Goal: Task Accomplishment & Management: Manage account settings

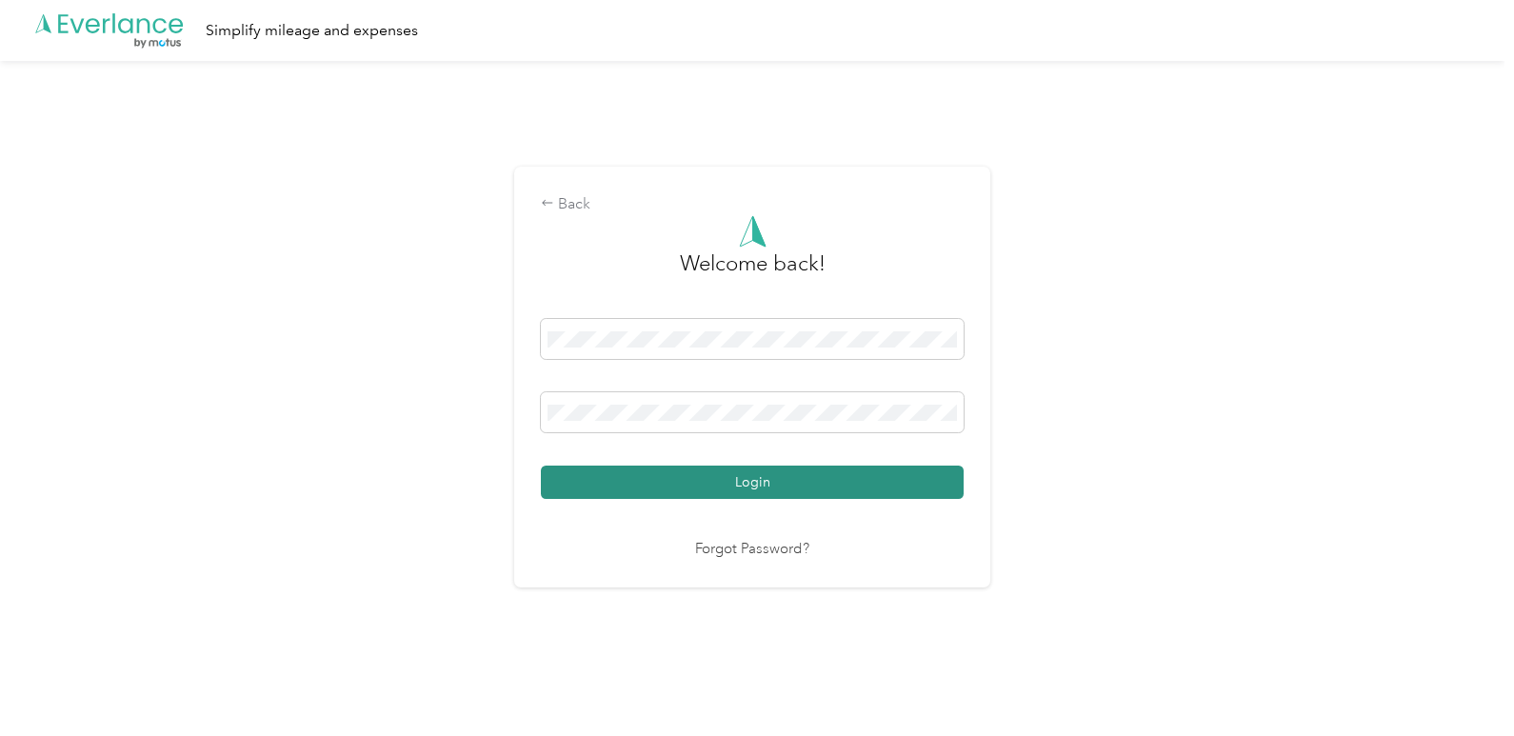
click at [744, 488] on button "Login" at bounding box center [752, 482] width 423 height 33
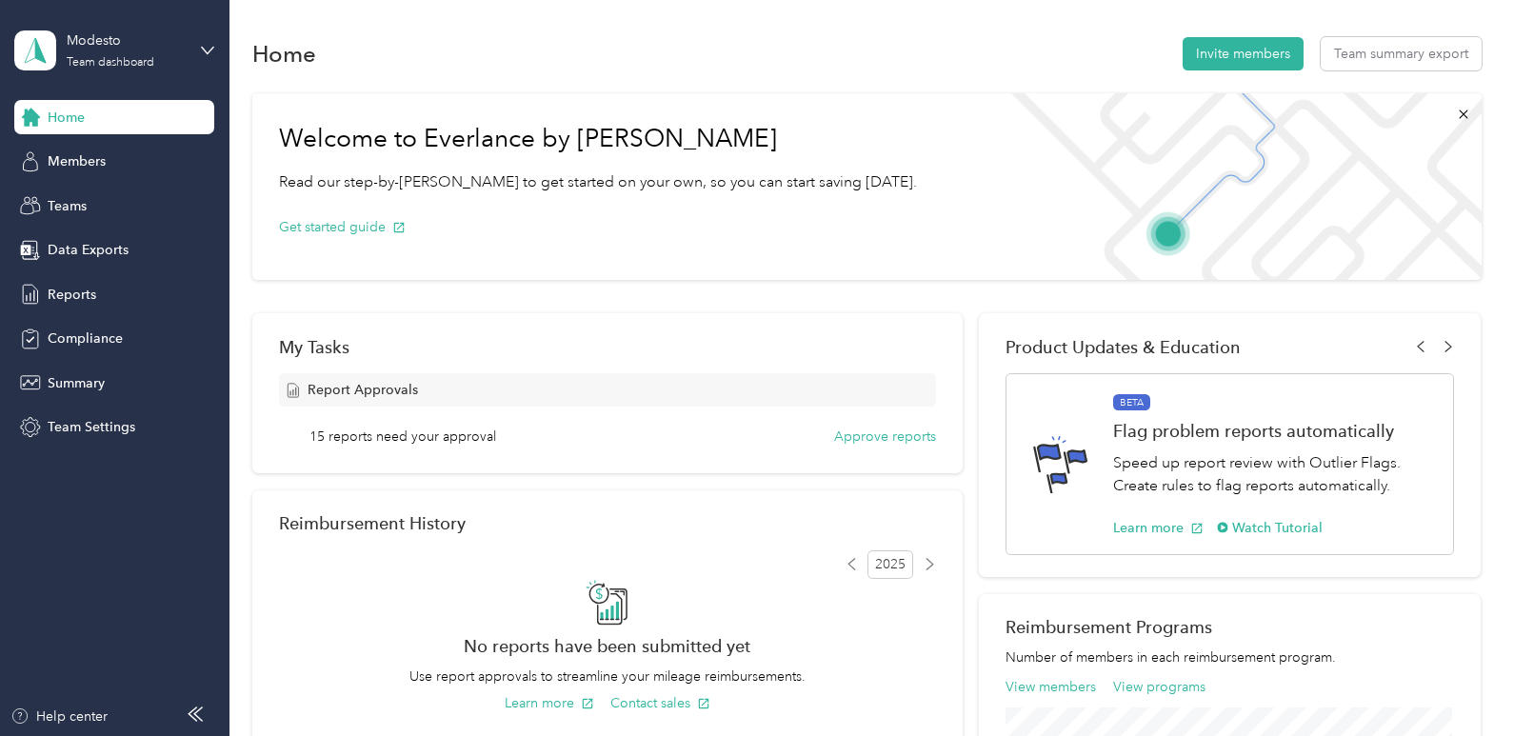
click at [195, 67] on div "Modesto Team dashboard" at bounding box center [114, 50] width 200 height 67
click at [120, 202] on div "Personal dashboard" at bounding box center [91, 199] width 120 height 20
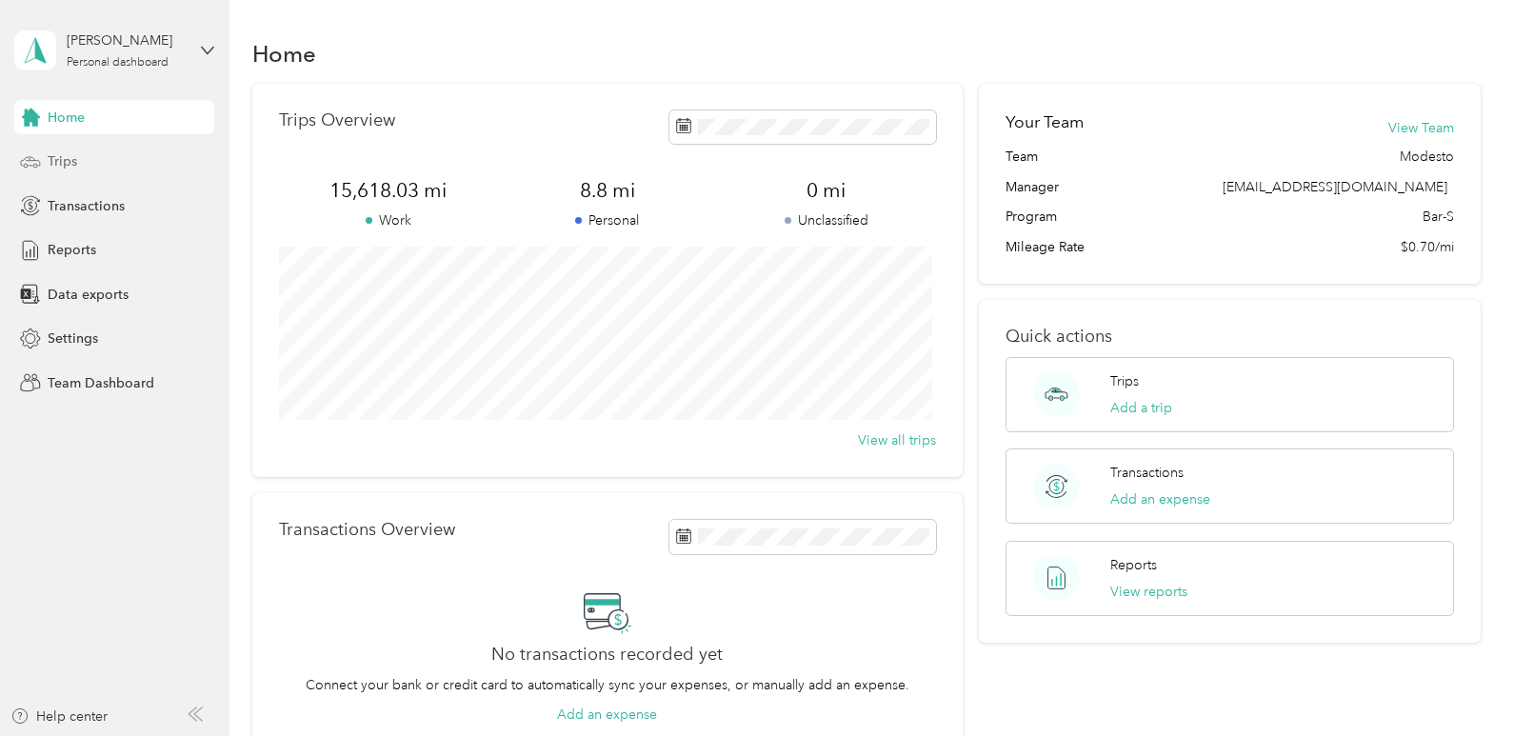
click at [86, 169] on div "Trips" at bounding box center [114, 162] width 200 height 34
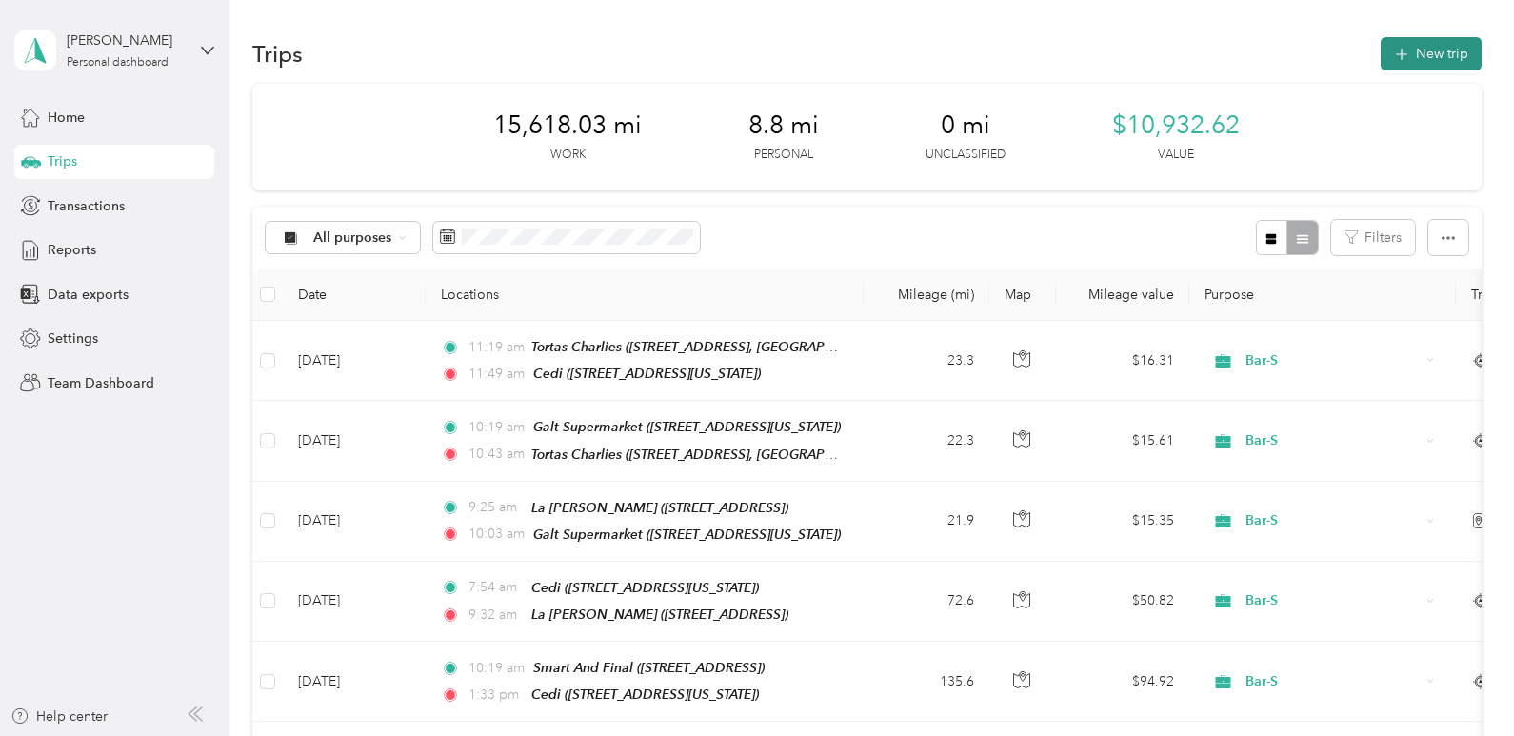
click at [1410, 53] on button "New trip" at bounding box center [1431, 53] width 101 height 33
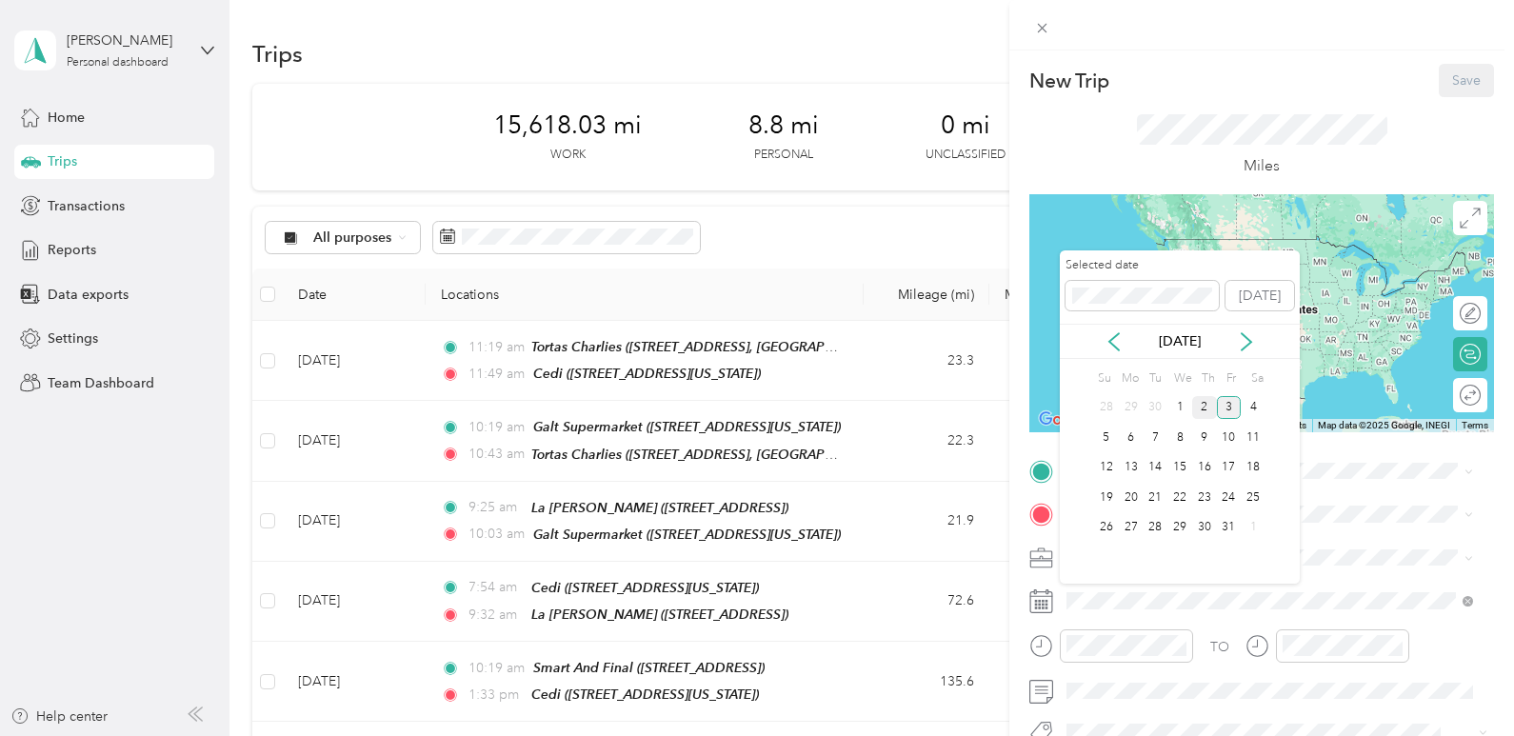
click at [1207, 411] on div "2" at bounding box center [1204, 408] width 25 height 24
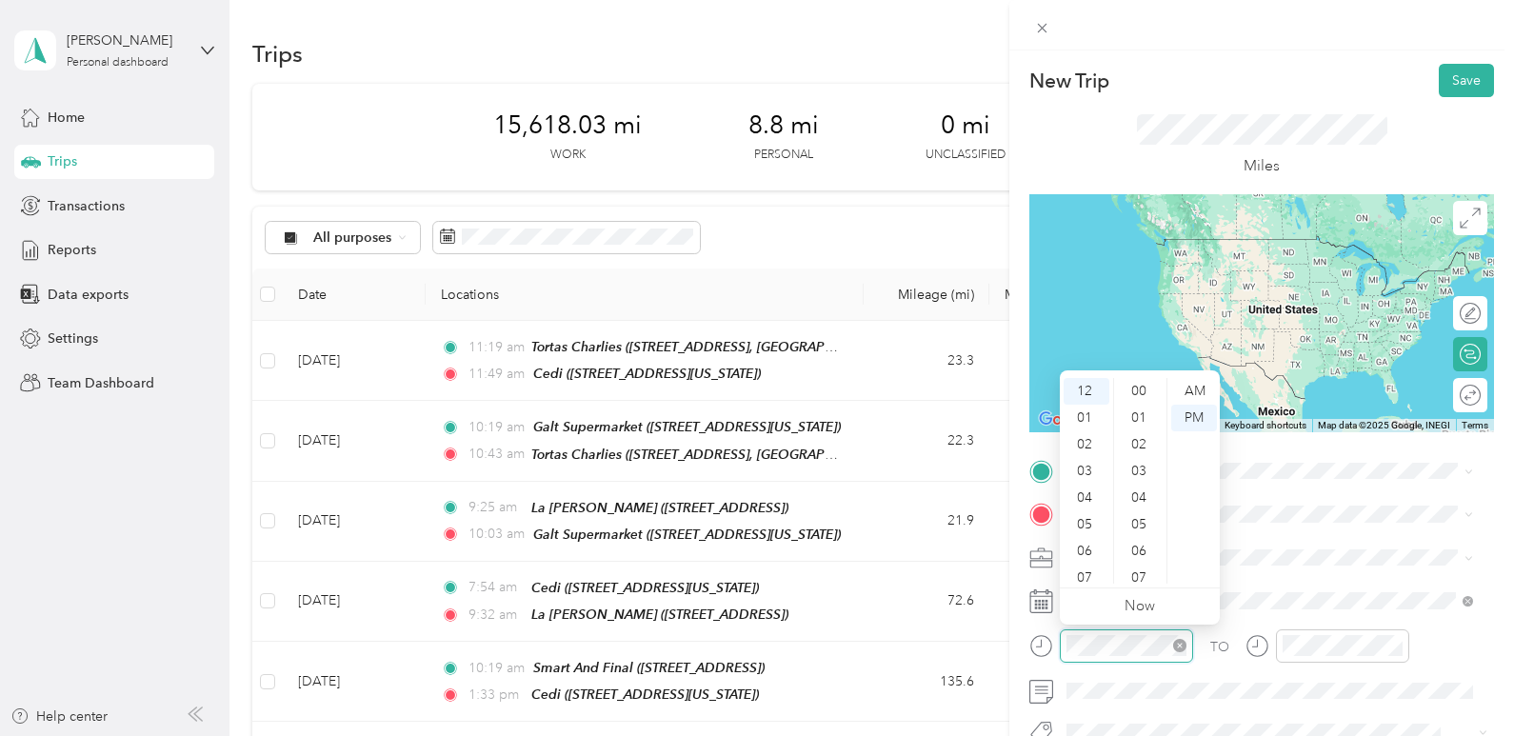
scroll to position [240, 0]
click at [1090, 570] on div "07" at bounding box center [1087, 578] width 46 height 27
click at [1148, 534] on div "14" at bounding box center [1141, 524] width 46 height 27
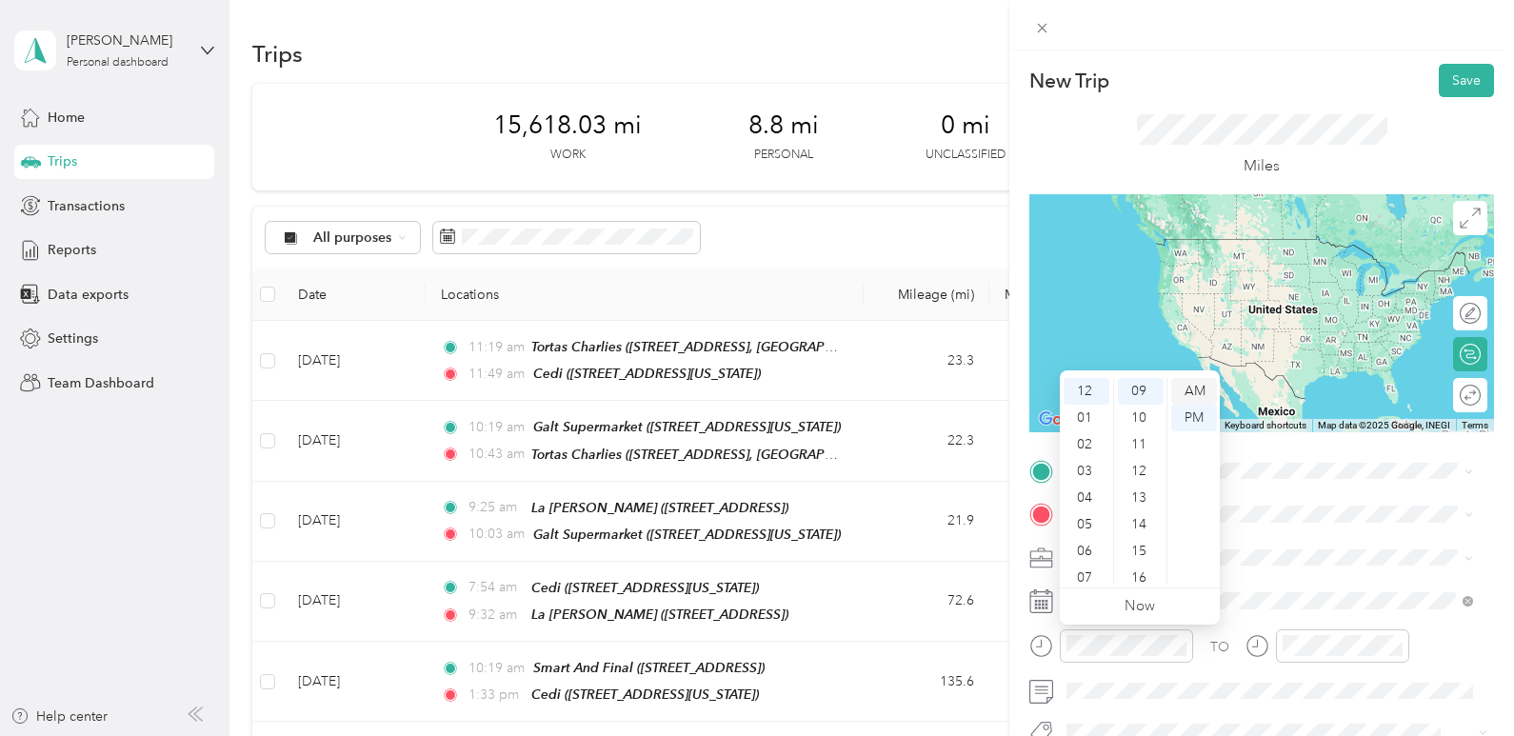
click at [1190, 399] on div "AM" at bounding box center [1194, 391] width 46 height 27
click at [1089, 575] on div "07" at bounding box center [1087, 578] width 46 height 27
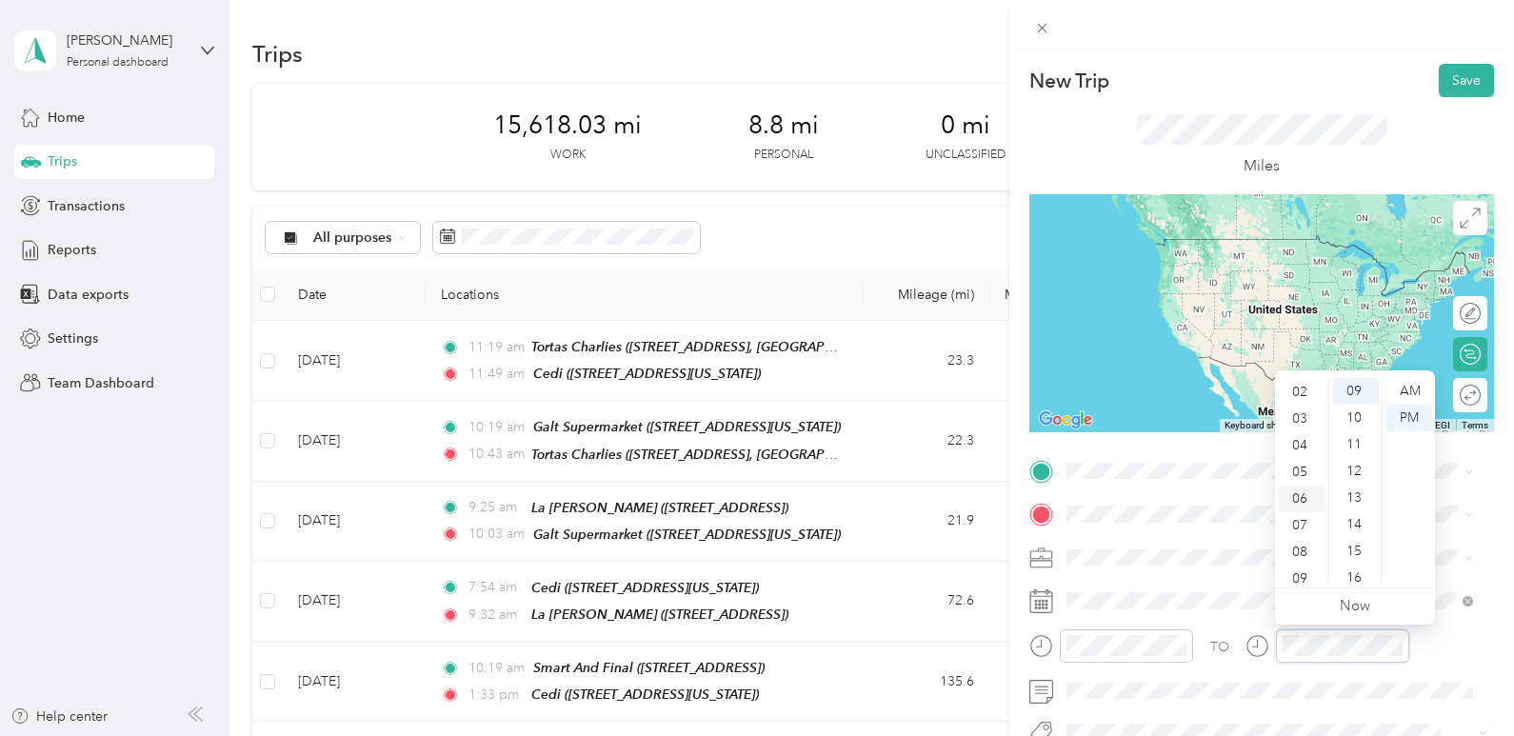
scroll to position [95, 0]
click at [1305, 517] on div "08" at bounding box center [1302, 509] width 46 height 27
click at [1364, 490] on div "13" at bounding box center [1356, 498] width 46 height 27
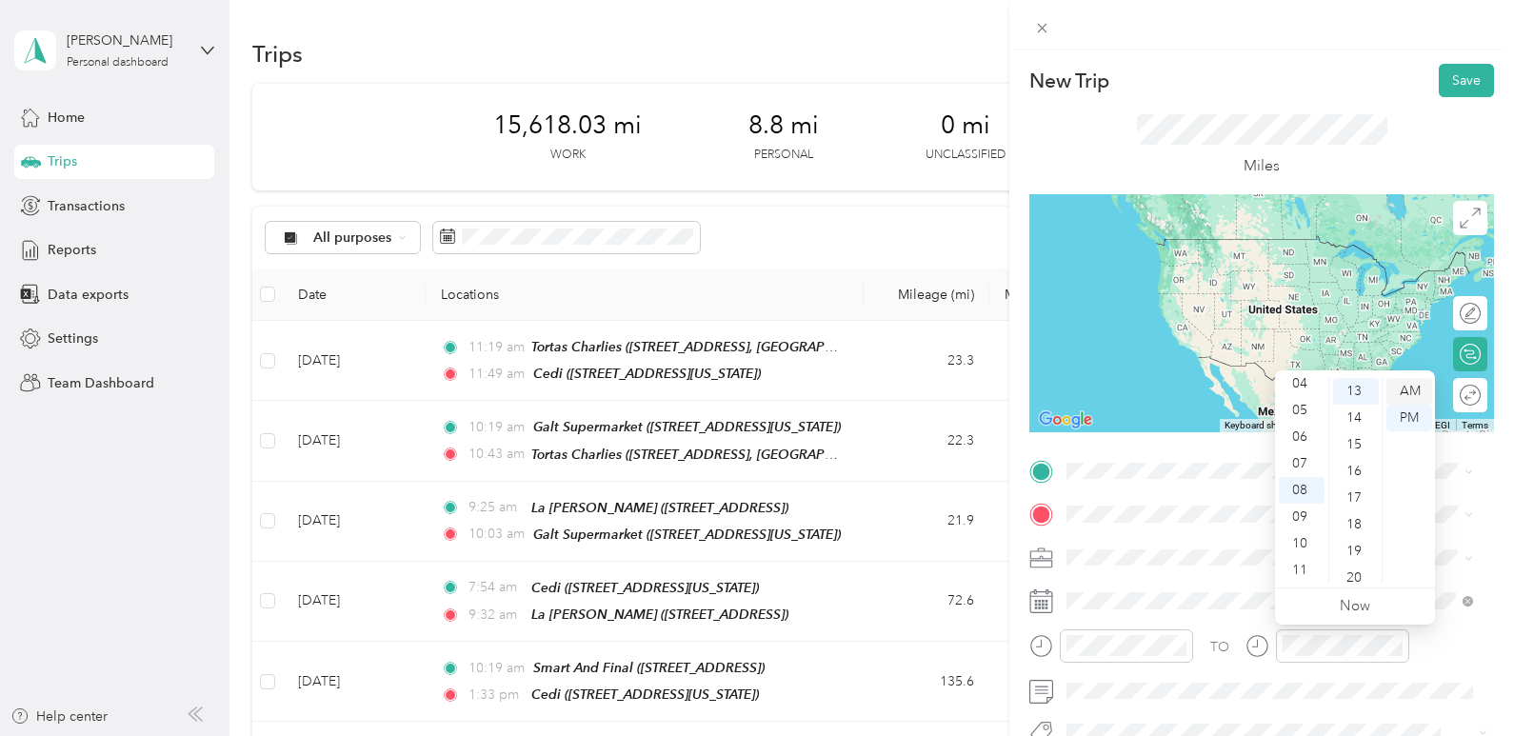
click at [1412, 396] on div "AM" at bounding box center [1409, 391] width 46 height 27
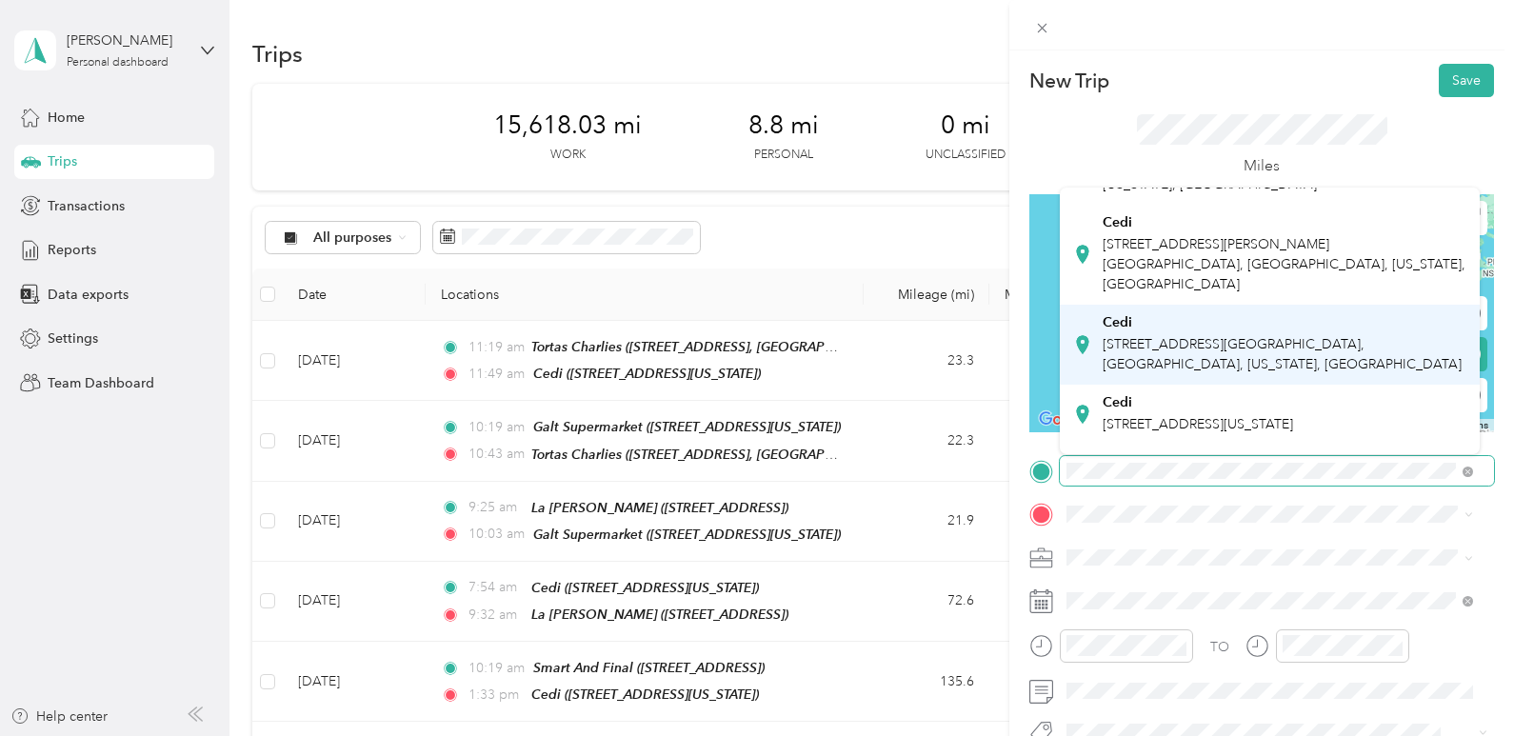
scroll to position [190, 0]
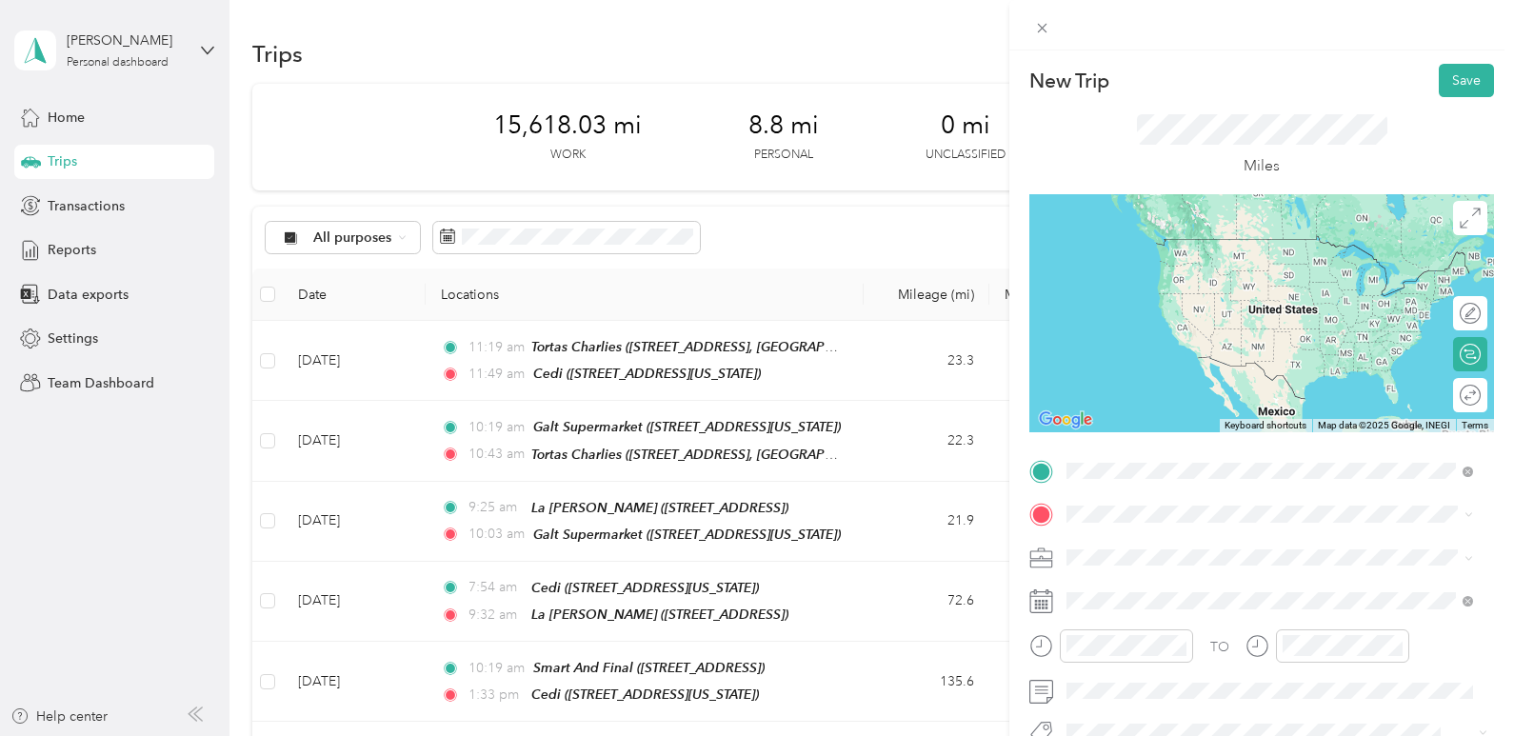
click at [1245, 388] on div "Cedi [STREET_ADDRESS][GEOGRAPHIC_DATA], [US_STATE], [GEOGRAPHIC_DATA]" at bounding box center [1198, 387] width 190 height 40
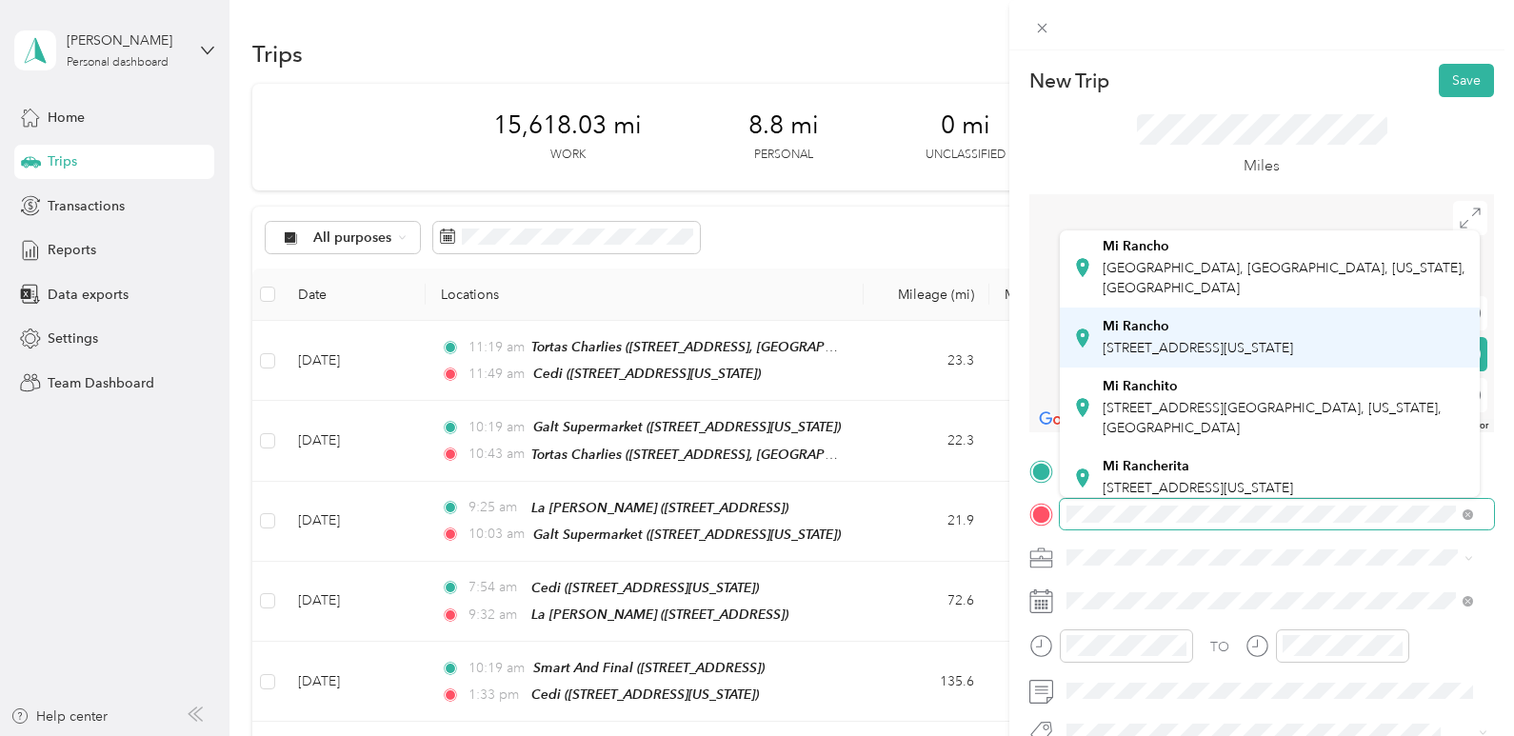
scroll to position [571, 0]
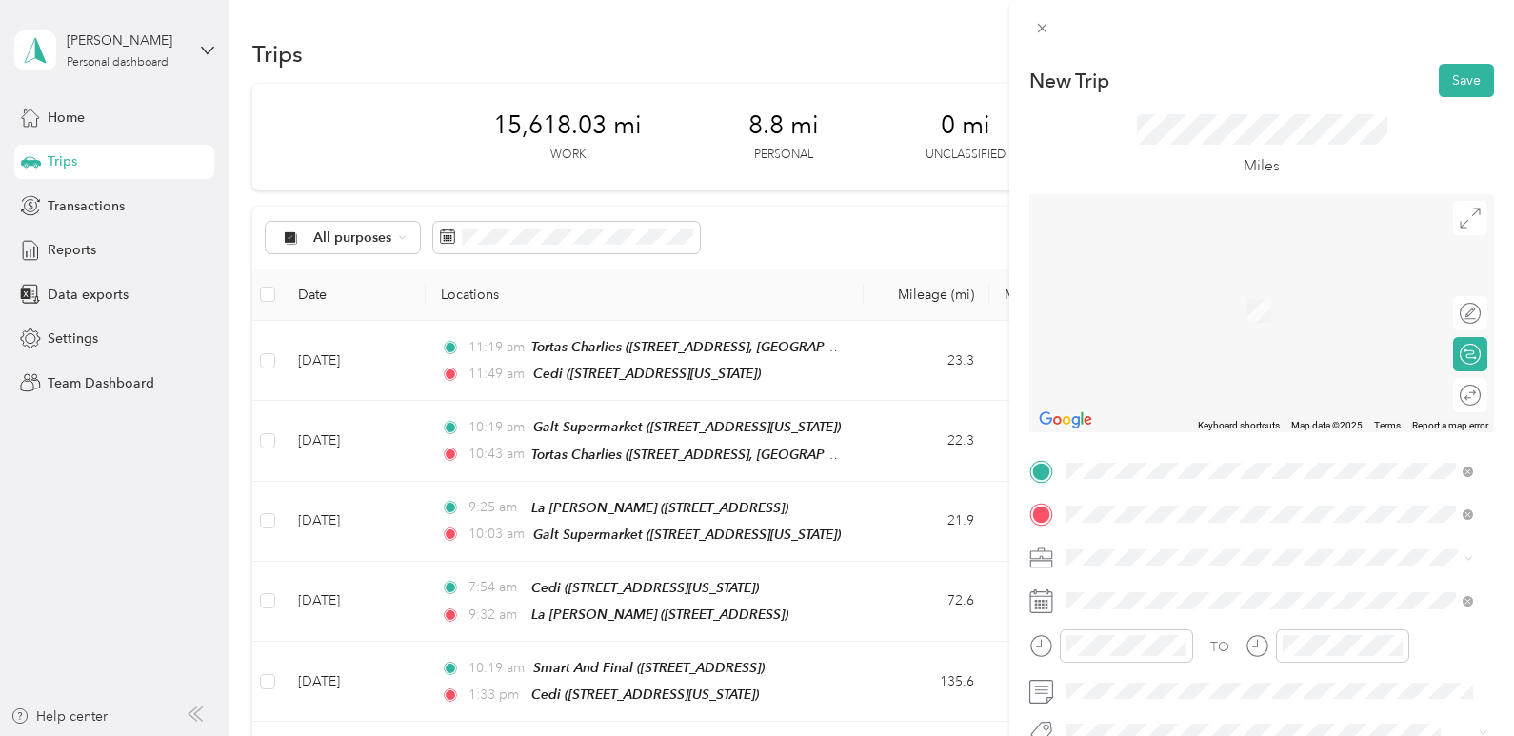
click at [1223, 329] on div "Mi Ranchito [STREET_ADDRESS][GEOGRAPHIC_DATA], [GEOGRAPHIC_DATA], [US_STATE], […" at bounding box center [1285, 299] width 364 height 60
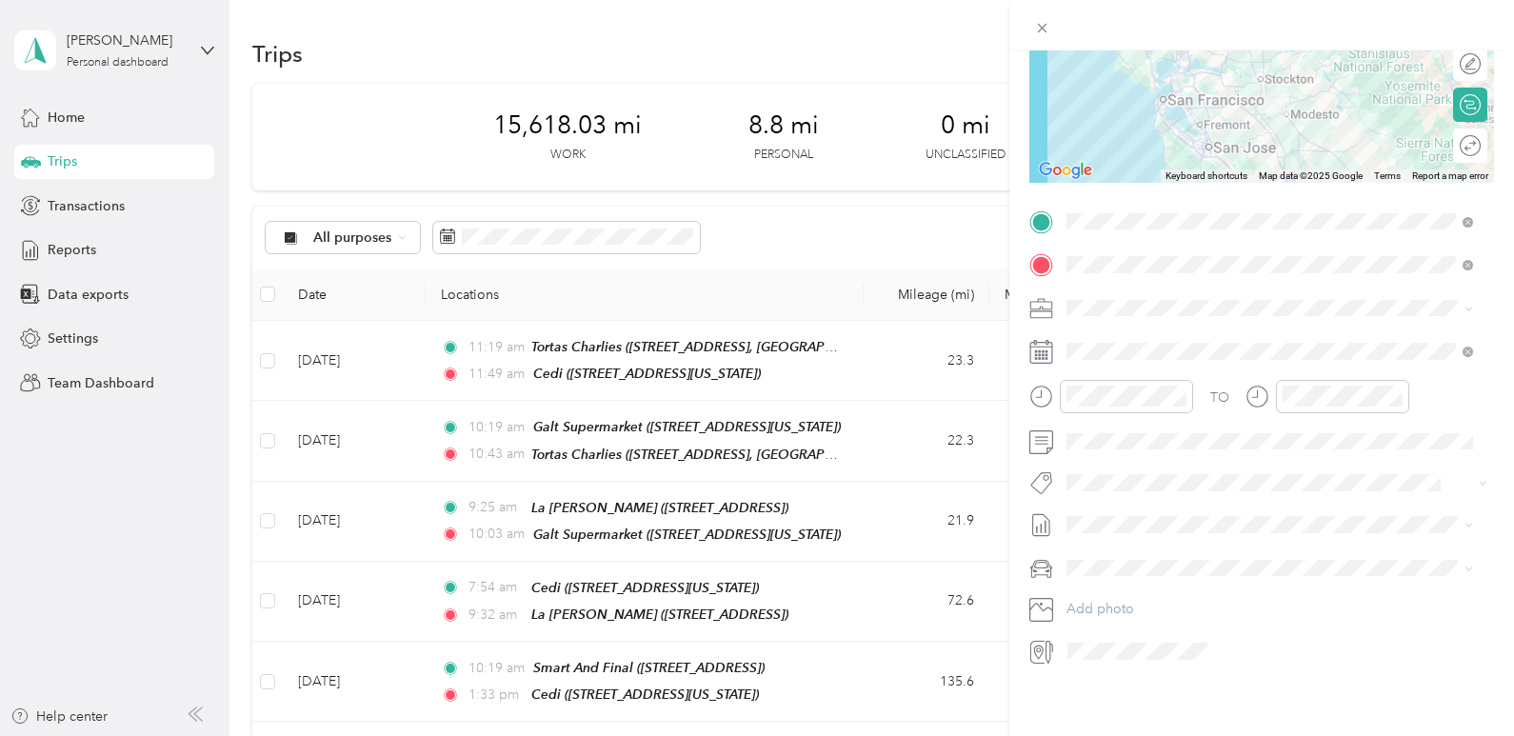
scroll to position [0, 0]
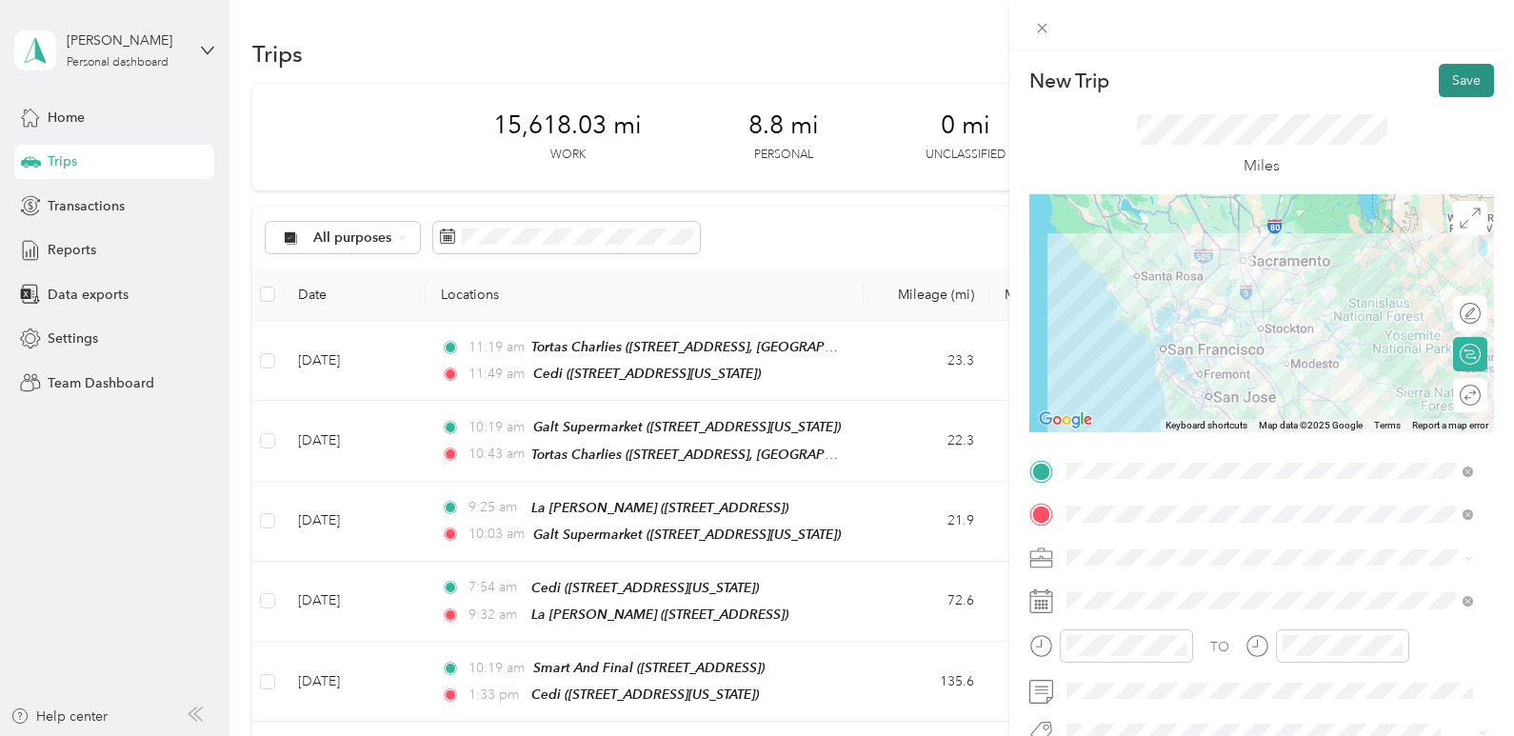
click at [1460, 86] on button "Save" at bounding box center [1466, 80] width 55 height 33
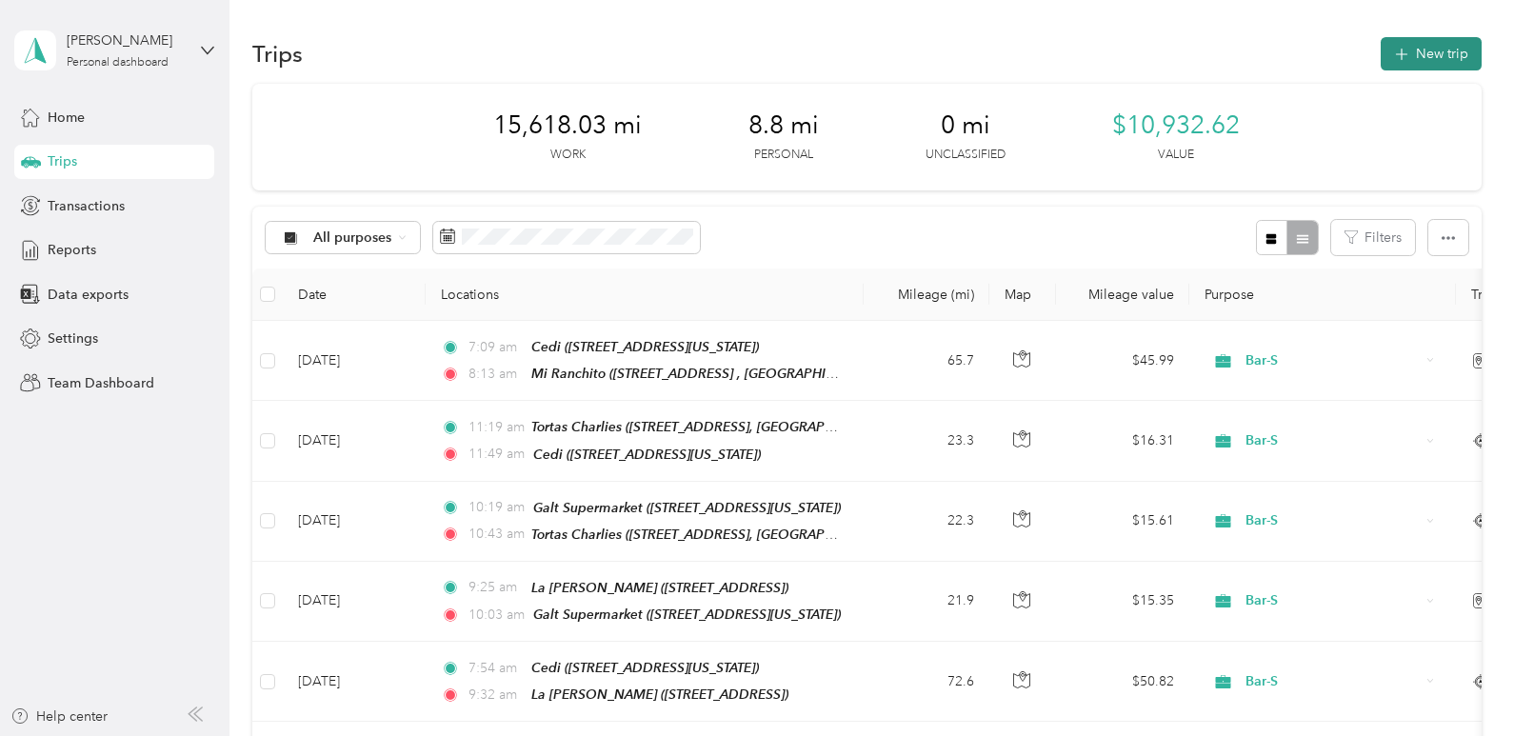
click at [1441, 60] on button "New trip" at bounding box center [1431, 53] width 101 height 33
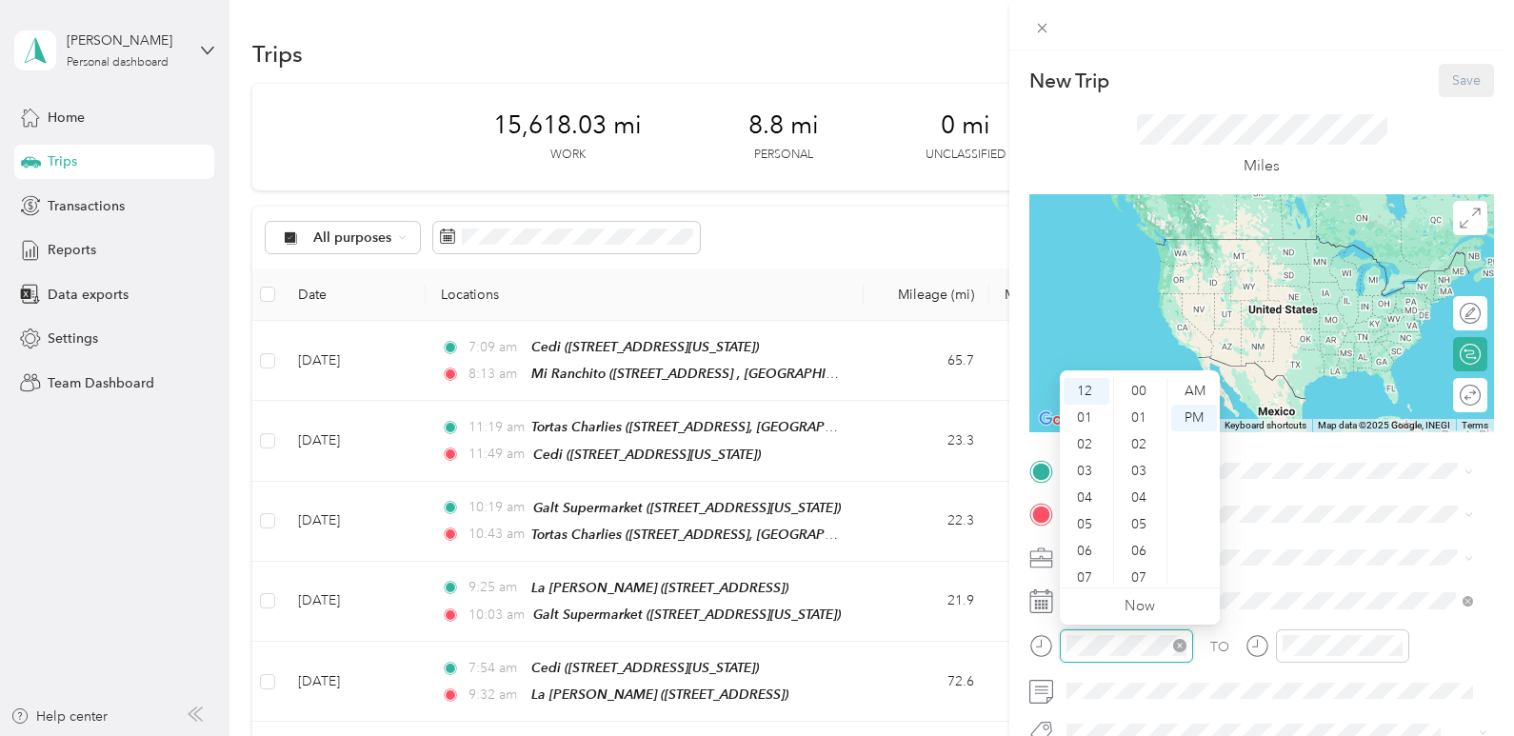
scroll to position [293, 0]
click at [1092, 523] on div "09" at bounding box center [1087, 536] width 46 height 27
click at [1134, 527] on div "16" at bounding box center [1141, 524] width 46 height 27
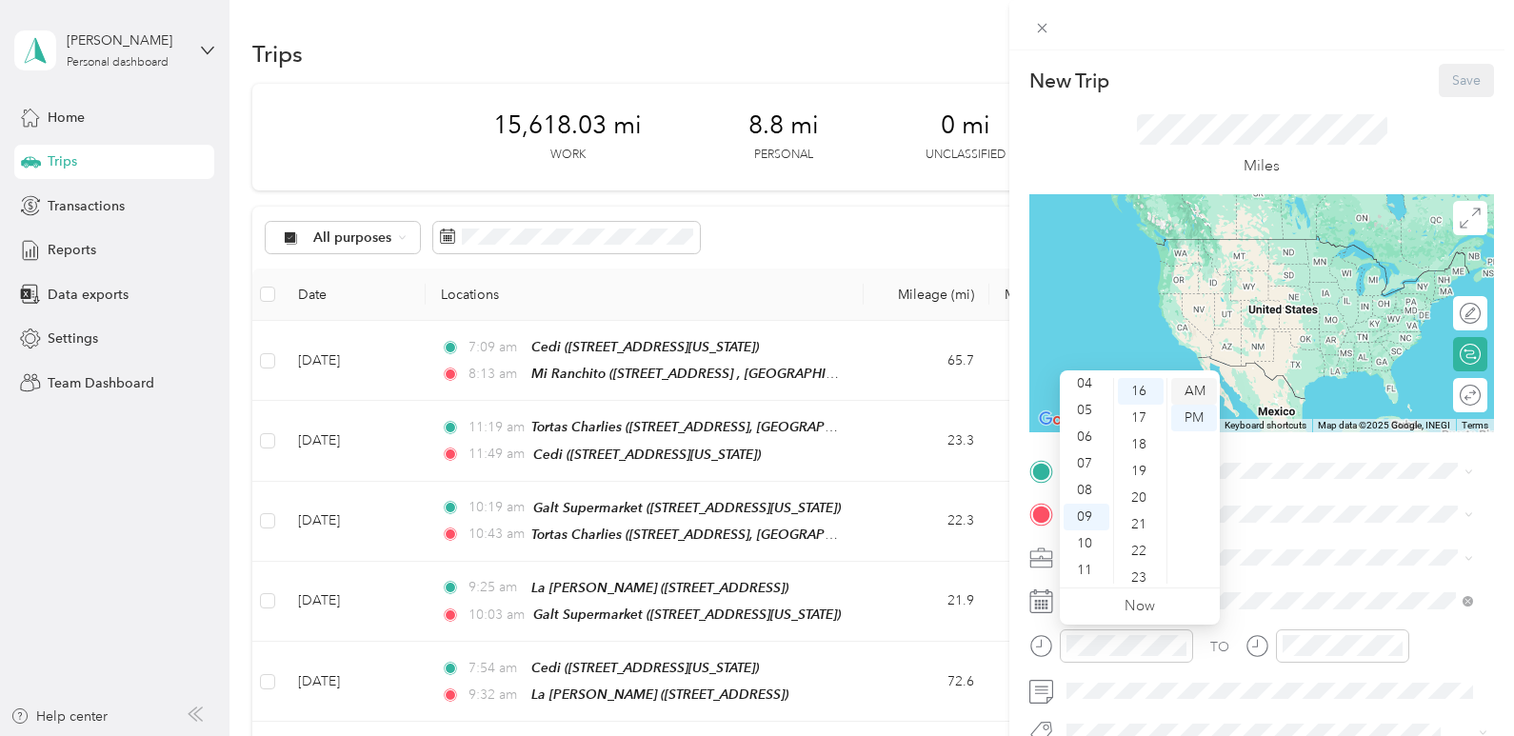
click at [1206, 391] on div "AM" at bounding box center [1194, 391] width 46 height 27
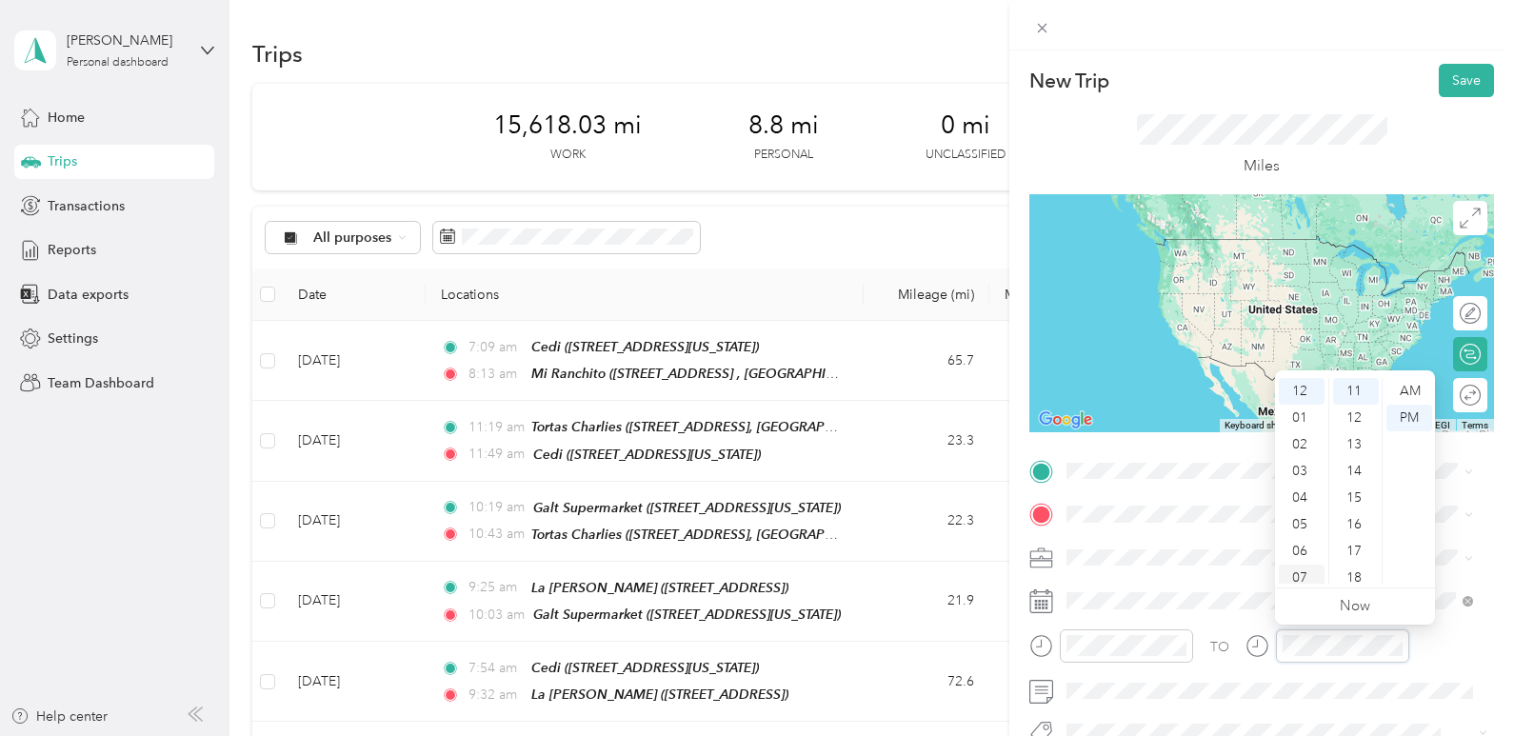
scroll to position [95, 0]
click at [1306, 560] on div "10" at bounding box center [1302, 562] width 46 height 27
click at [1354, 540] on div "56" at bounding box center [1356, 543] width 46 height 27
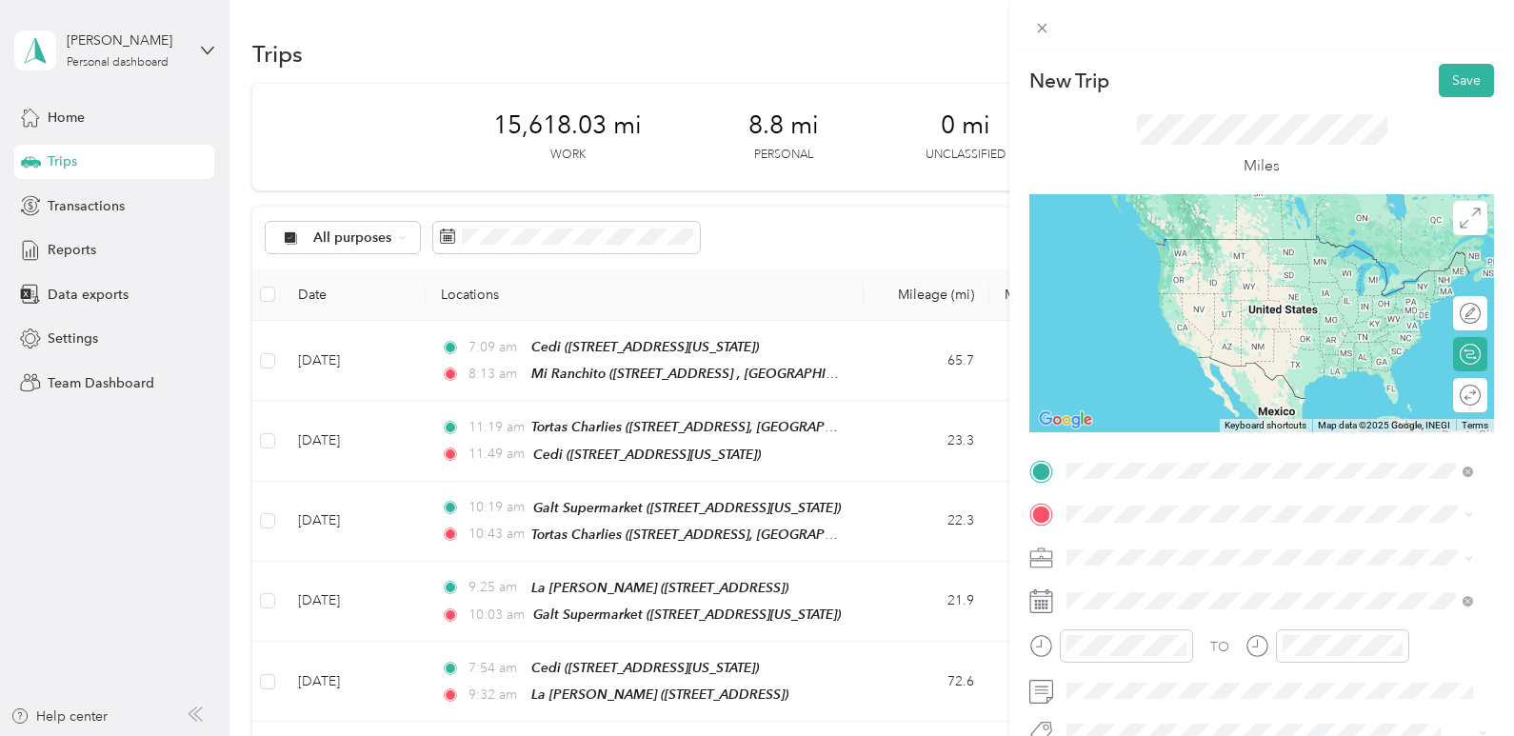
click at [1183, 279] on span "[STREET_ADDRESS][GEOGRAPHIC_DATA], [US_STATE], [GEOGRAPHIC_DATA]" at bounding box center [1272, 277] width 339 height 36
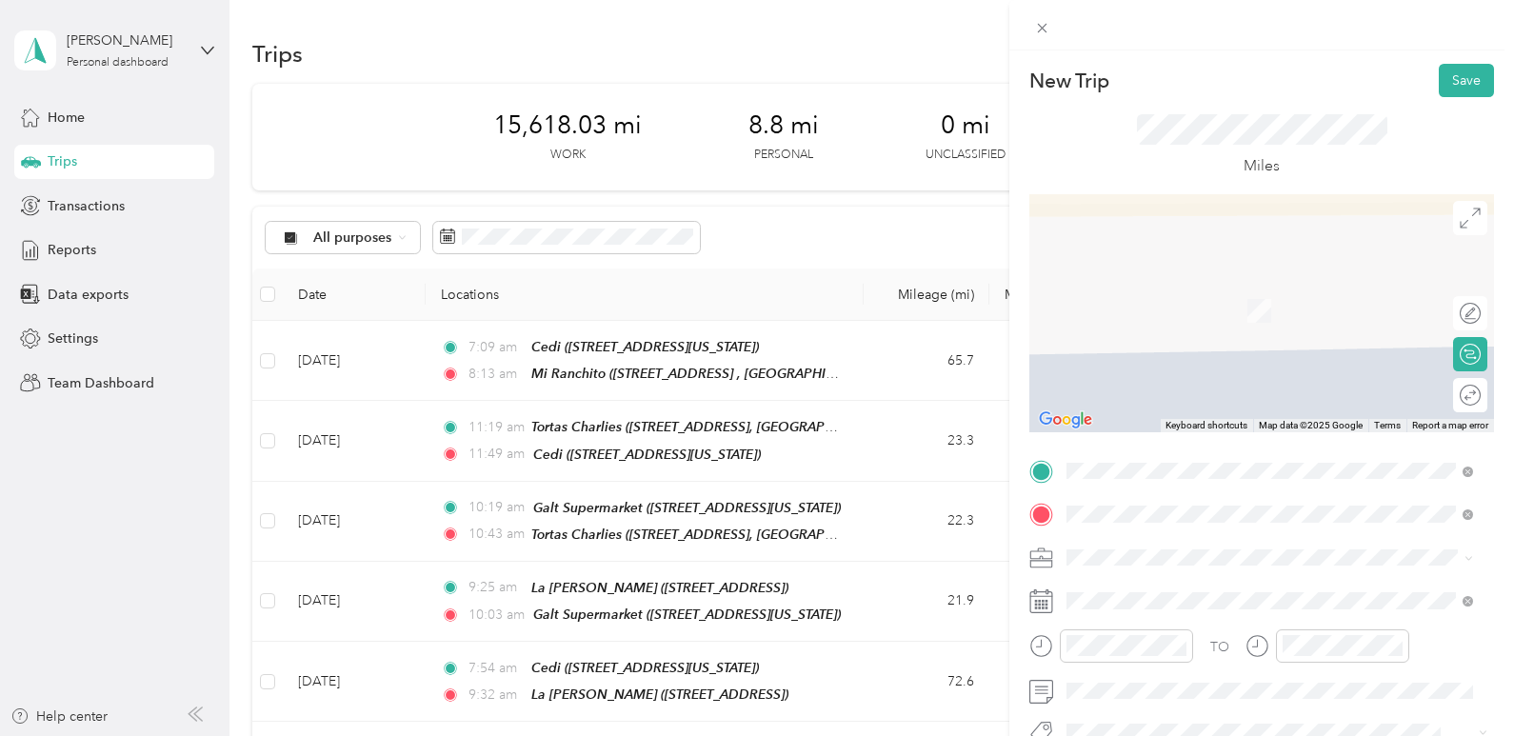
click at [1238, 308] on span "[STREET_ADDRESS][GEOGRAPHIC_DATA], [US_STATE], [GEOGRAPHIC_DATA]" at bounding box center [1272, 321] width 339 height 36
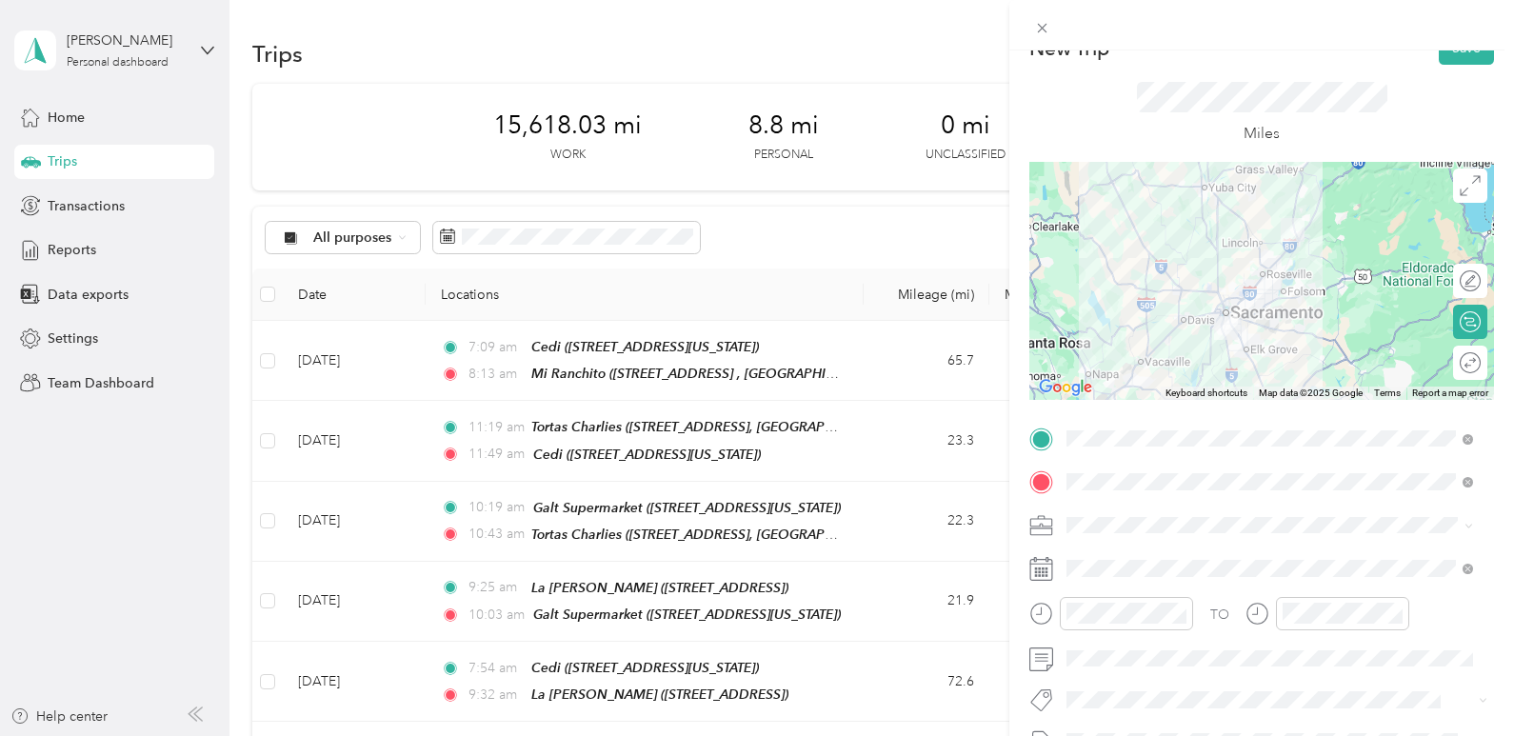
scroll to position [0, 0]
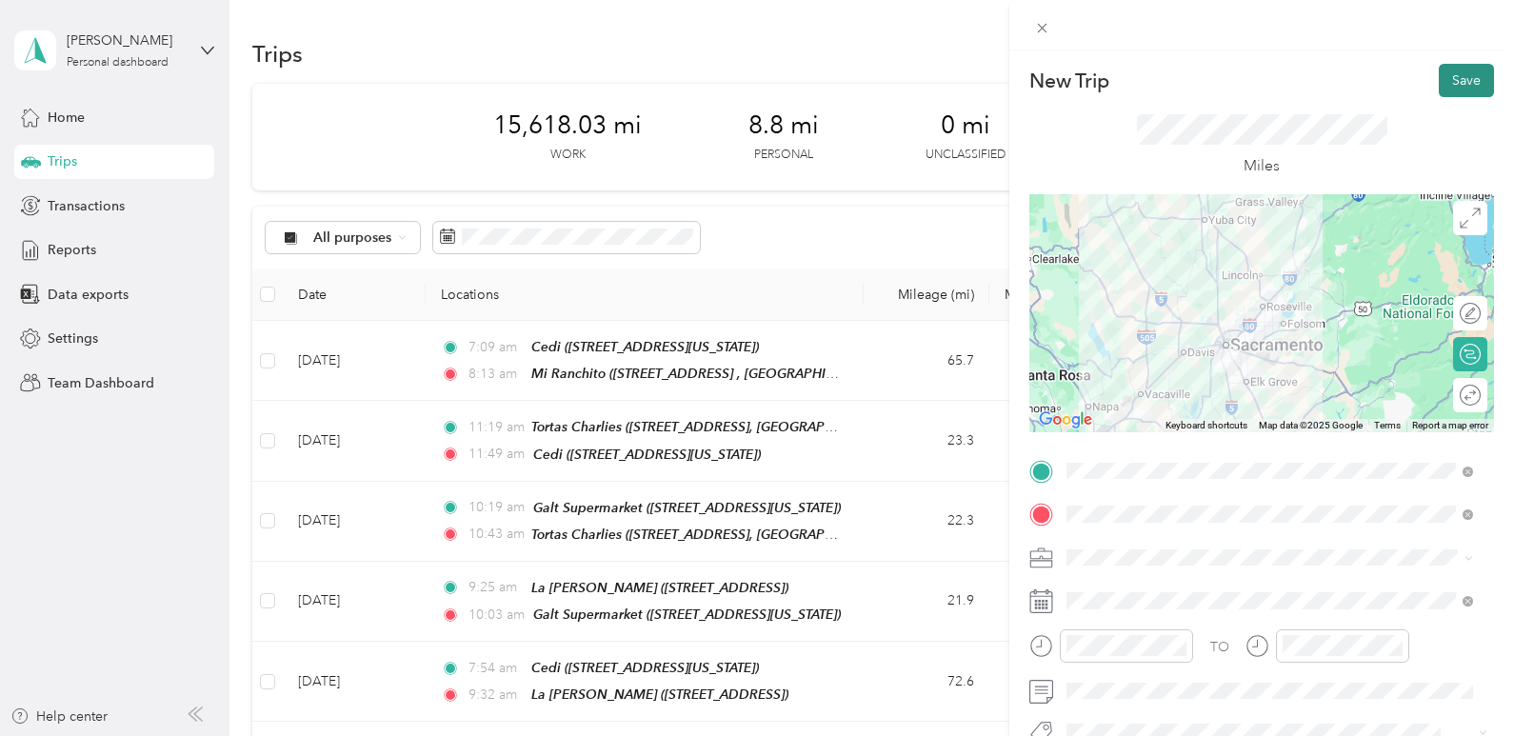
click at [1439, 92] on button "Save" at bounding box center [1466, 80] width 55 height 33
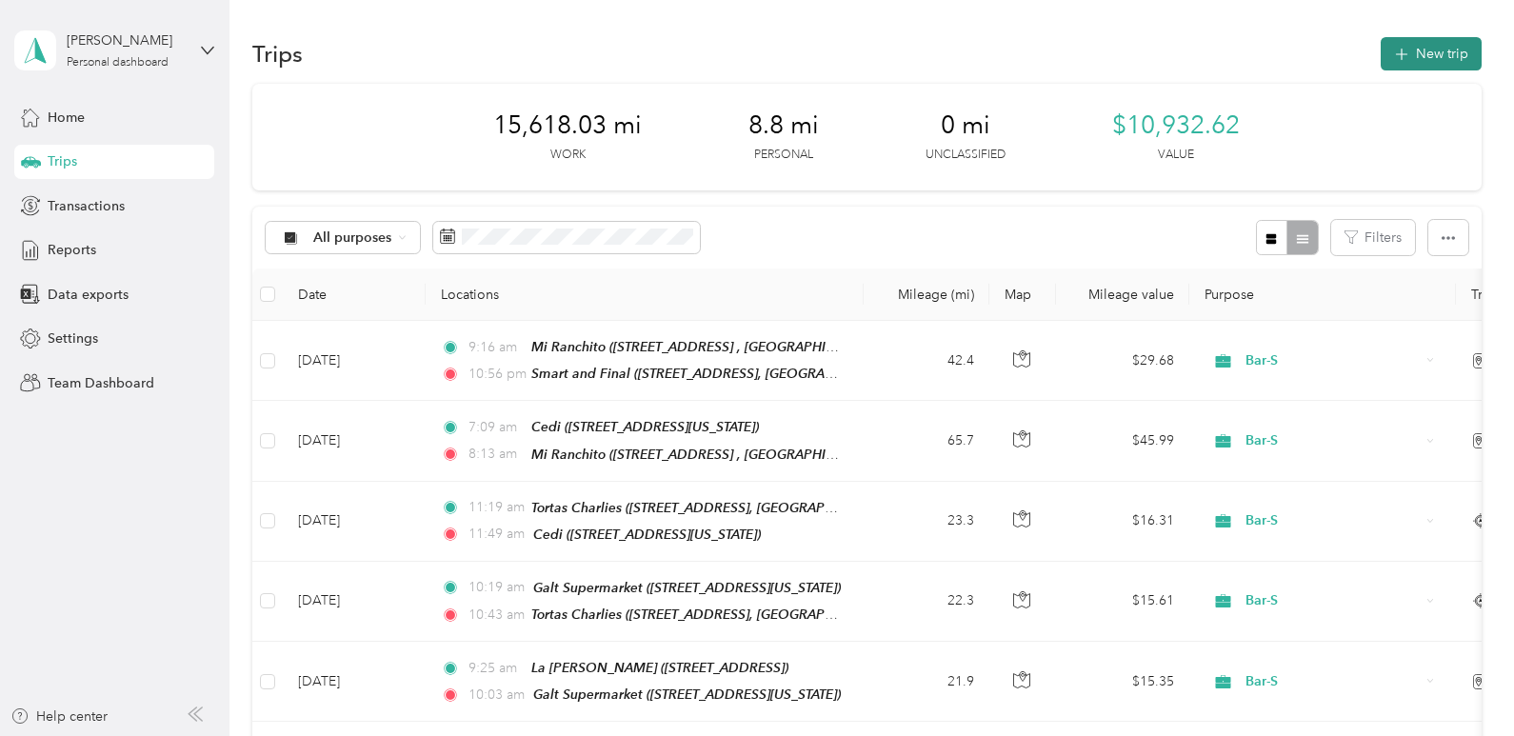
click at [1423, 63] on button "New trip" at bounding box center [1431, 53] width 101 height 33
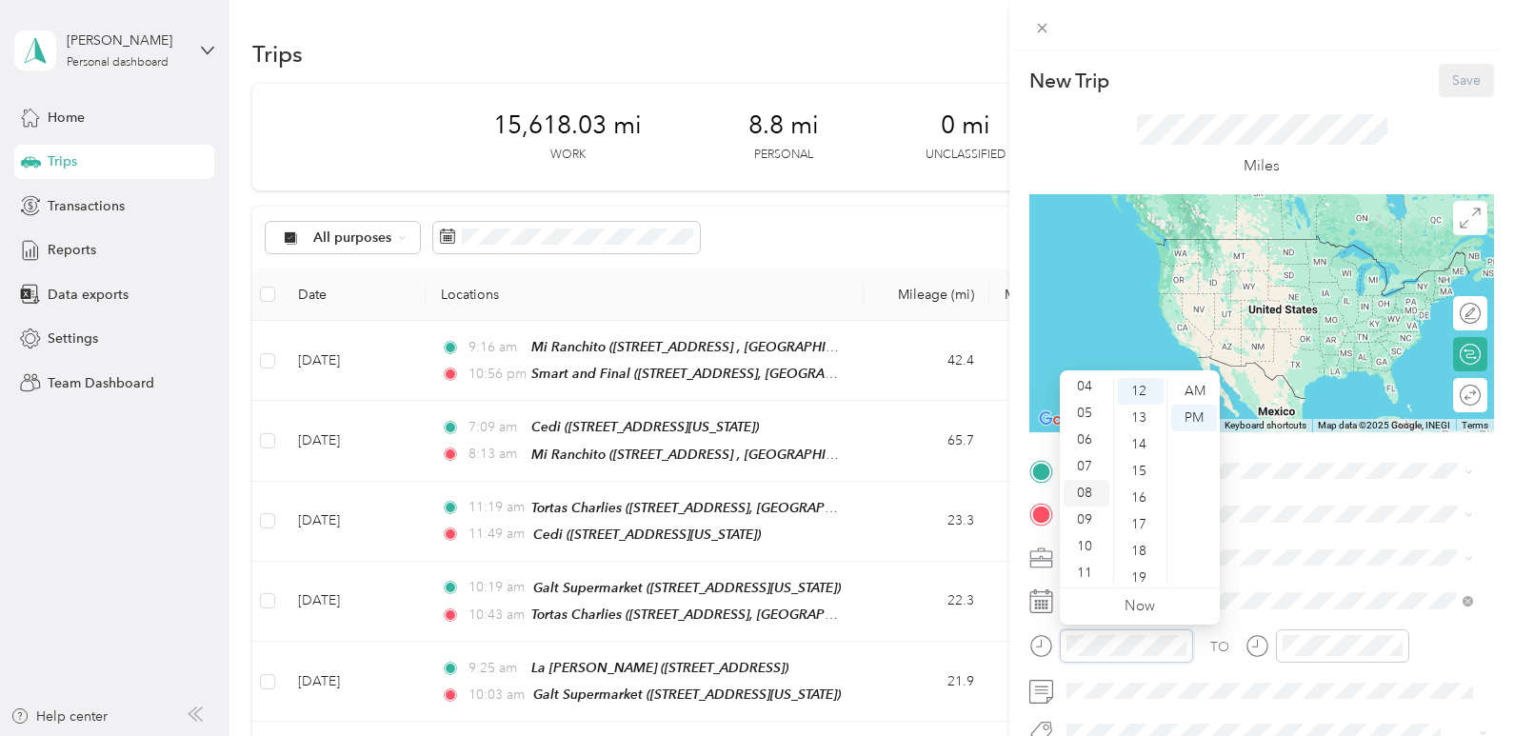
scroll to position [114, 0]
click at [1084, 564] on div "11" at bounding box center [1087, 570] width 46 height 27
click at [1189, 394] on div "AM" at bounding box center [1194, 391] width 46 height 27
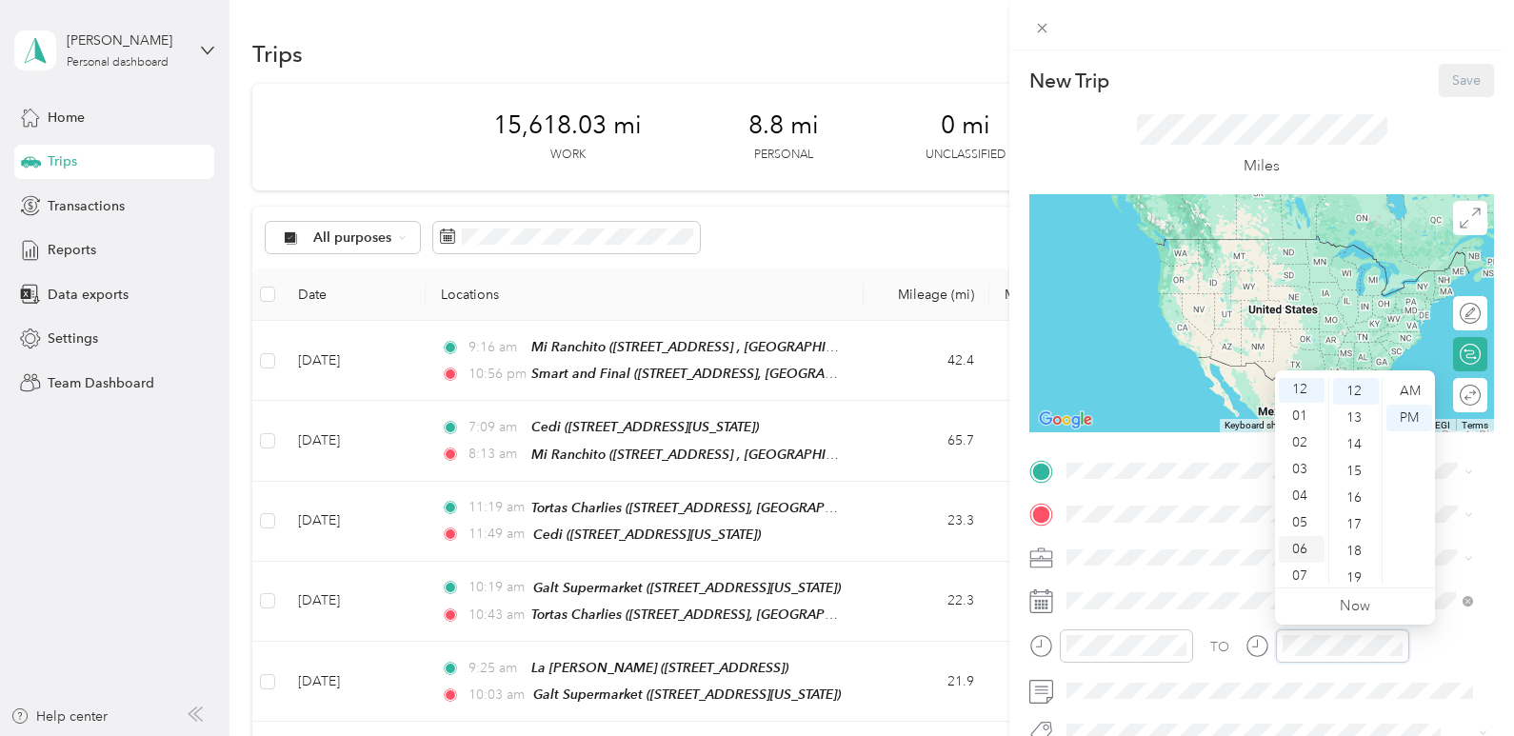
scroll to position [0, 0]
click at [1308, 423] on div "01" at bounding box center [1302, 418] width 46 height 27
click at [1366, 449] on div "14" at bounding box center [1356, 444] width 46 height 27
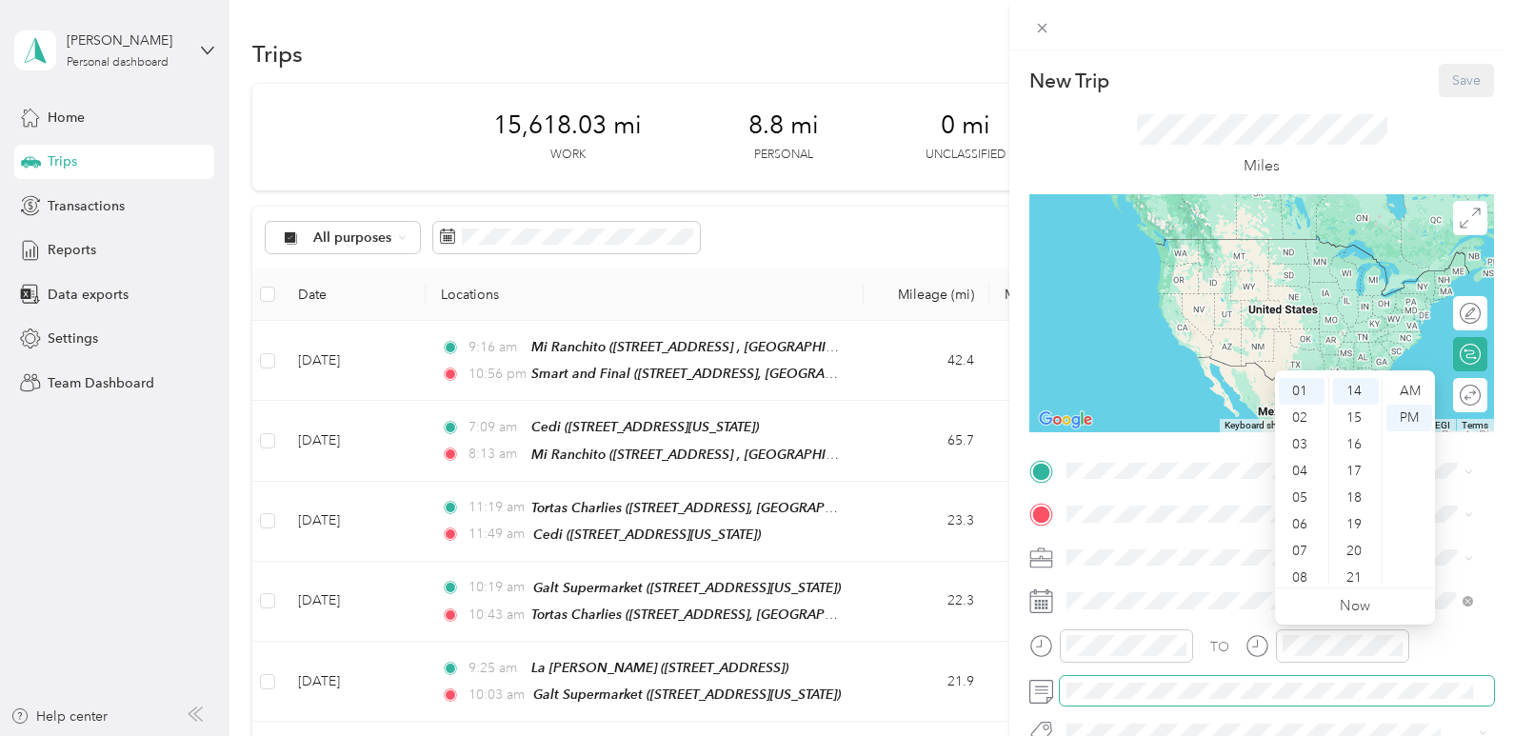
click at [1345, 676] on span at bounding box center [1277, 691] width 434 height 30
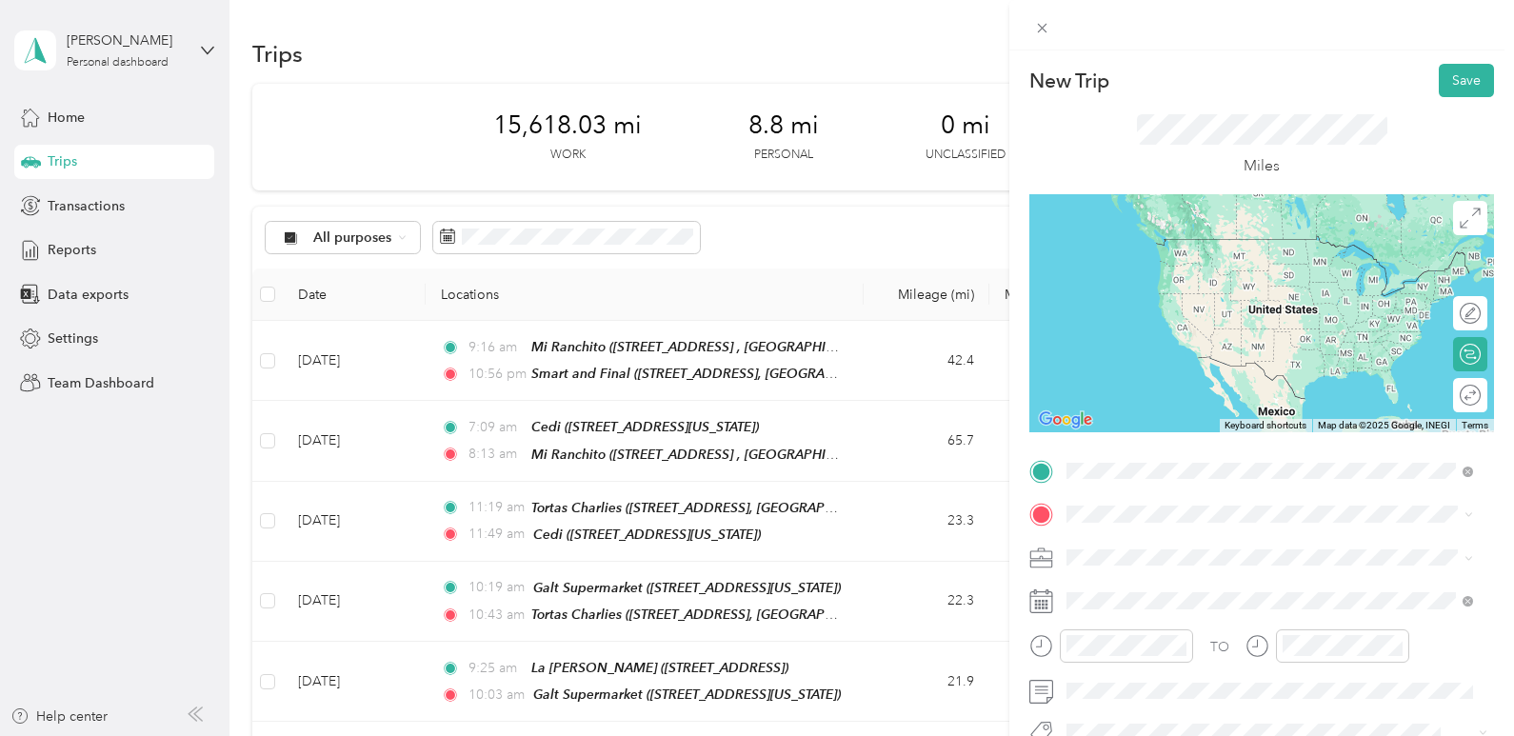
click at [1175, 276] on div "Smart and Final [STREET_ADDRESS][GEOGRAPHIC_DATA], [US_STATE], [GEOGRAPHIC_DATA]" at bounding box center [1285, 267] width 364 height 60
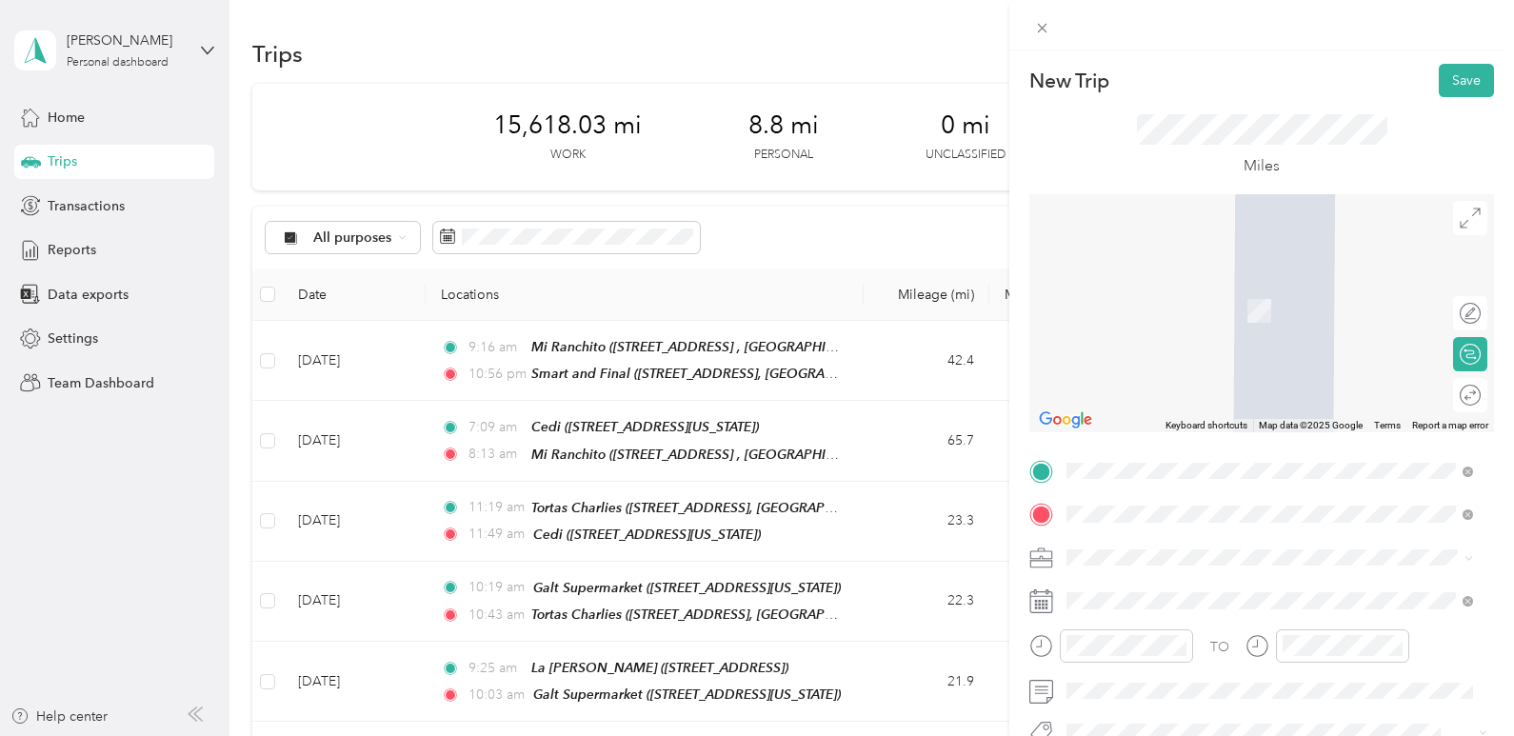
click at [1247, 322] on span "[STREET_ADDRESS][GEOGRAPHIC_DATA], [US_STATE], [GEOGRAPHIC_DATA]" at bounding box center [1272, 321] width 339 height 36
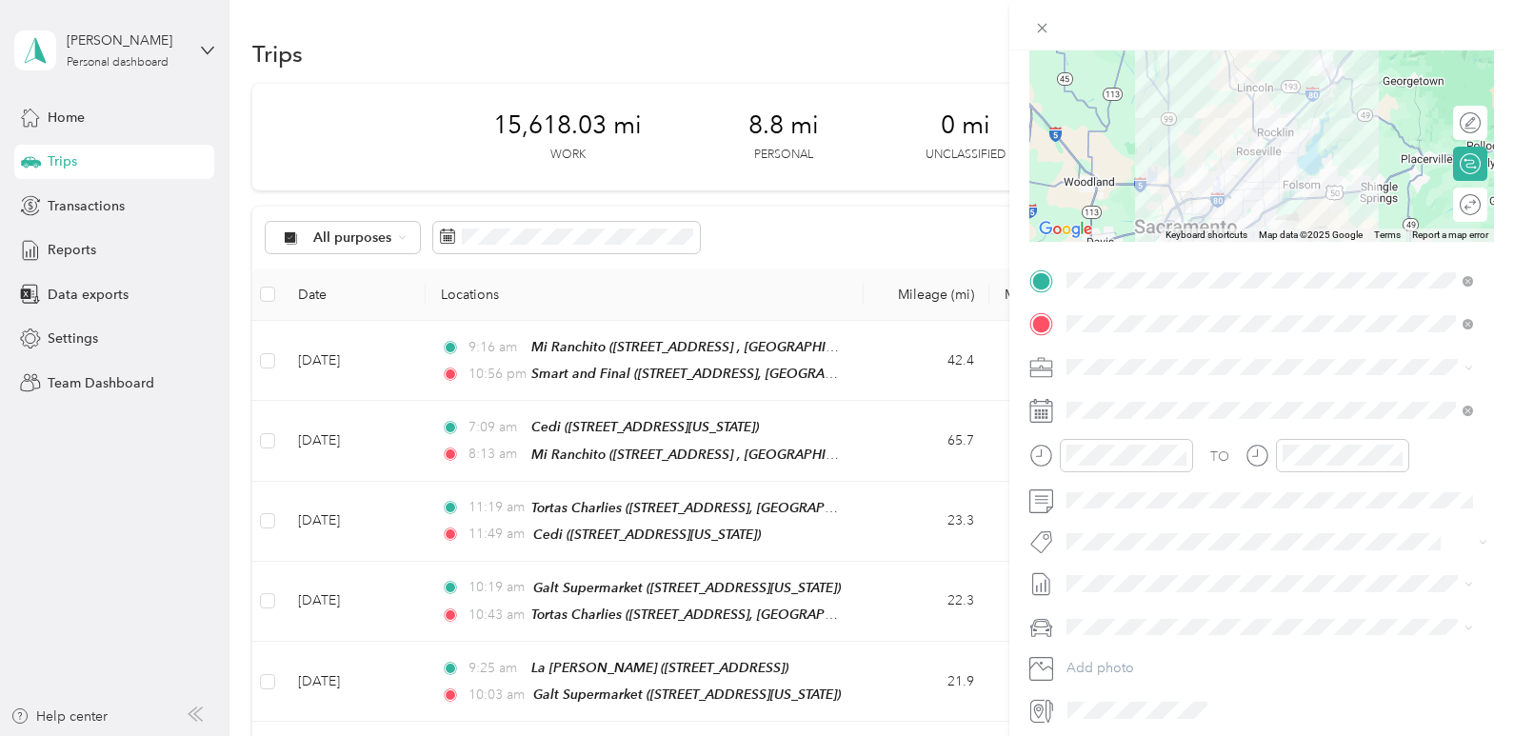
scroll to position [0, 0]
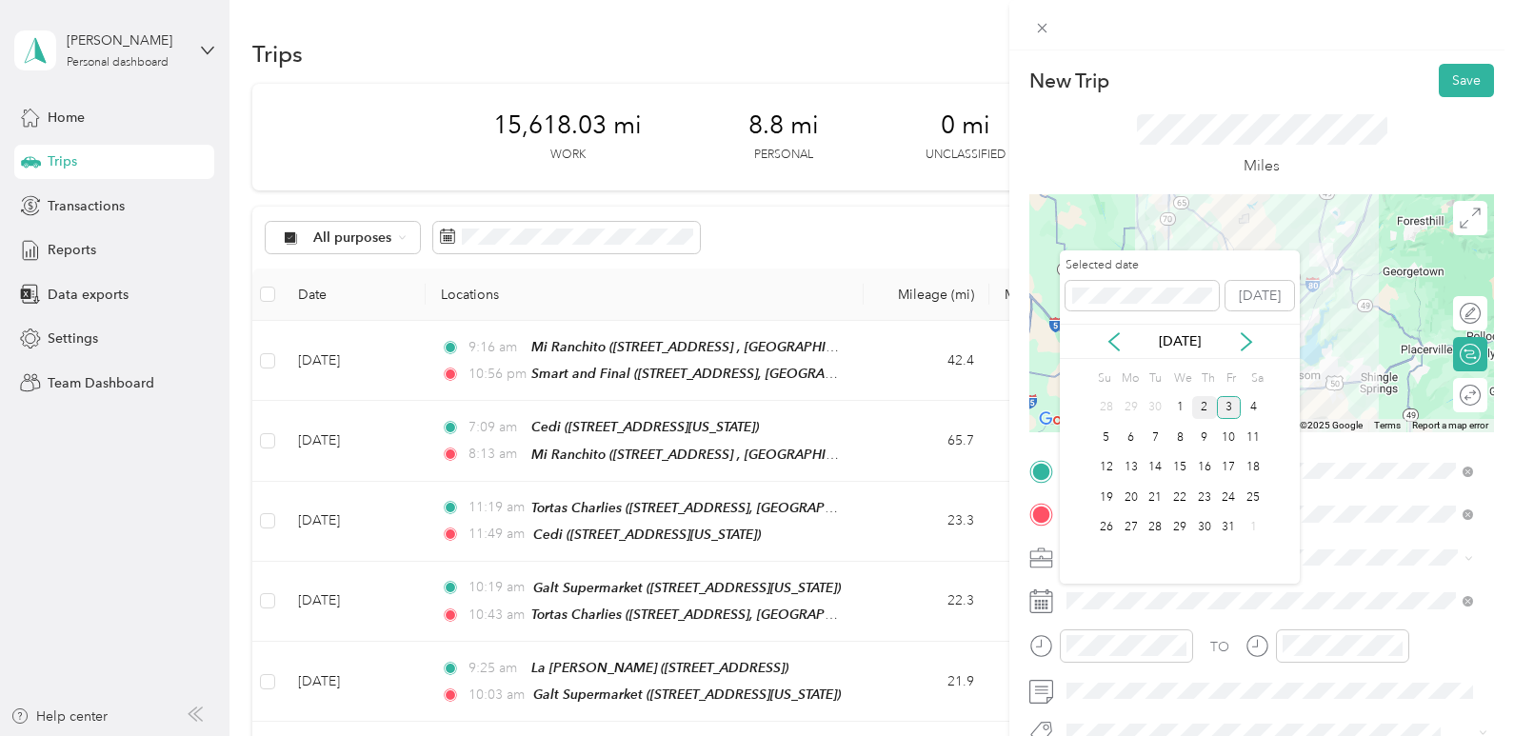
click at [1209, 414] on div "2" at bounding box center [1204, 408] width 25 height 24
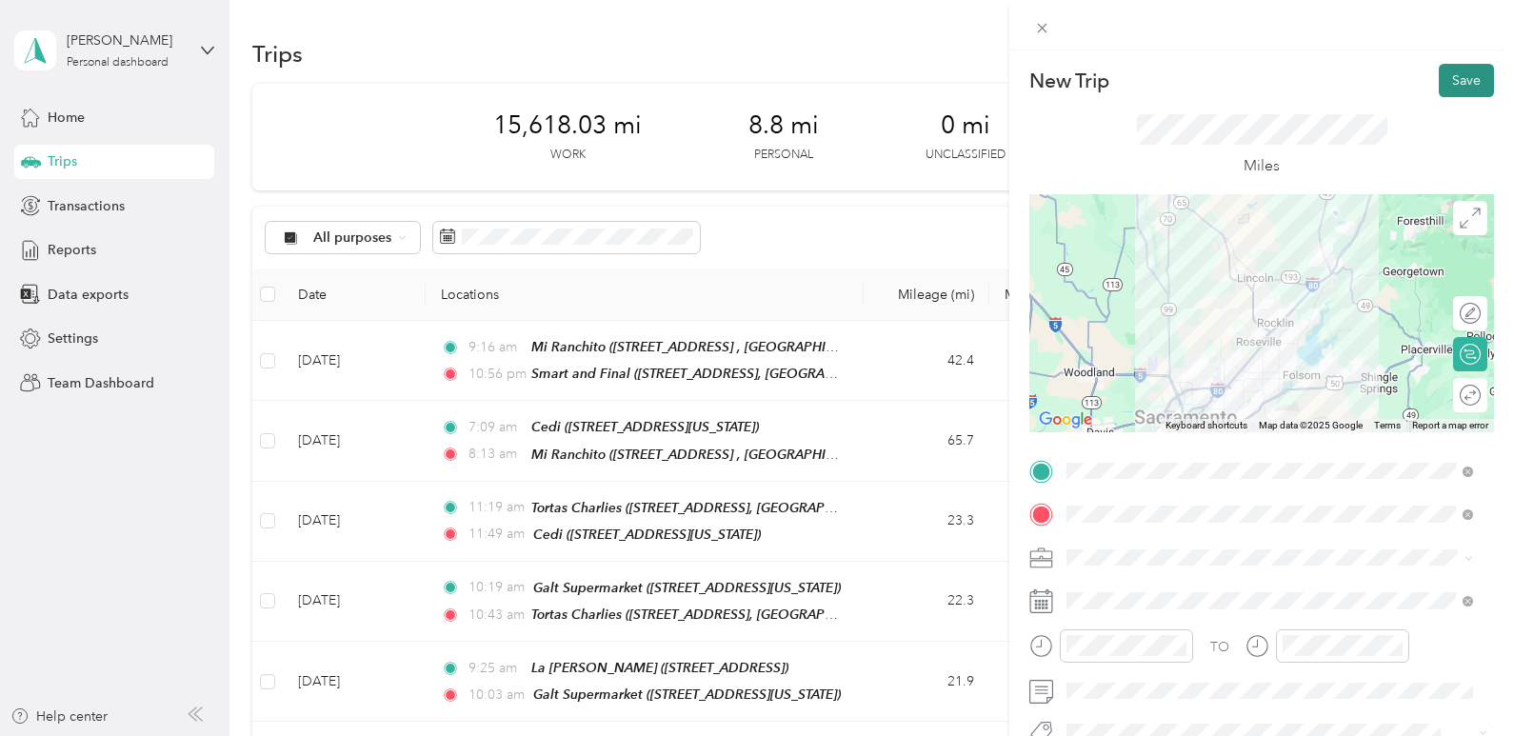
click at [1439, 79] on button "Save" at bounding box center [1466, 80] width 55 height 33
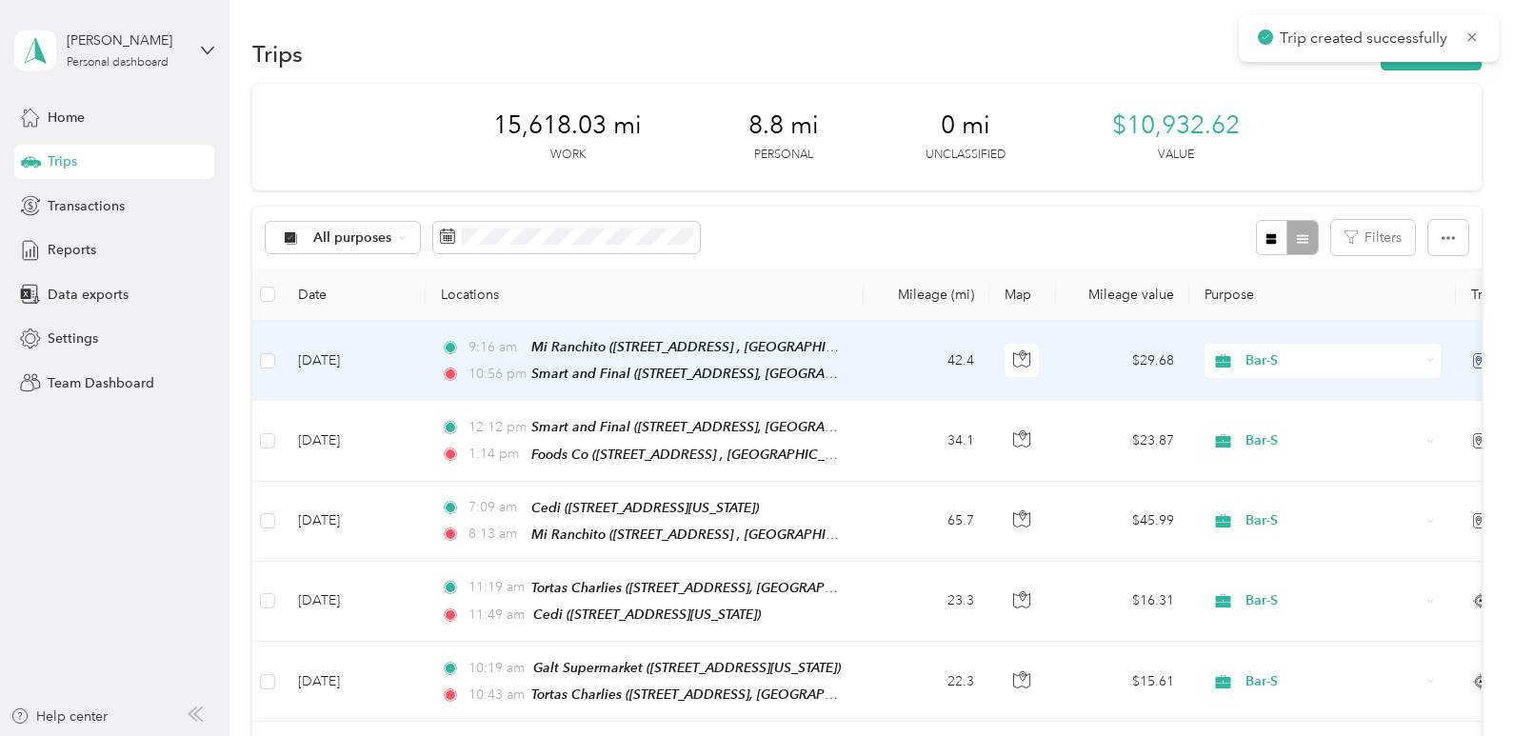
click at [330, 360] on td "[DATE]" at bounding box center [354, 361] width 143 height 80
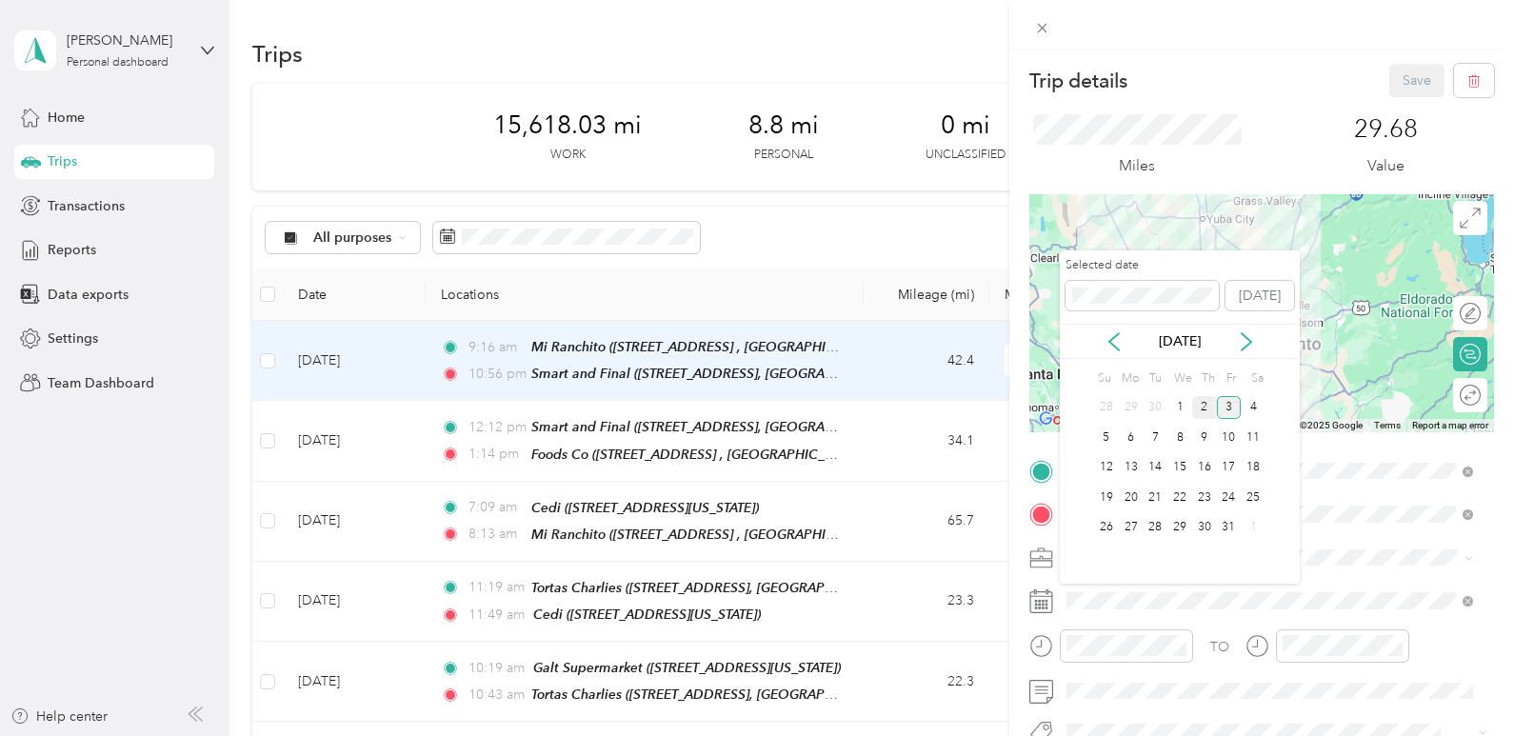
click at [1204, 408] on div "2" at bounding box center [1204, 408] width 25 height 24
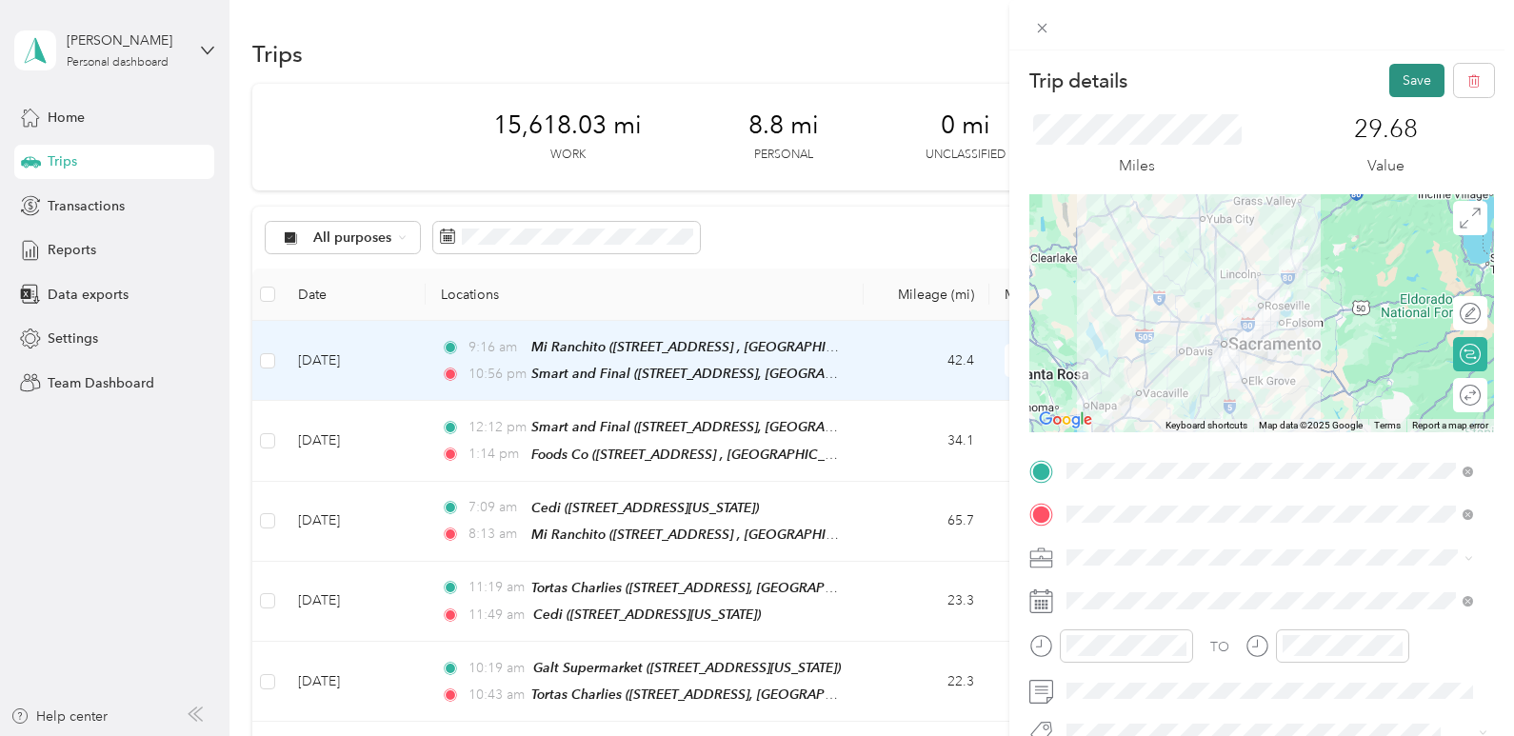
click at [1402, 77] on button "Save" at bounding box center [1416, 80] width 55 height 33
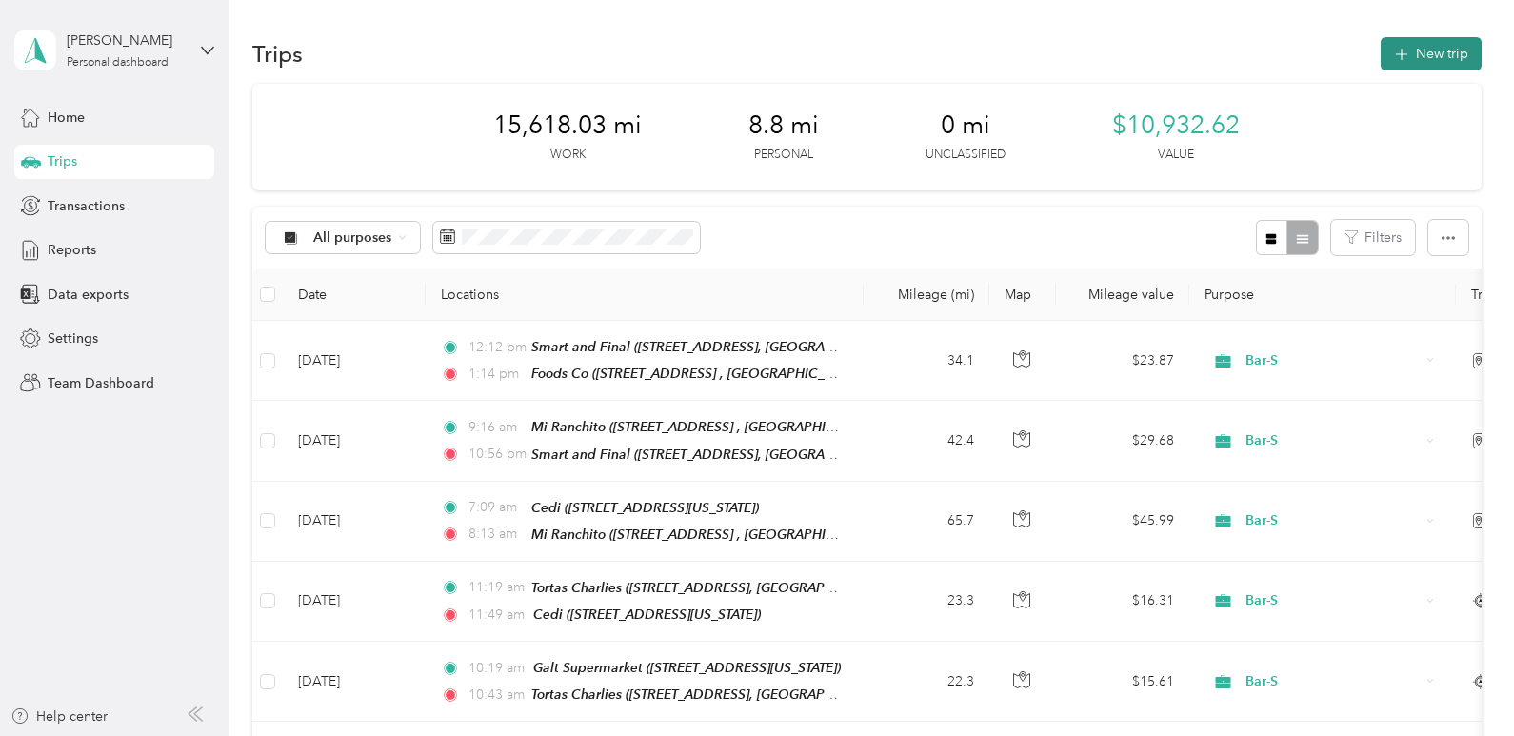
click at [1412, 65] on button "New trip" at bounding box center [1431, 53] width 101 height 33
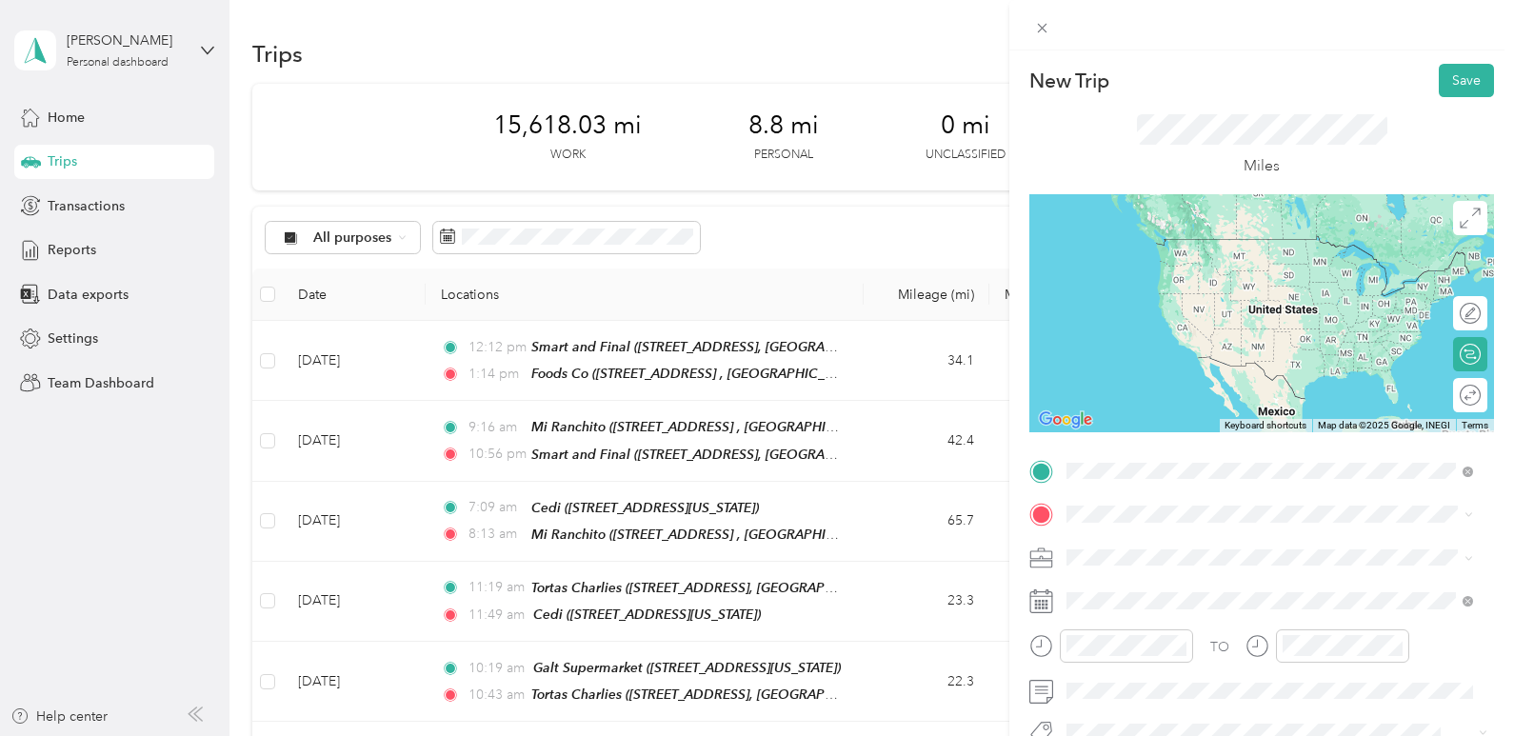
click at [1203, 278] on div "Foods Co [STREET_ADDRESS][GEOGRAPHIC_DATA], [GEOGRAPHIC_DATA], [US_STATE], [GEO…" at bounding box center [1285, 267] width 364 height 60
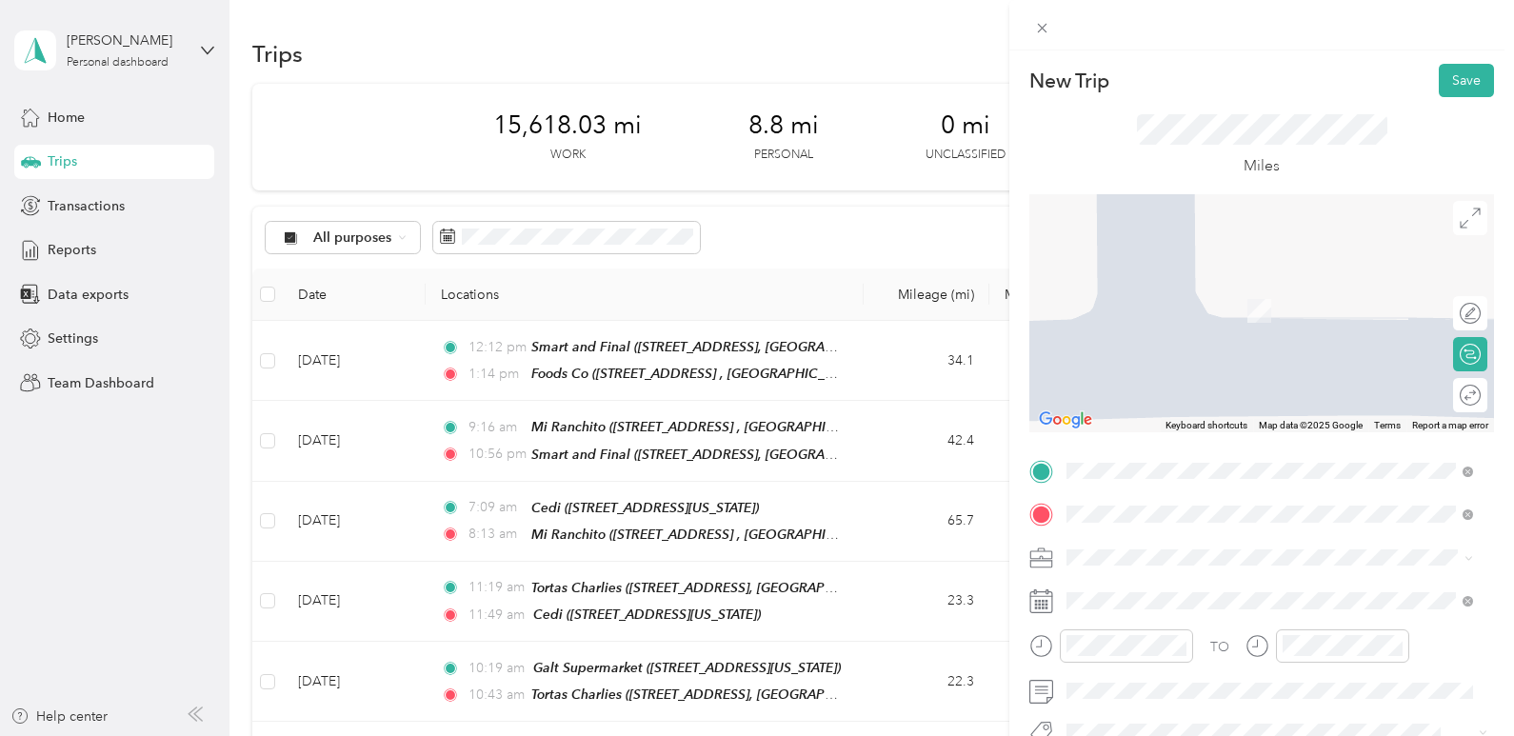
click at [1249, 326] on span "[STREET_ADDRESS][GEOGRAPHIC_DATA], [US_STATE], [GEOGRAPHIC_DATA]" at bounding box center [1272, 321] width 339 height 36
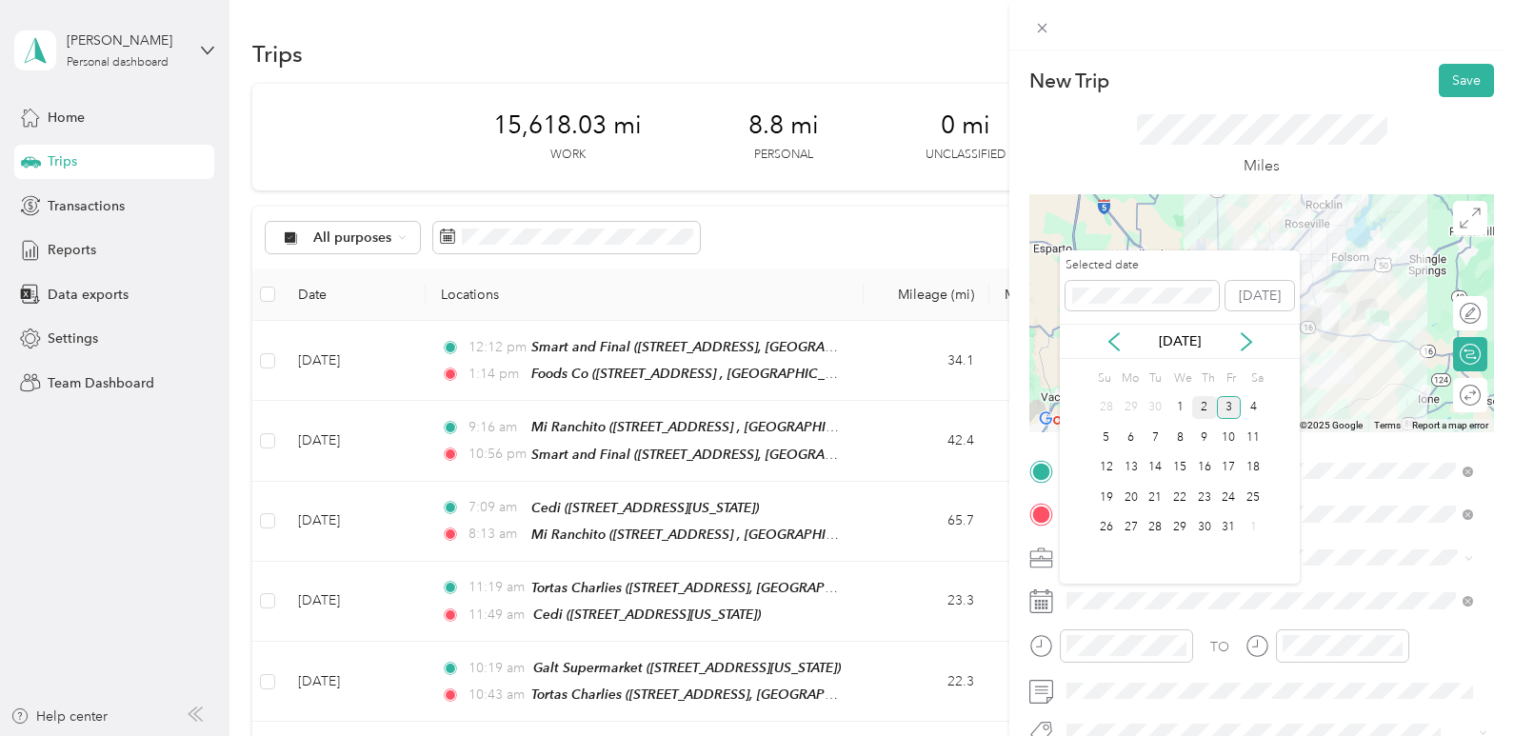
click at [1206, 413] on div "2" at bounding box center [1204, 408] width 25 height 24
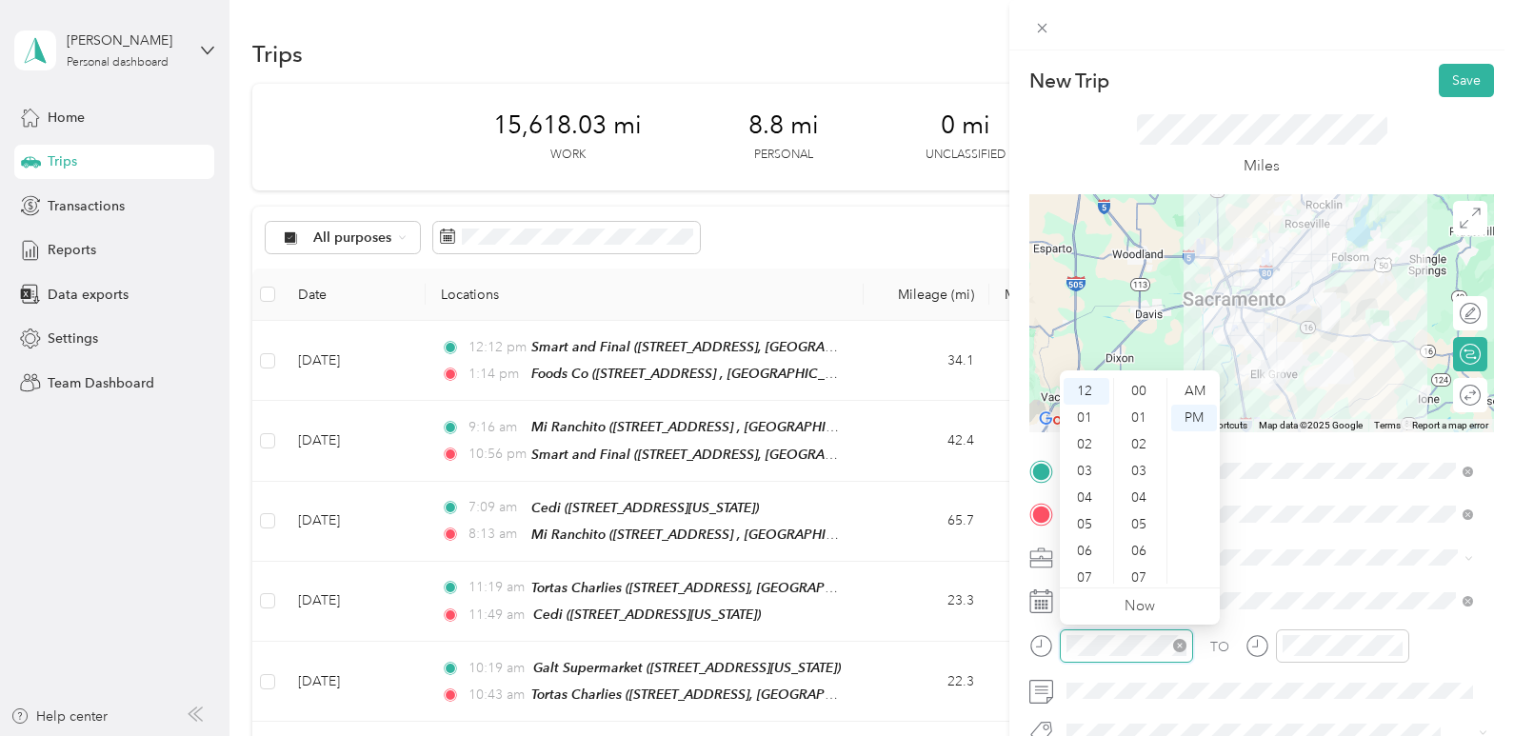
scroll to position [347, 0]
click at [1142, 557] on div "44" at bounding box center [1141, 551] width 46 height 27
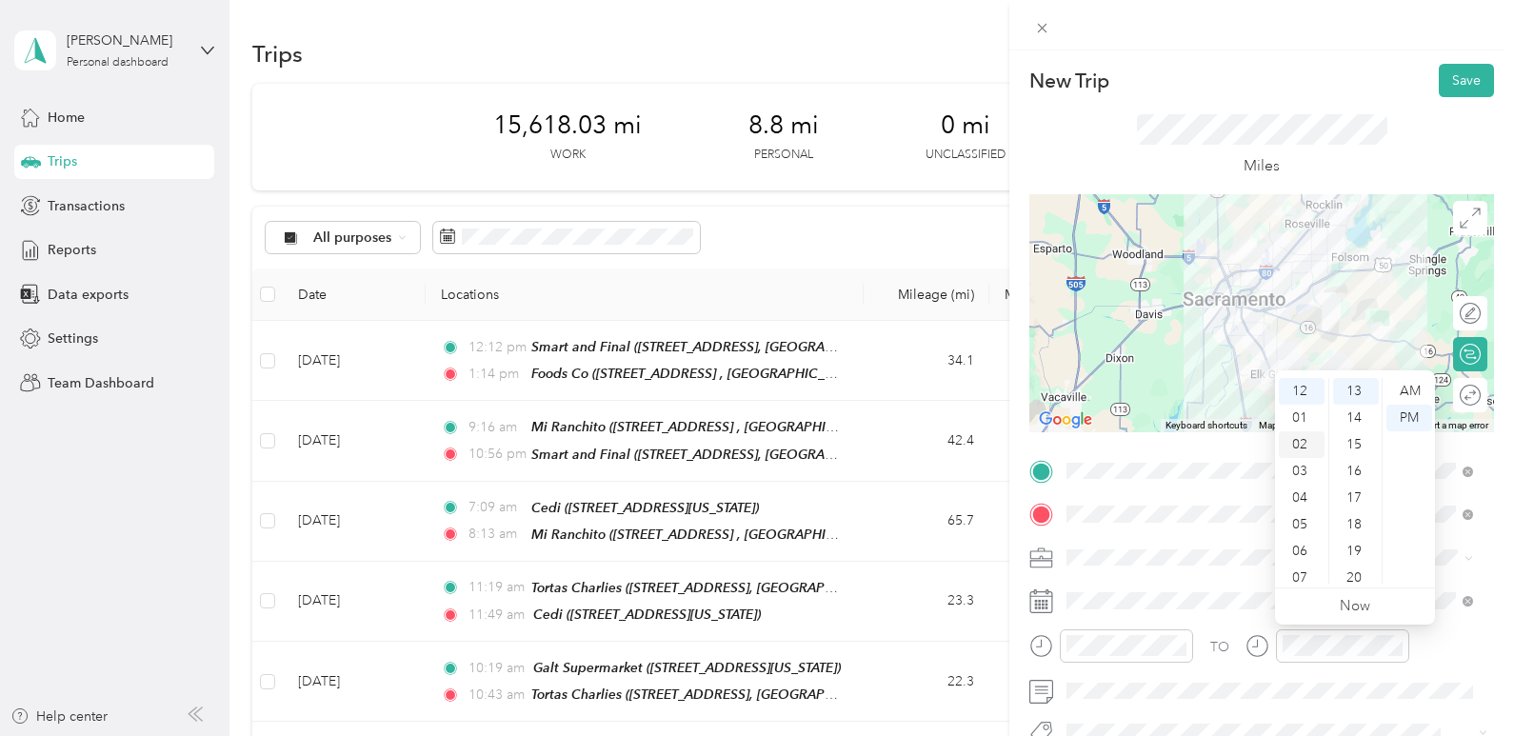
click at [1299, 419] on div "01" at bounding box center [1302, 418] width 46 height 27
click at [1351, 538] on div "19" at bounding box center [1356, 551] width 46 height 27
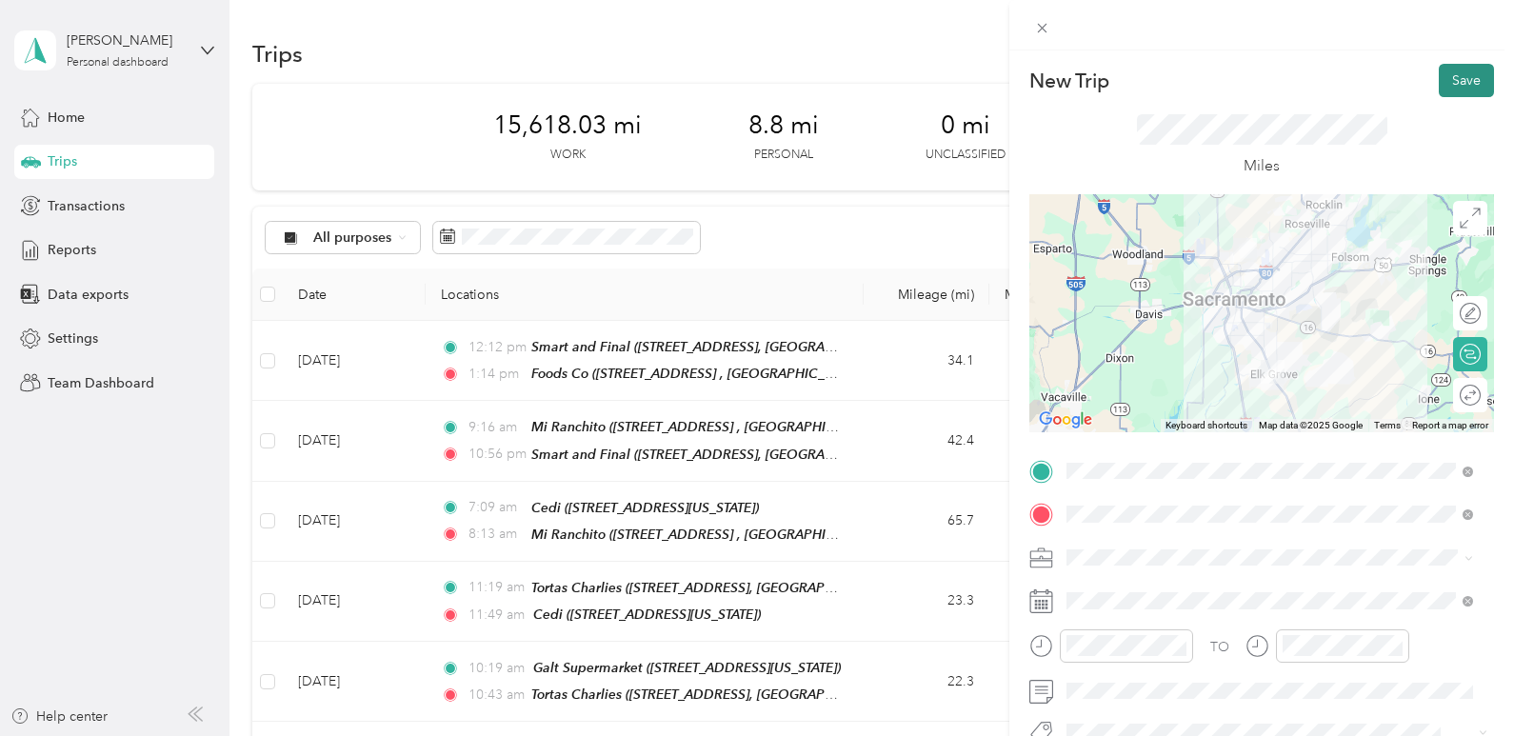
click at [1453, 75] on button "Save" at bounding box center [1466, 80] width 55 height 33
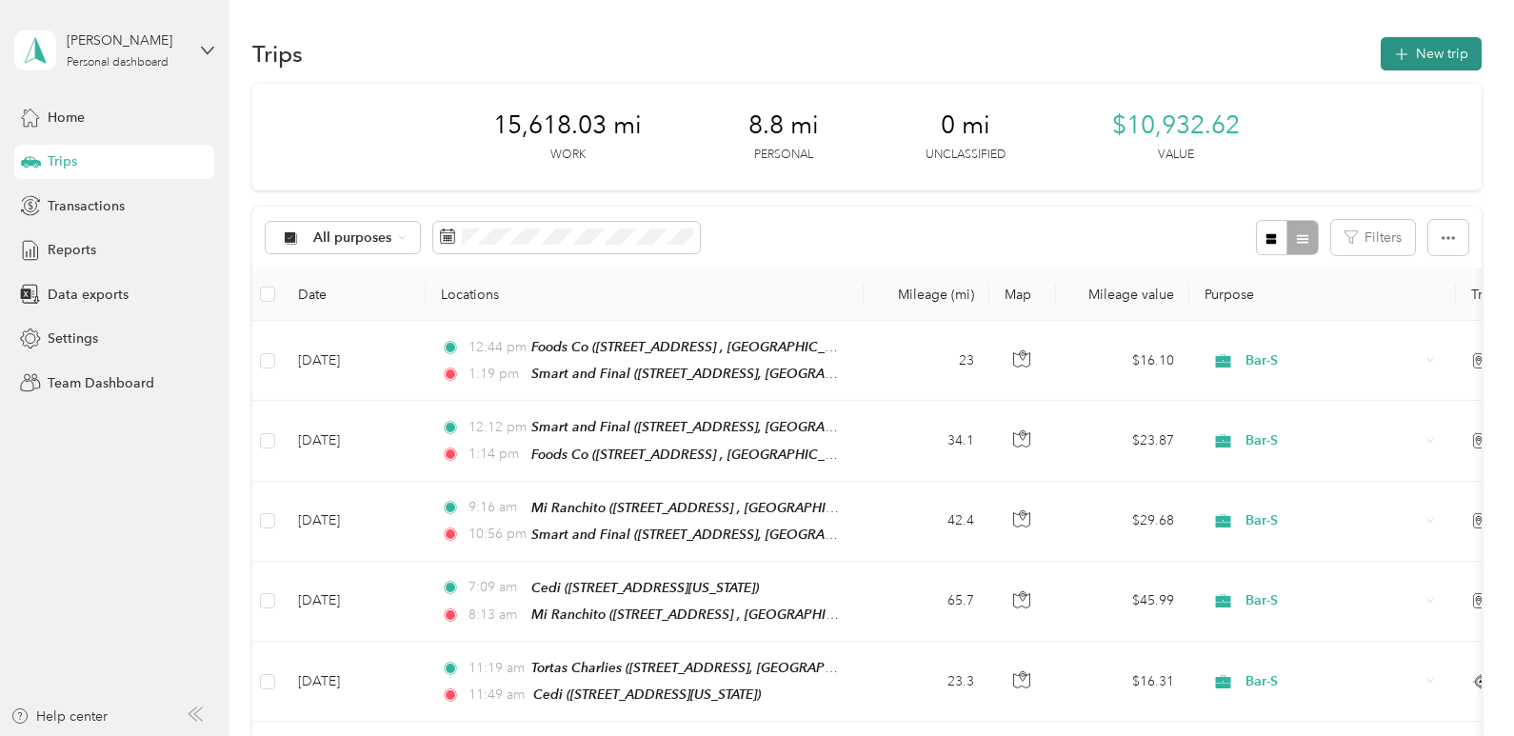
click at [1413, 58] on button "New trip" at bounding box center [1431, 53] width 101 height 33
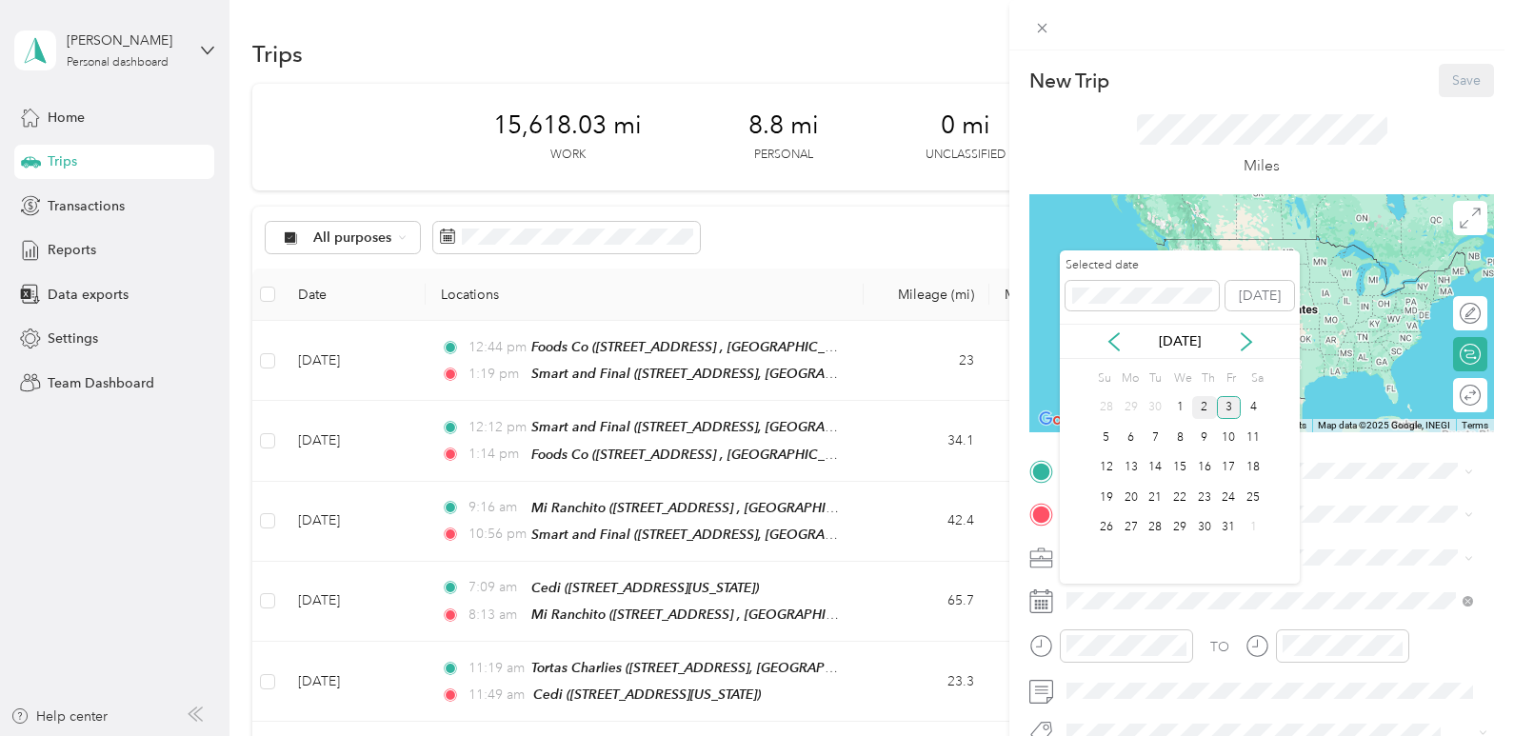
click at [1205, 410] on div "2" at bounding box center [1204, 408] width 25 height 24
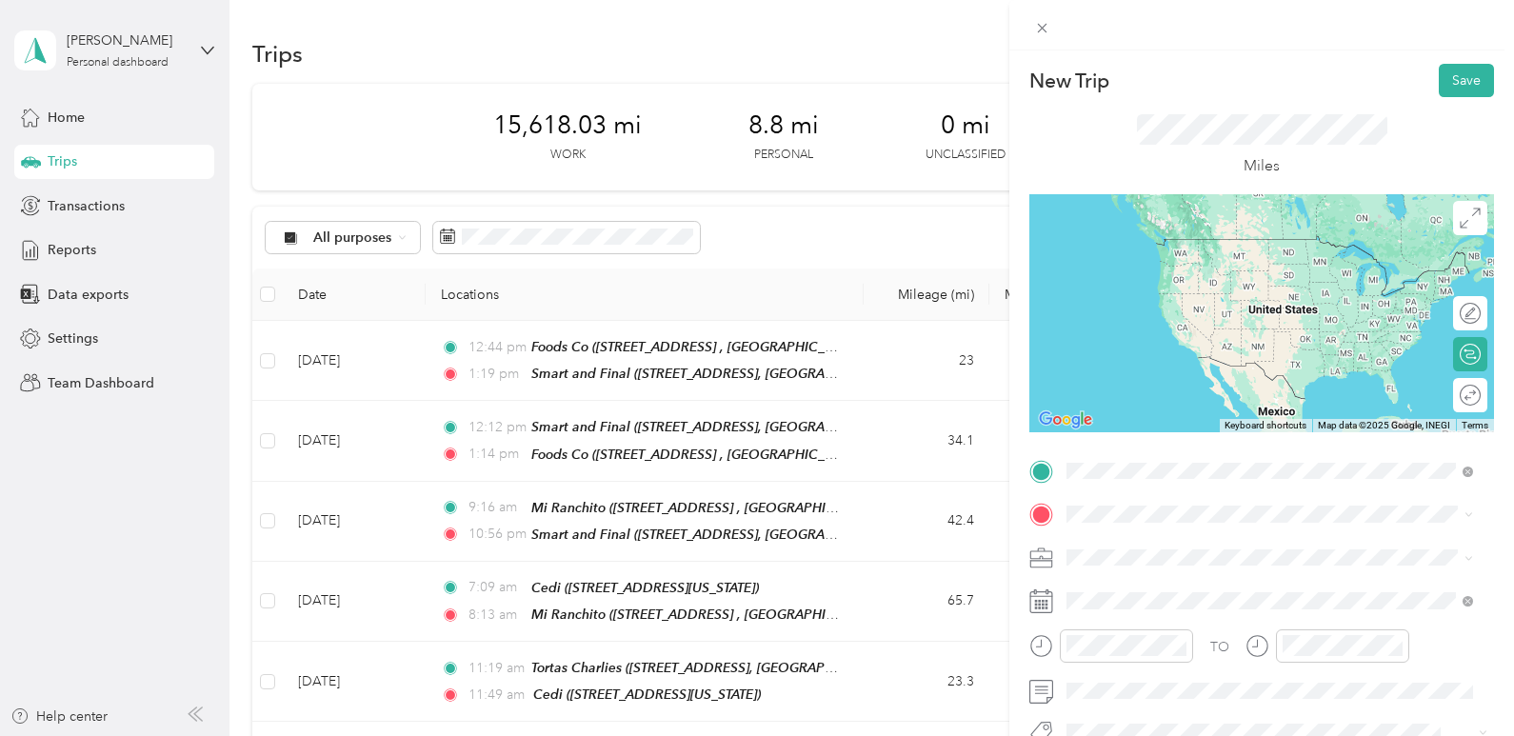
click at [1184, 285] on span "[STREET_ADDRESS][GEOGRAPHIC_DATA], [US_STATE], [GEOGRAPHIC_DATA]" at bounding box center [1272, 277] width 339 height 36
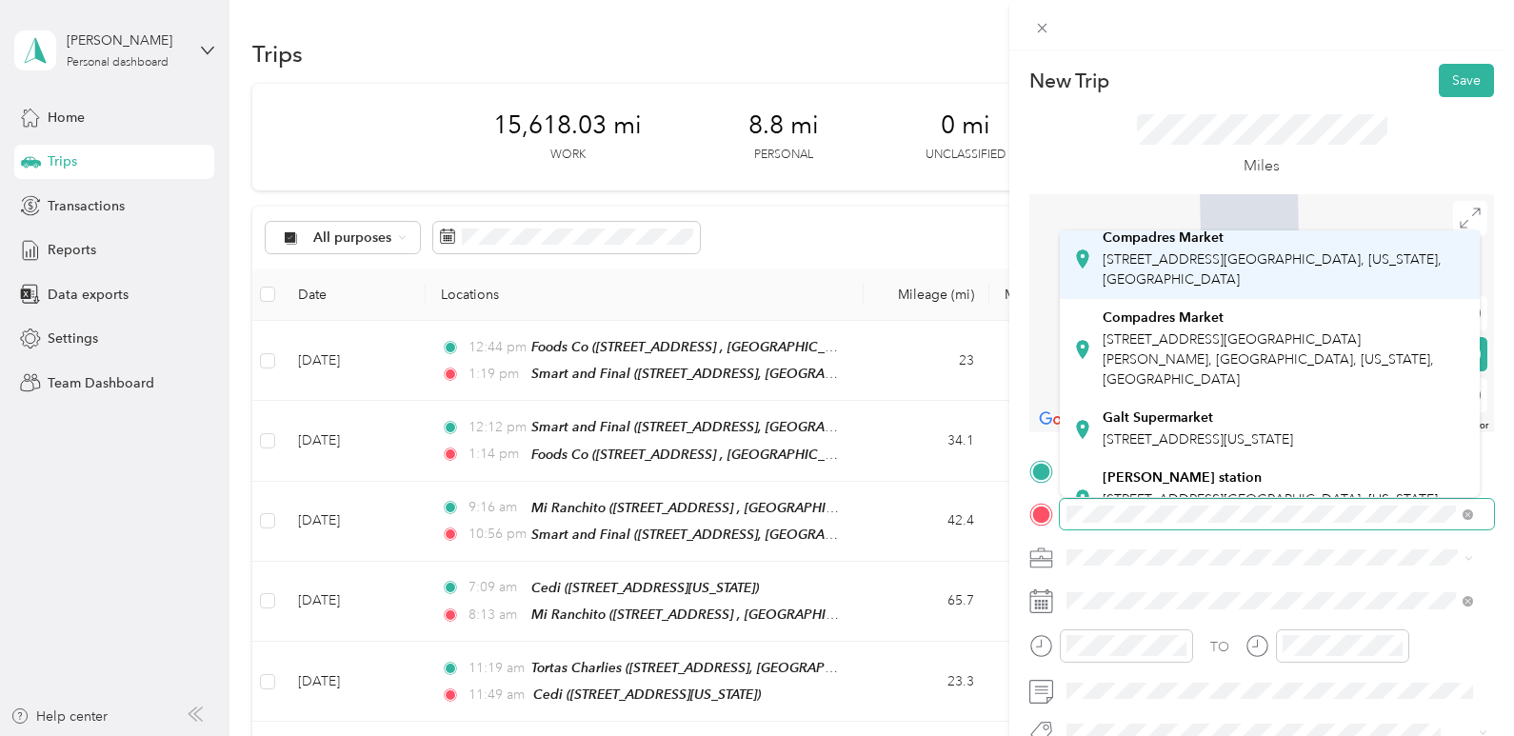
scroll to position [95, 0]
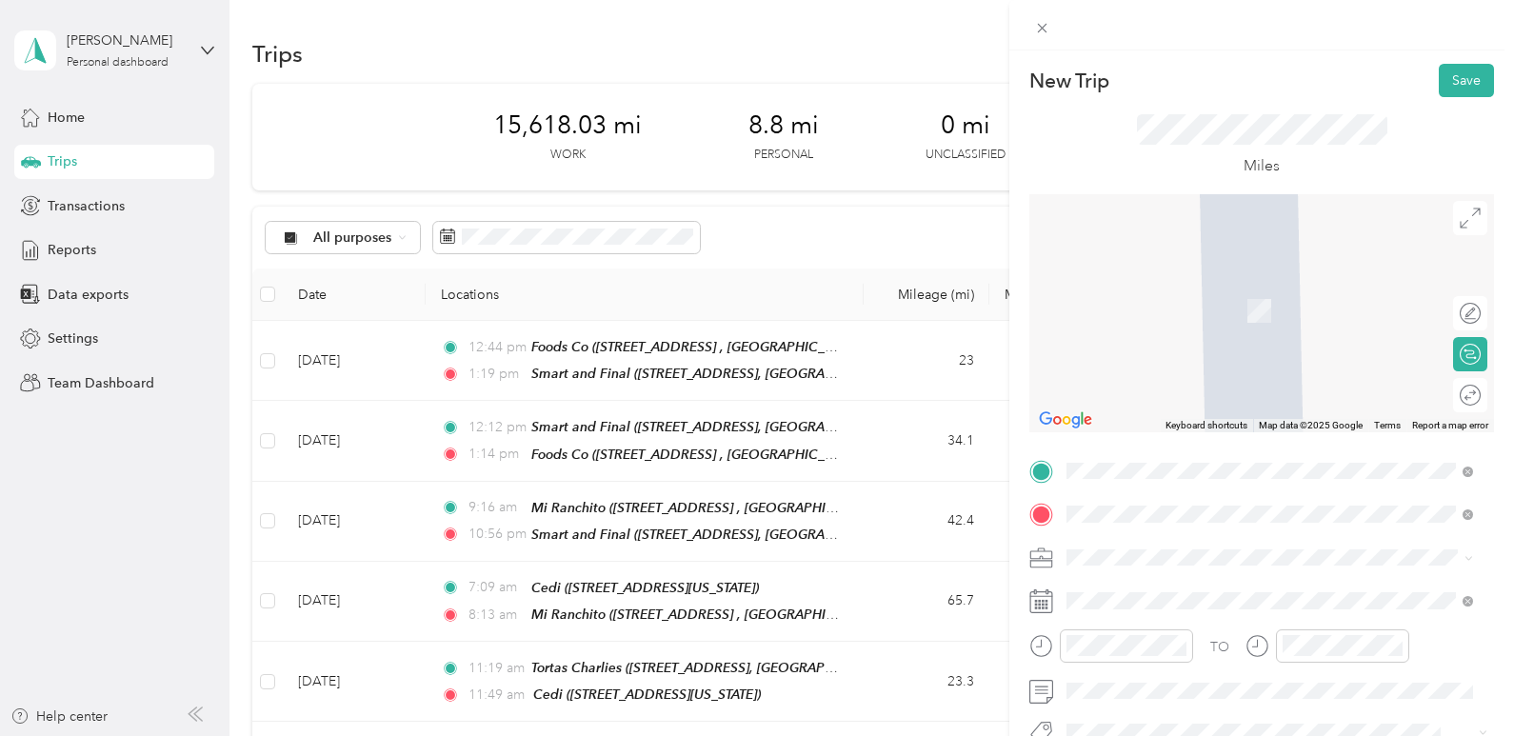
click at [1203, 446] on div "Galt Supermarket [STREET_ADDRESS][GEOGRAPHIC_DATA], [US_STATE], [GEOGRAPHIC_DAT…" at bounding box center [1198, 466] width 190 height 40
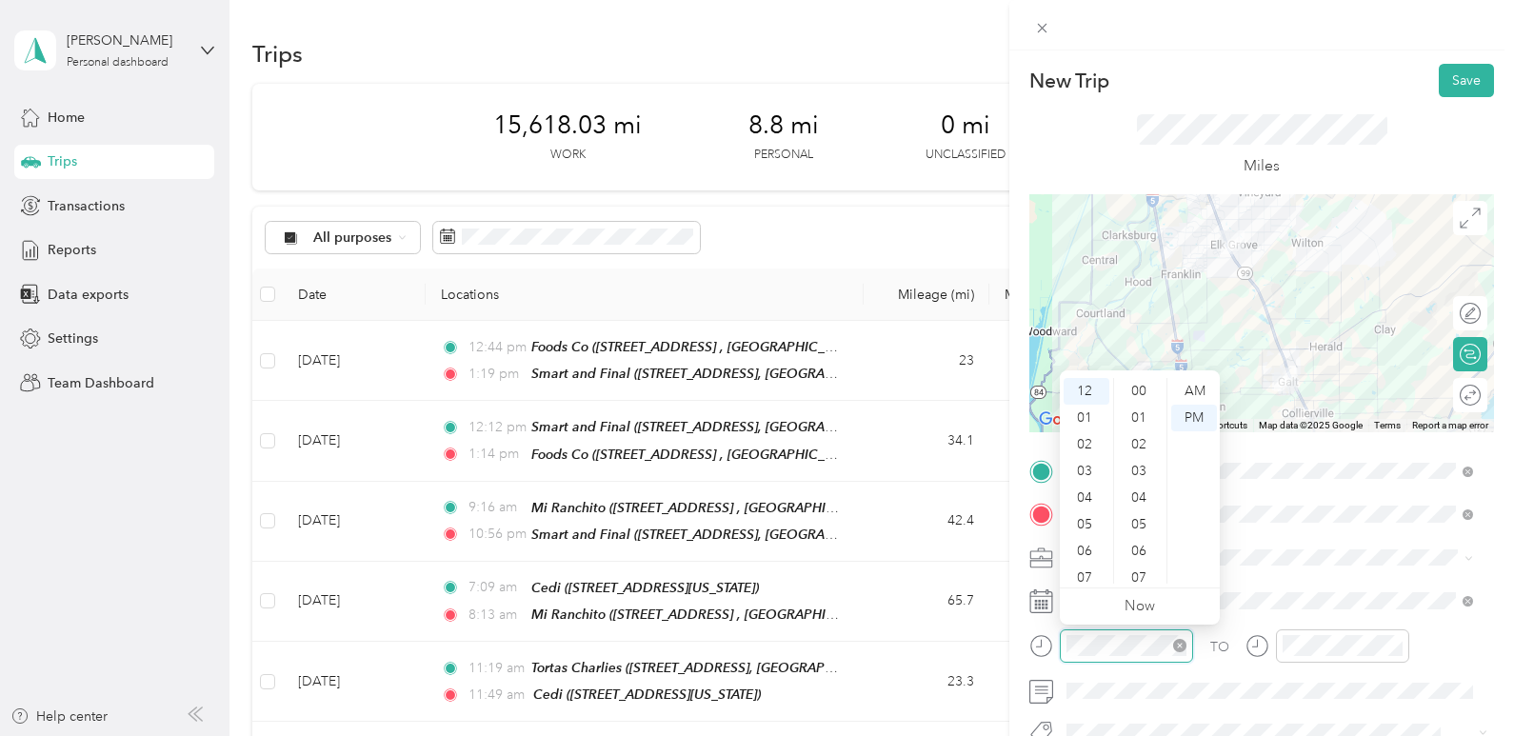
scroll to position [373, 0]
click at [1086, 446] on div "02" at bounding box center [1087, 444] width 46 height 27
click at [1137, 398] on div "00" at bounding box center [1141, 391] width 46 height 27
click at [1137, 396] on div "00" at bounding box center [1141, 391] width 46 height 27
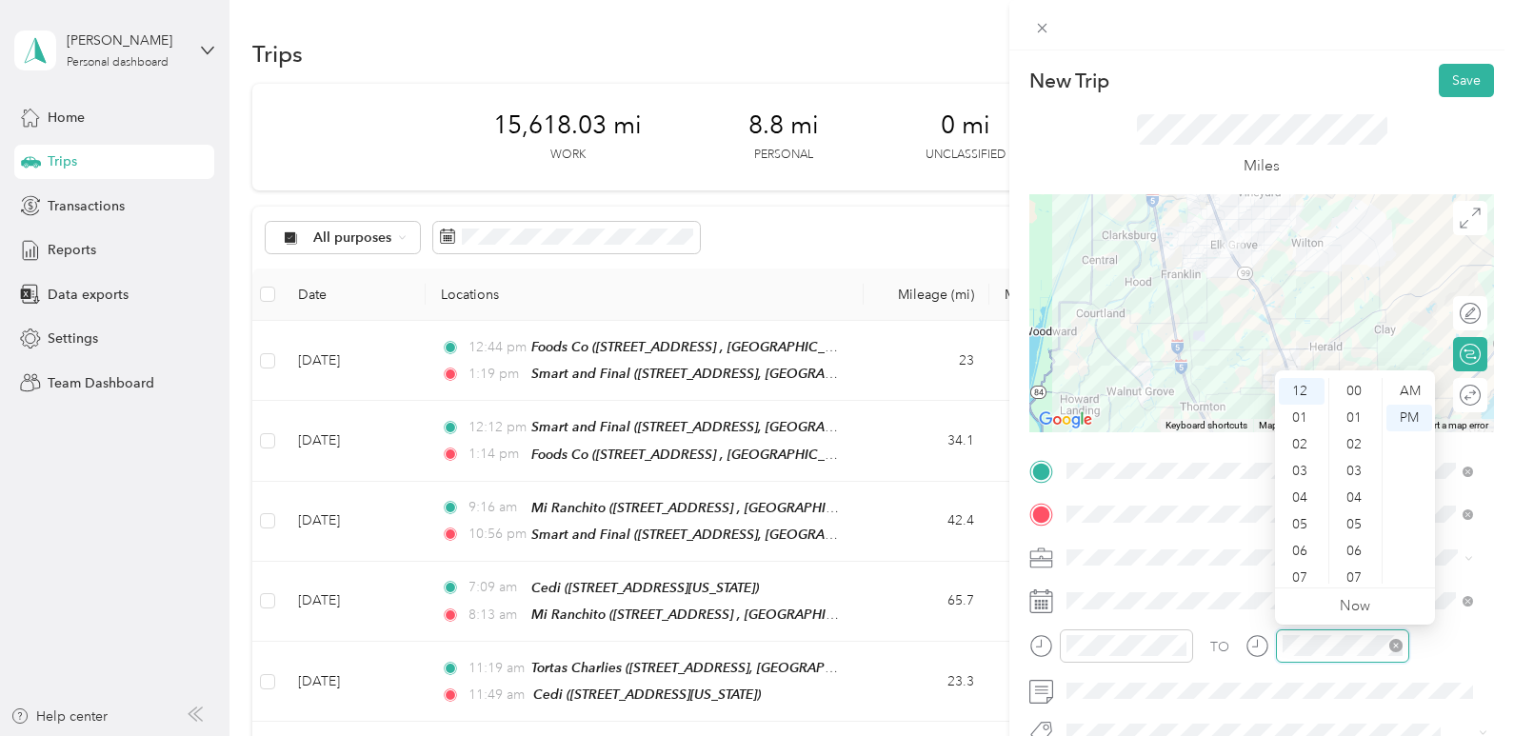
scroll to position [373, 0]
click at [1304, 441] on div "02" at bounding box center [1302, 444] width 46 height 27
click at [1361, 534] on div "41" at bounding box center [1356, 540] width 46 height 27
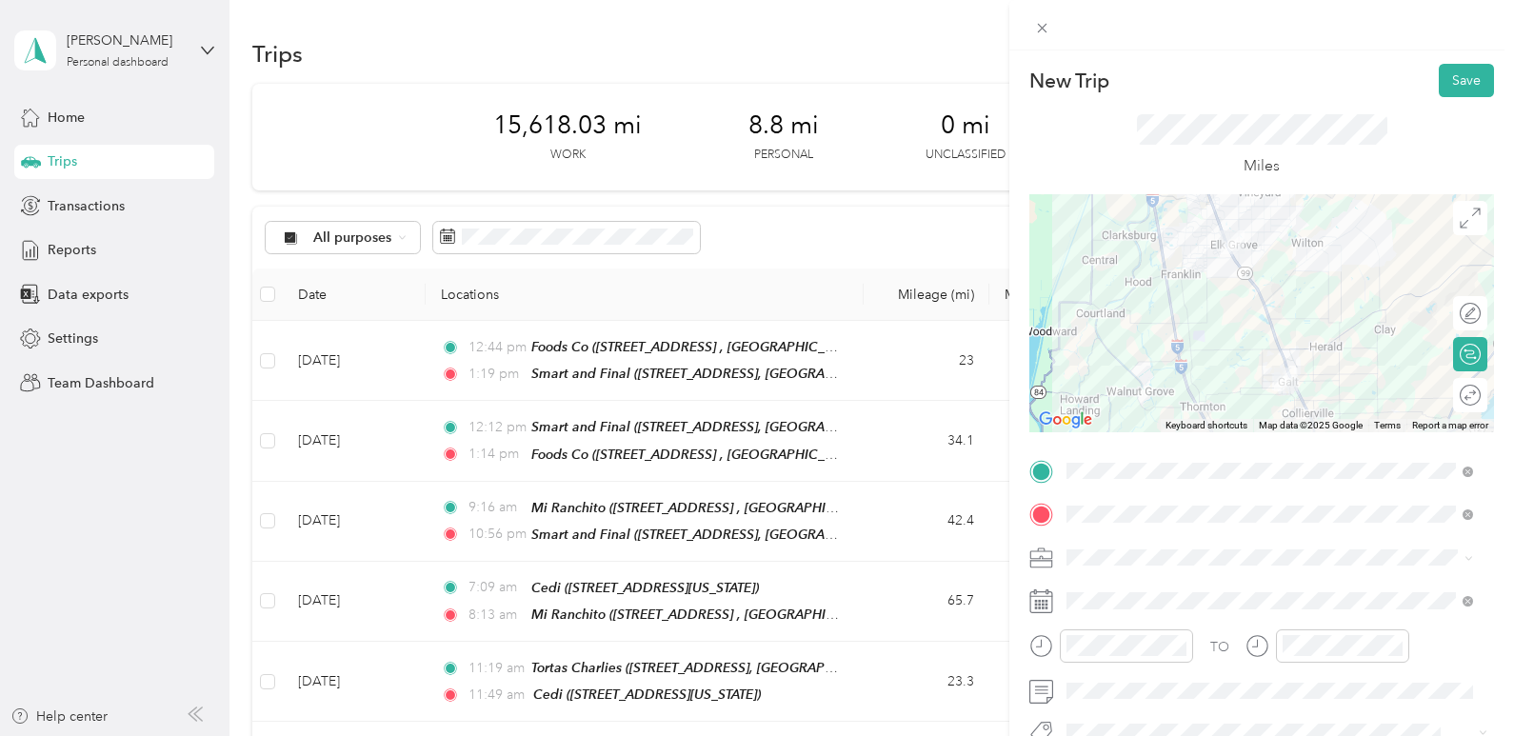
click at [1371, 667] on div at bounding box center [1327, 652] width 164 height 47
click at [1439, 74] on button "Save" at bounding box center [1466, 80] width 55 height 33
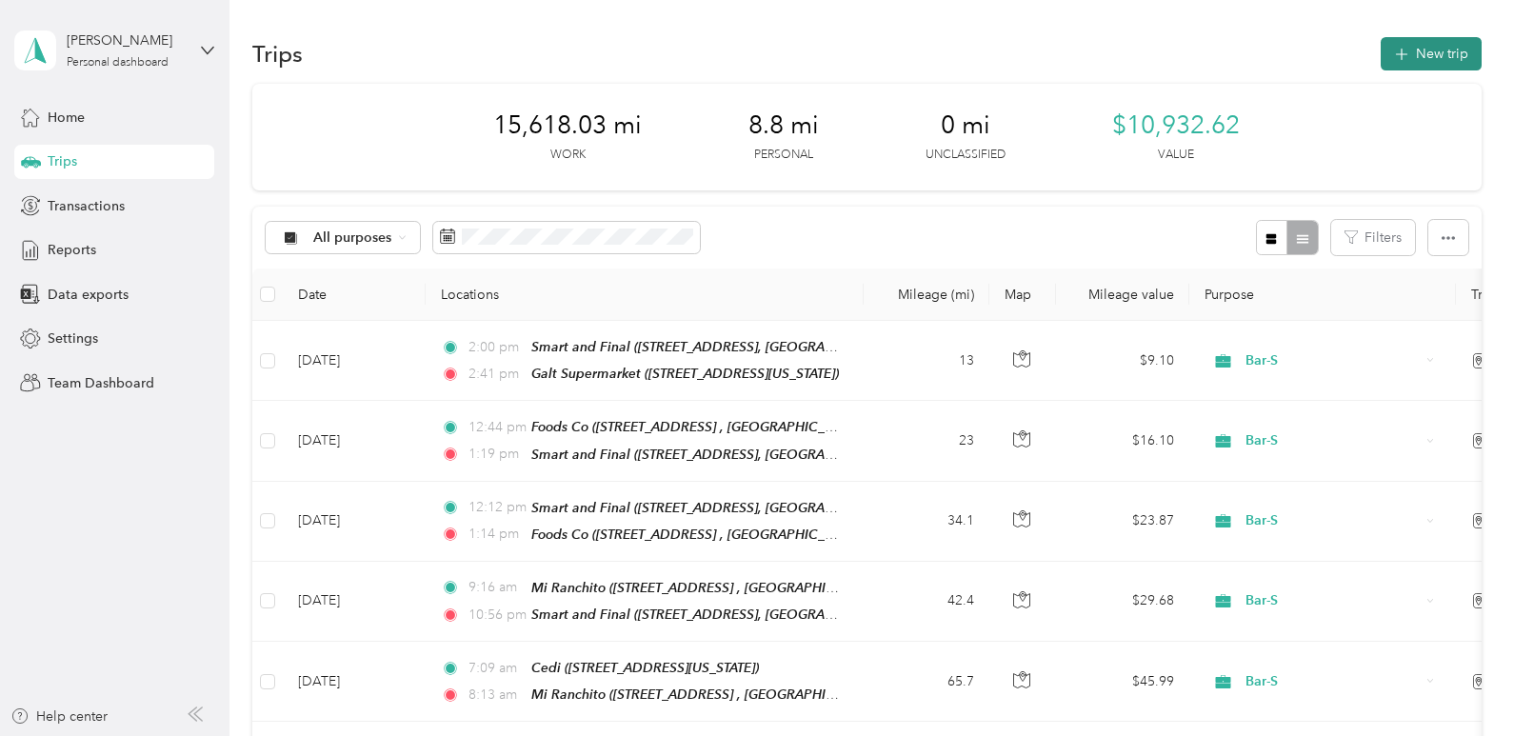
click at [1424, 63] on button "New trip" at bounding box center [1431, 53] width 101 height 33
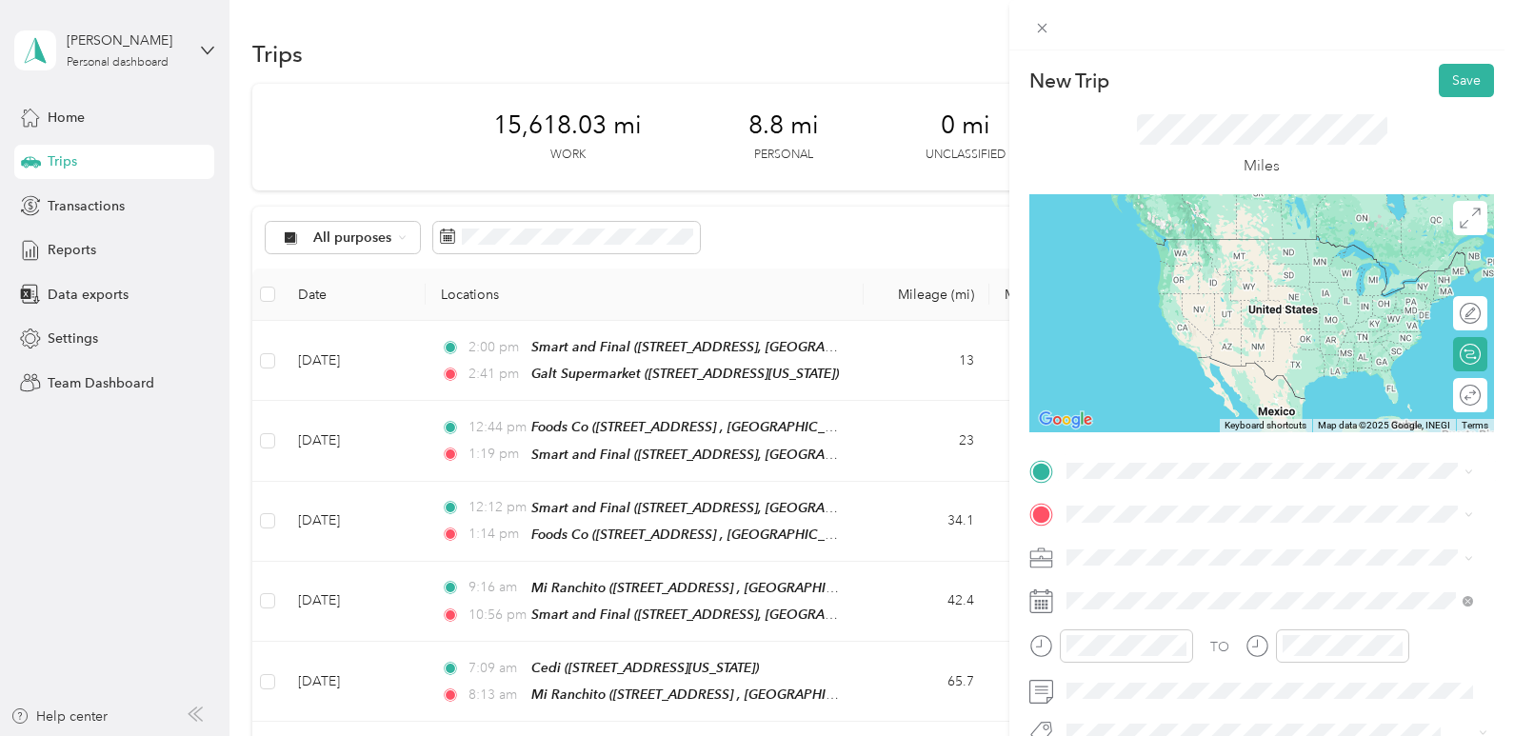
click at [1205, 271] on div "Galt Supermarket [STREET_ADDRESS][GEOGRAPHIC_DATA], [US_STATE], [GEOGRAPHIC_DAT…" at bounding box center [1198, 255] width 190 height 40
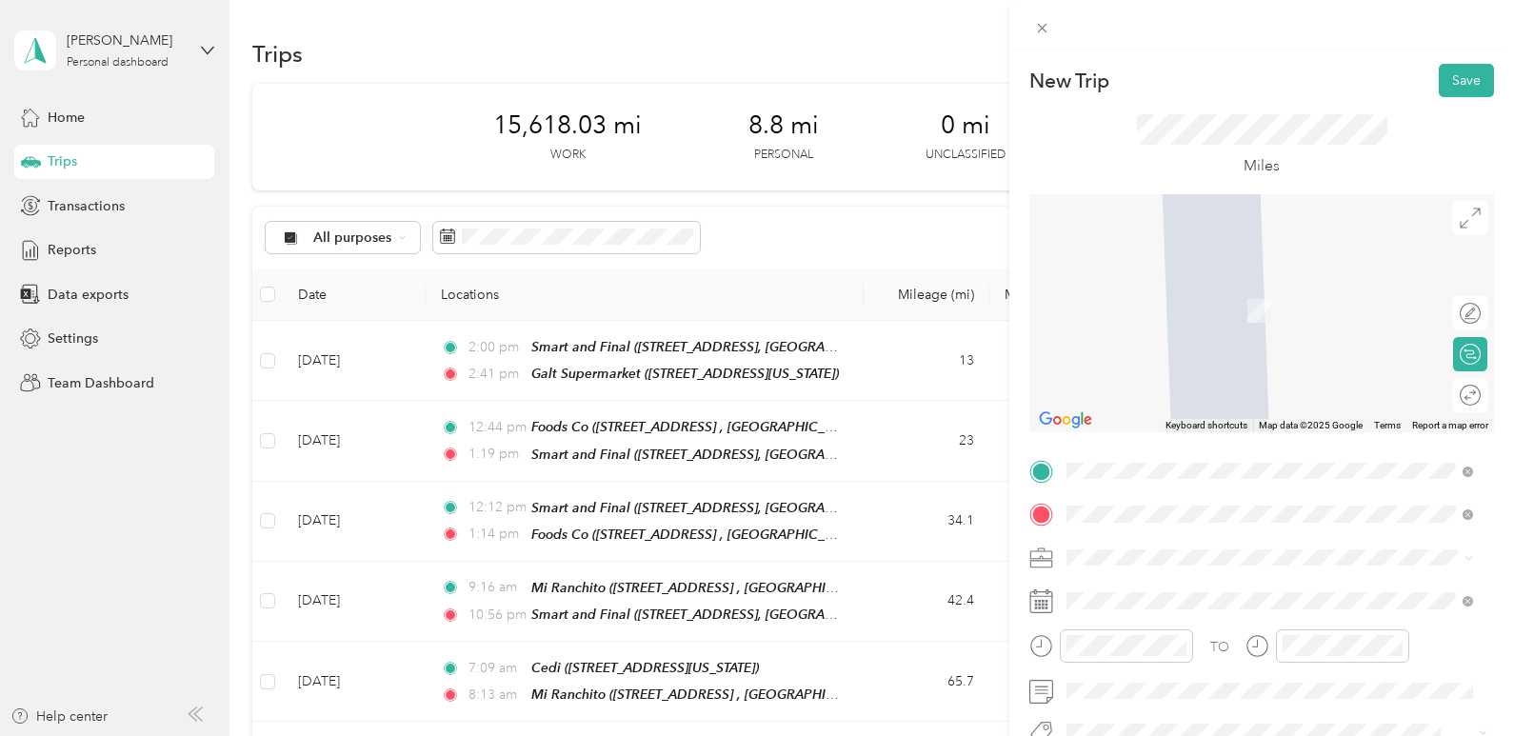
click at [1166, 461] on div "La Tapatia Market [STREET_ADDRESS][PERSON_NAME], [GEOGRAPHIC_DATA], [US_STATE],…" at bounding box center [1285, 431] width 364 height 60
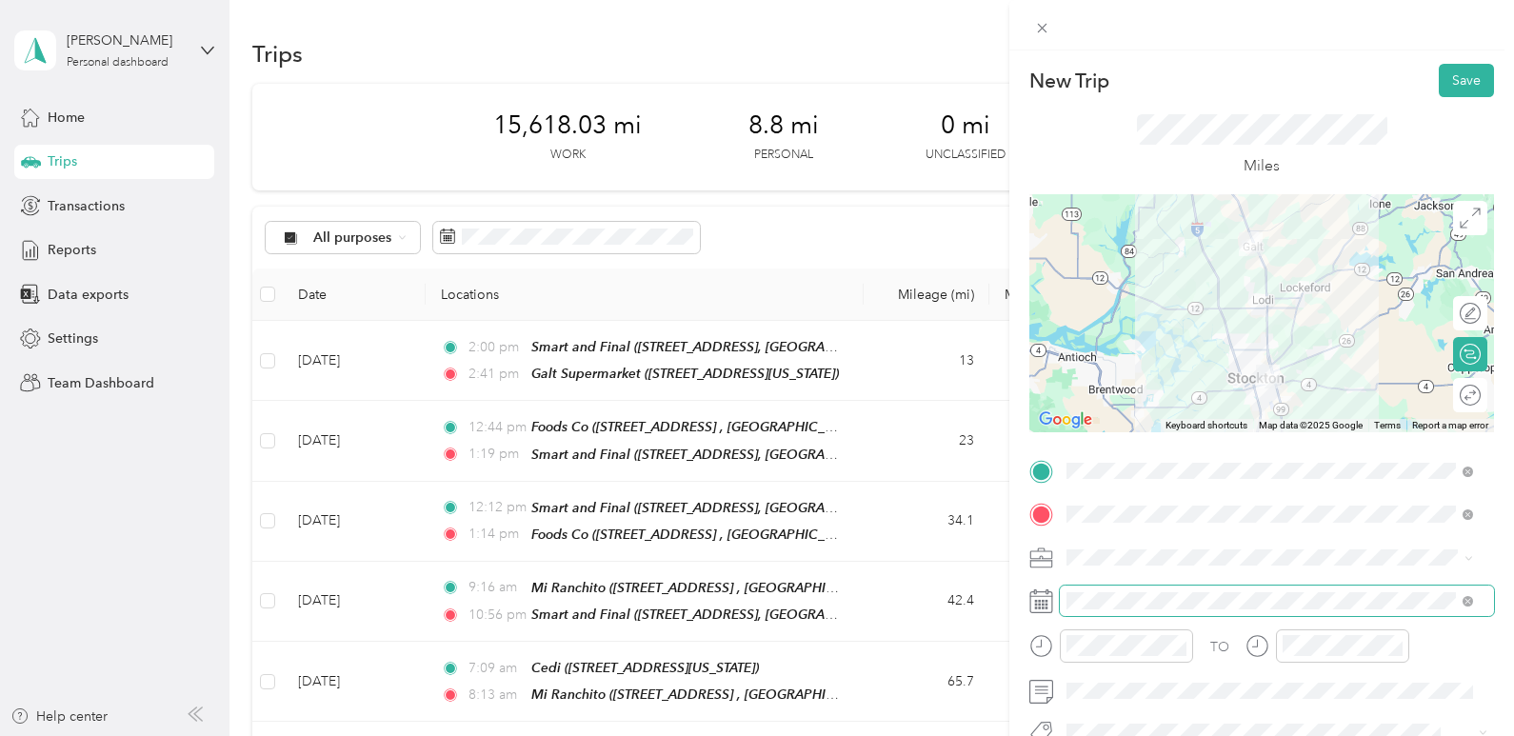
click at [1114, 611] on span at bounding box center [1277, 601] width 434 height 30
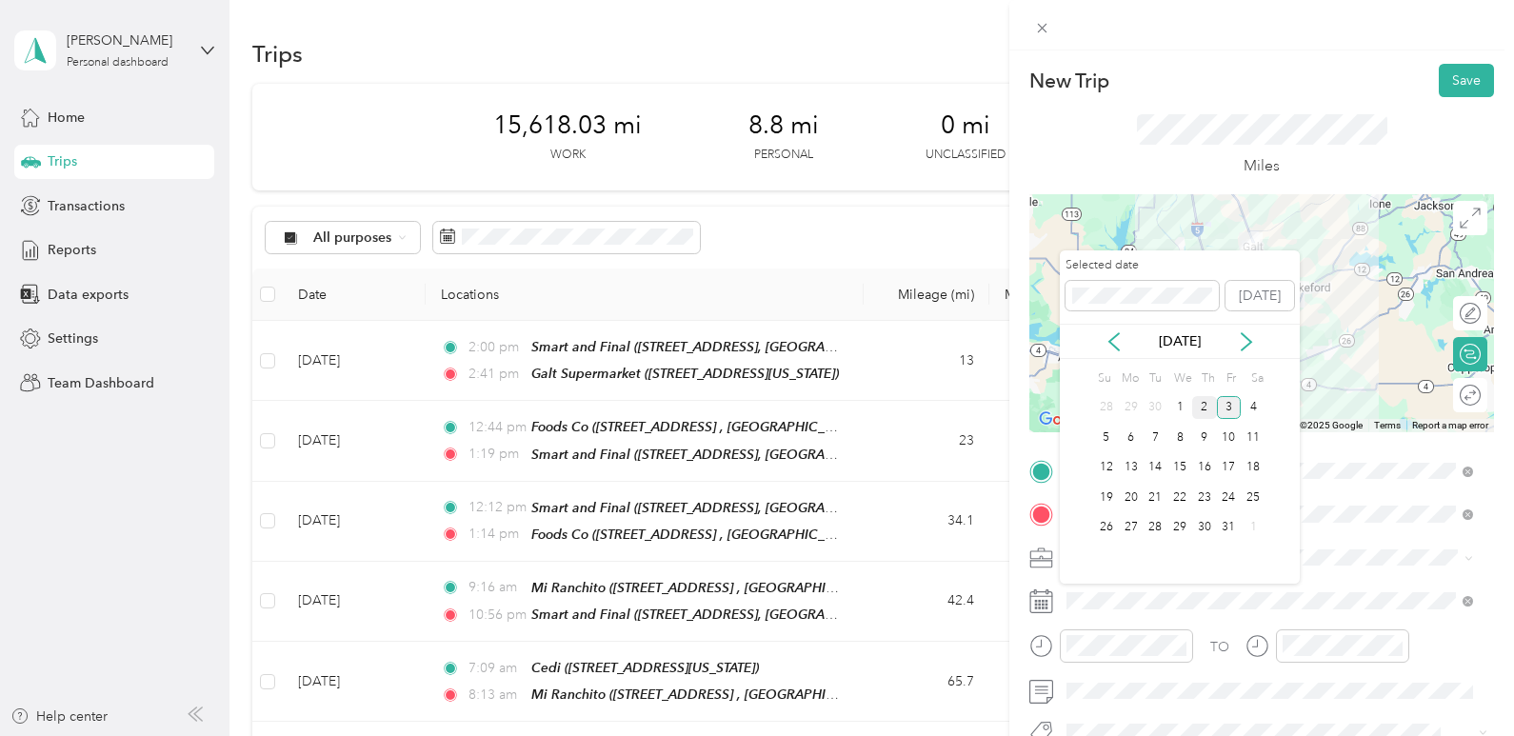
click at [1203, 401] on div "2" at bounding box center [1204, 408] width 25 height 24
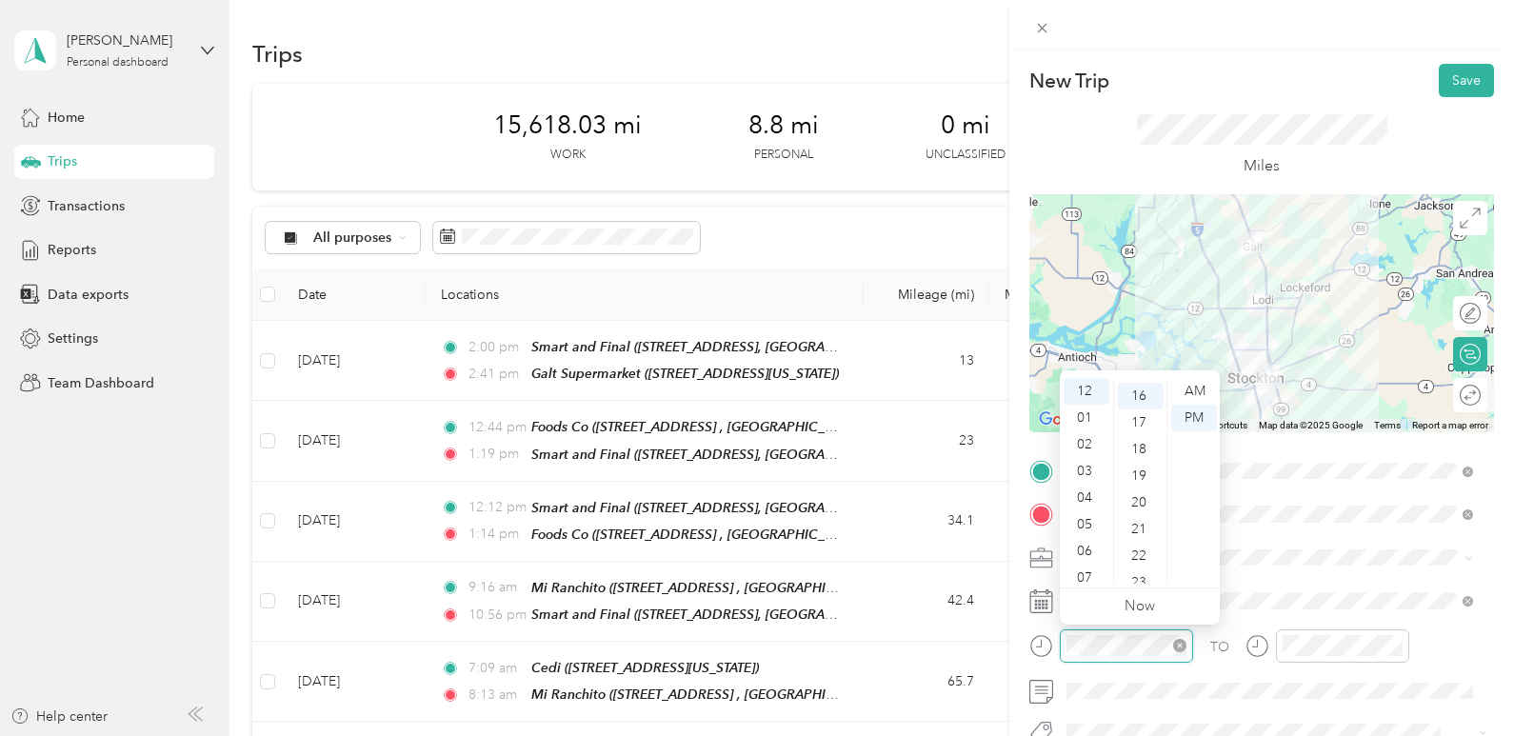
scroll to position [427, 0]
click at [1089, 477] on div "03" at bounding box center [1087, 471] width 46 height 27
click at [1135, 424] on div "17" at bounding box center [1141, 418] width 46 height 27
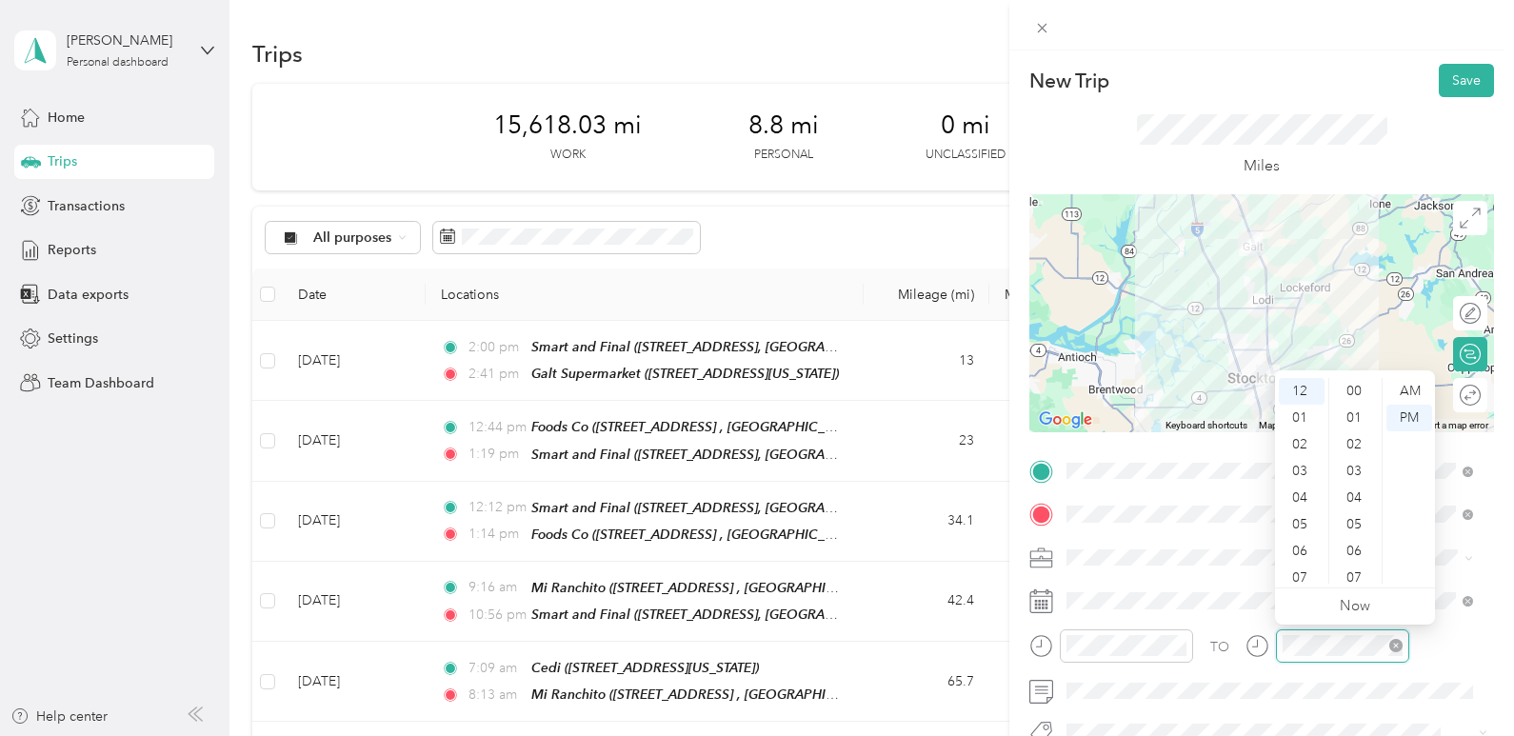
scroll to position [427, 0]
click at [1298, 470] on div "03" at bounding box center [1302, 471] width 46 height 27
click at [1356, 545] on div "54" at bounding box center [1356, 547] width 46 height 27
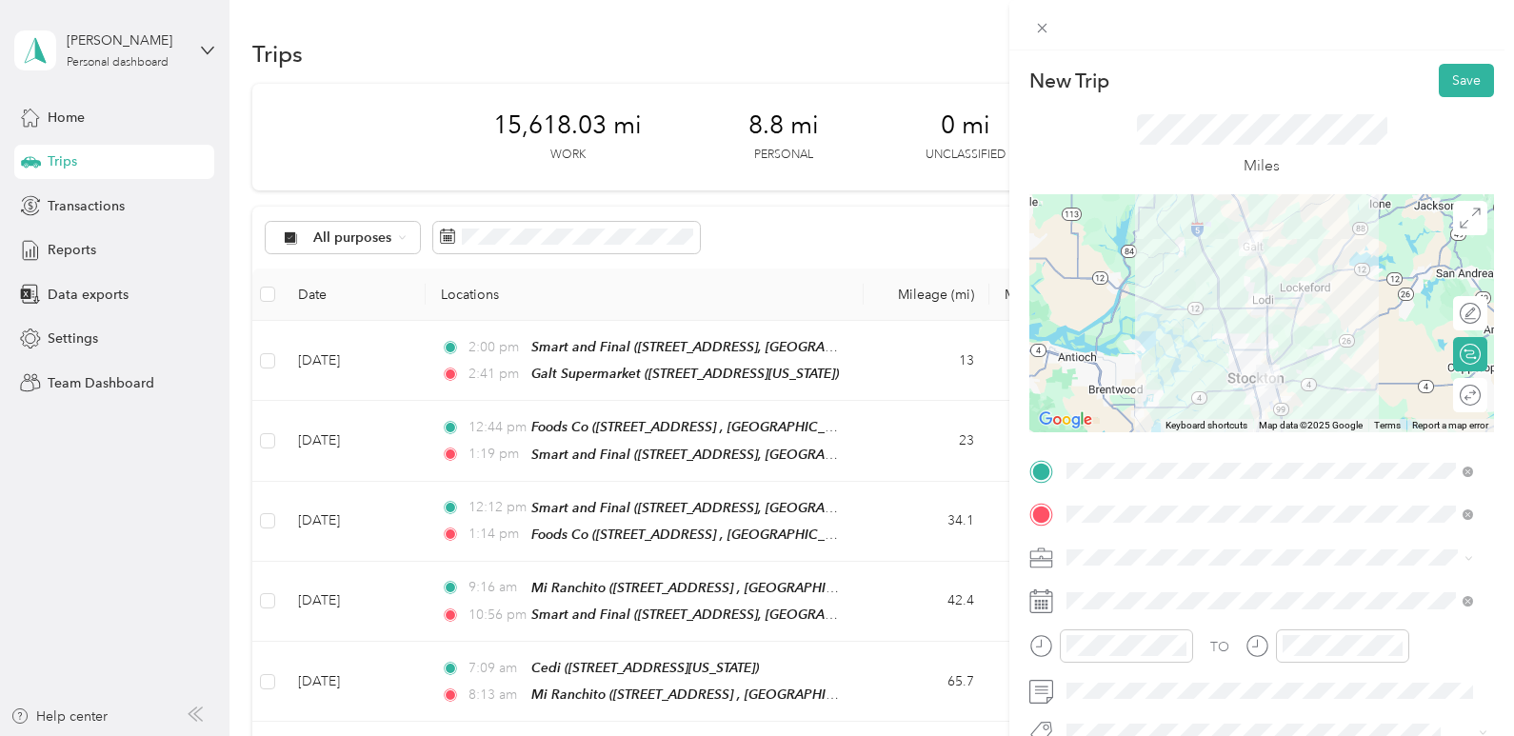
click at [1268, 670] on div at bounding box center [1327, 652] width 164 height 47
click at [1448, 90] on button "Save" at bounding box center [1466, 80] width 55 height 33
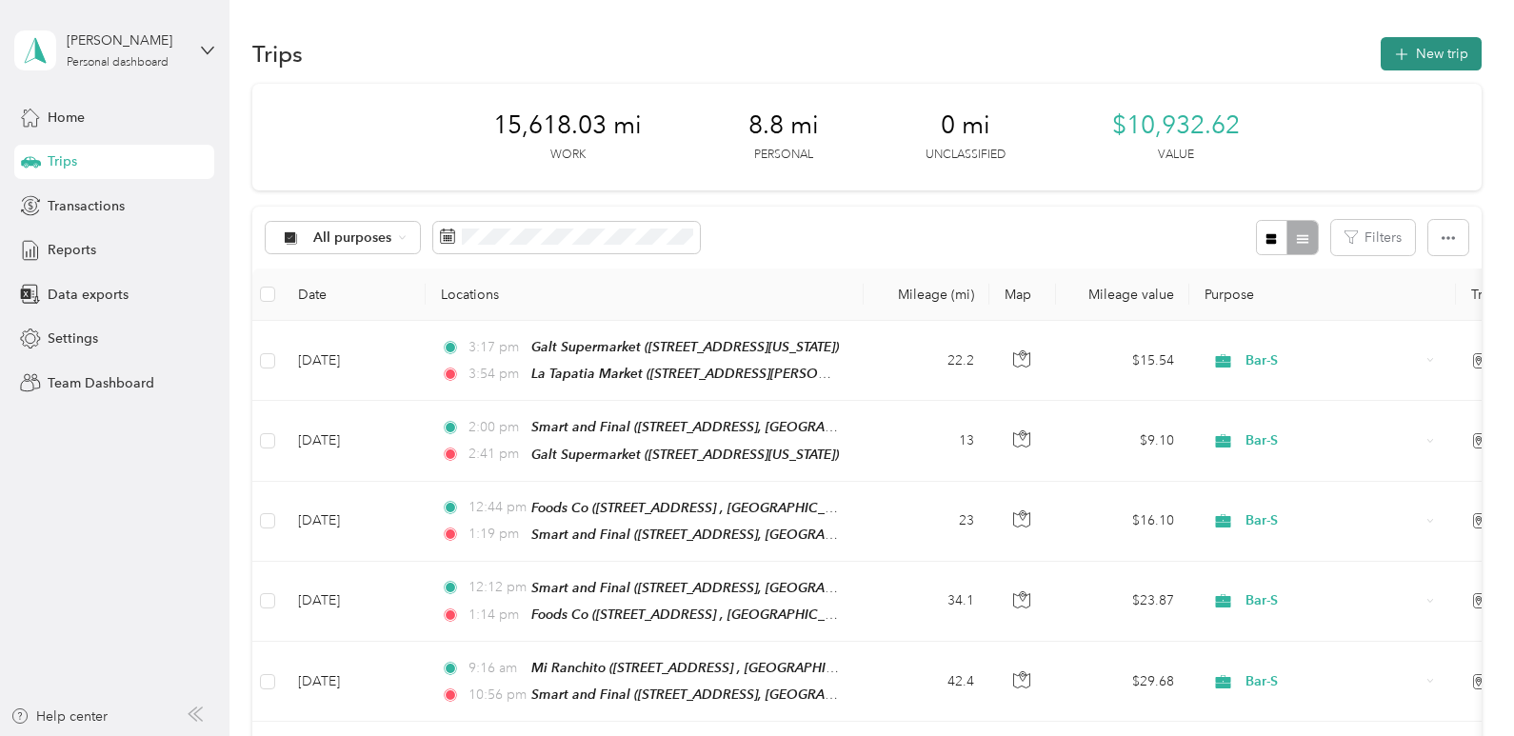
click at [1461, 44] on button "New trip" at bounding box center [1431, 53] width 101 height 33
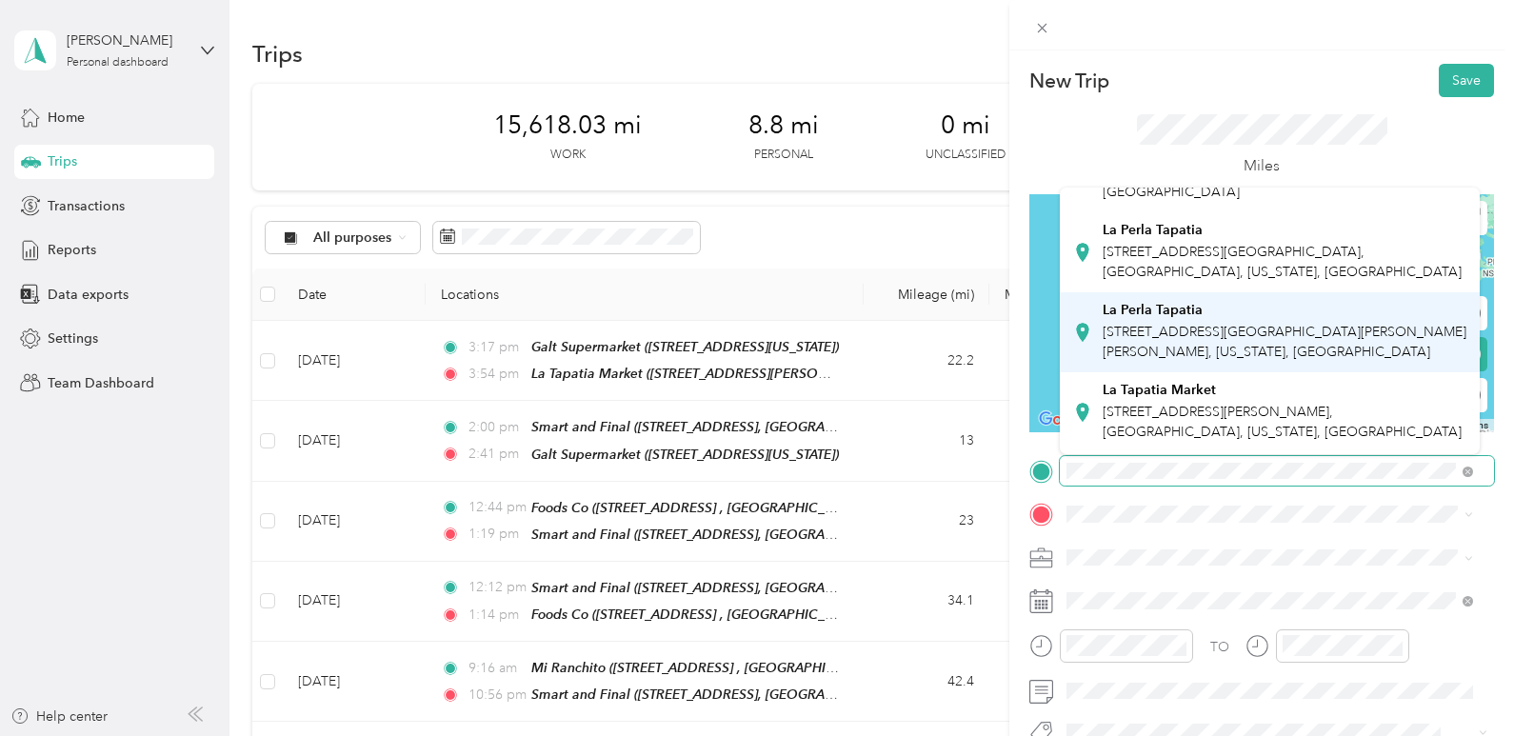
scroll to position [190, 0]
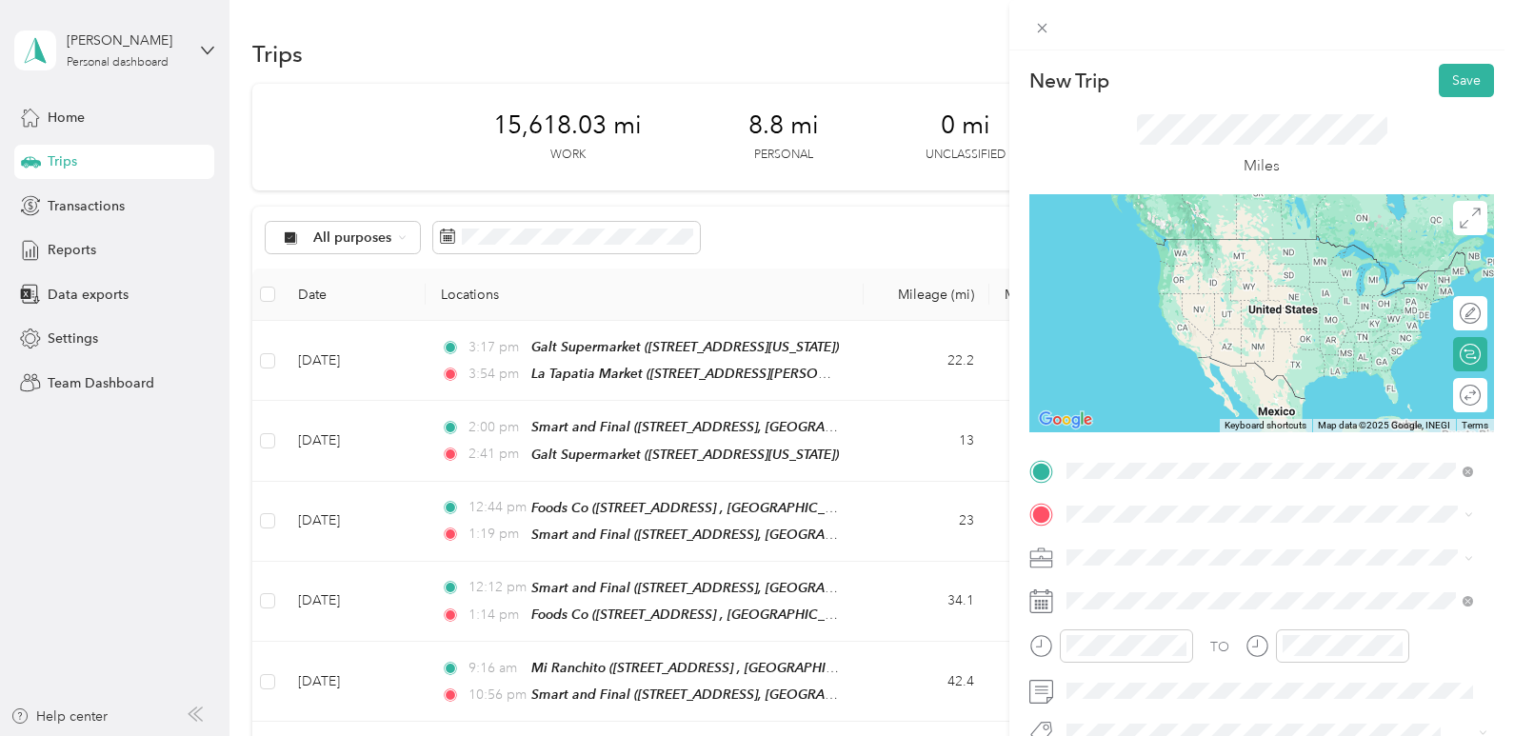
click at [1247, 405] on div "La Tapatia Market [STREET_ADDRESS][PERSON_NAME], [GEOGRAPHIC_DATA], [US_STATE],…" at bounding box center [1285, 407] width 364 height 80
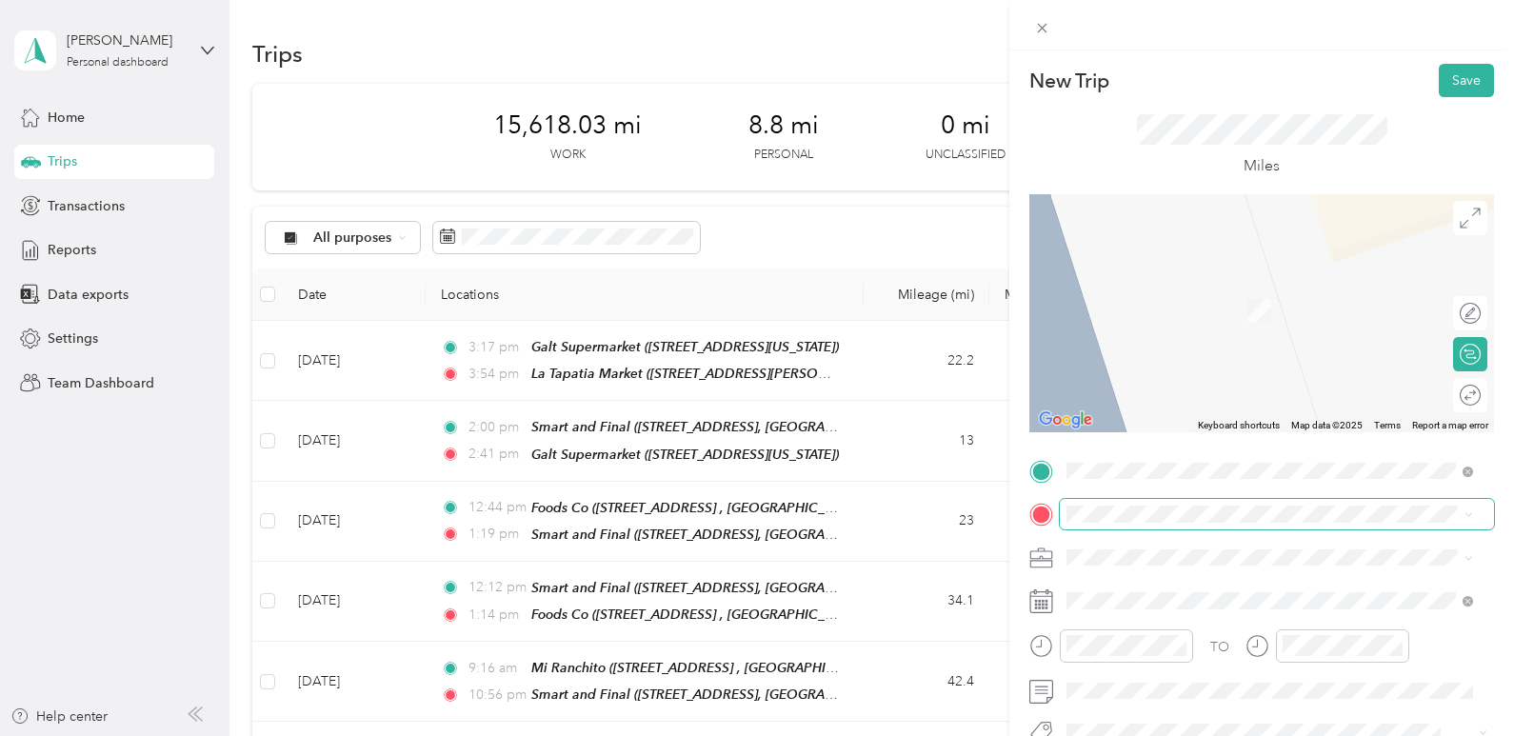
click at [1184, 499] on span at bounding box center [1277, 514] width 434 height 30
click at [1193, 310] on span "[STREET_ADDRESS][GEOGRAPHIC_DATA], [GEOGRAPHIC_DATA], [US_STATE], [GEOGRAPHIC_D…" at bounding box center [1282, 321] width 359 height 36
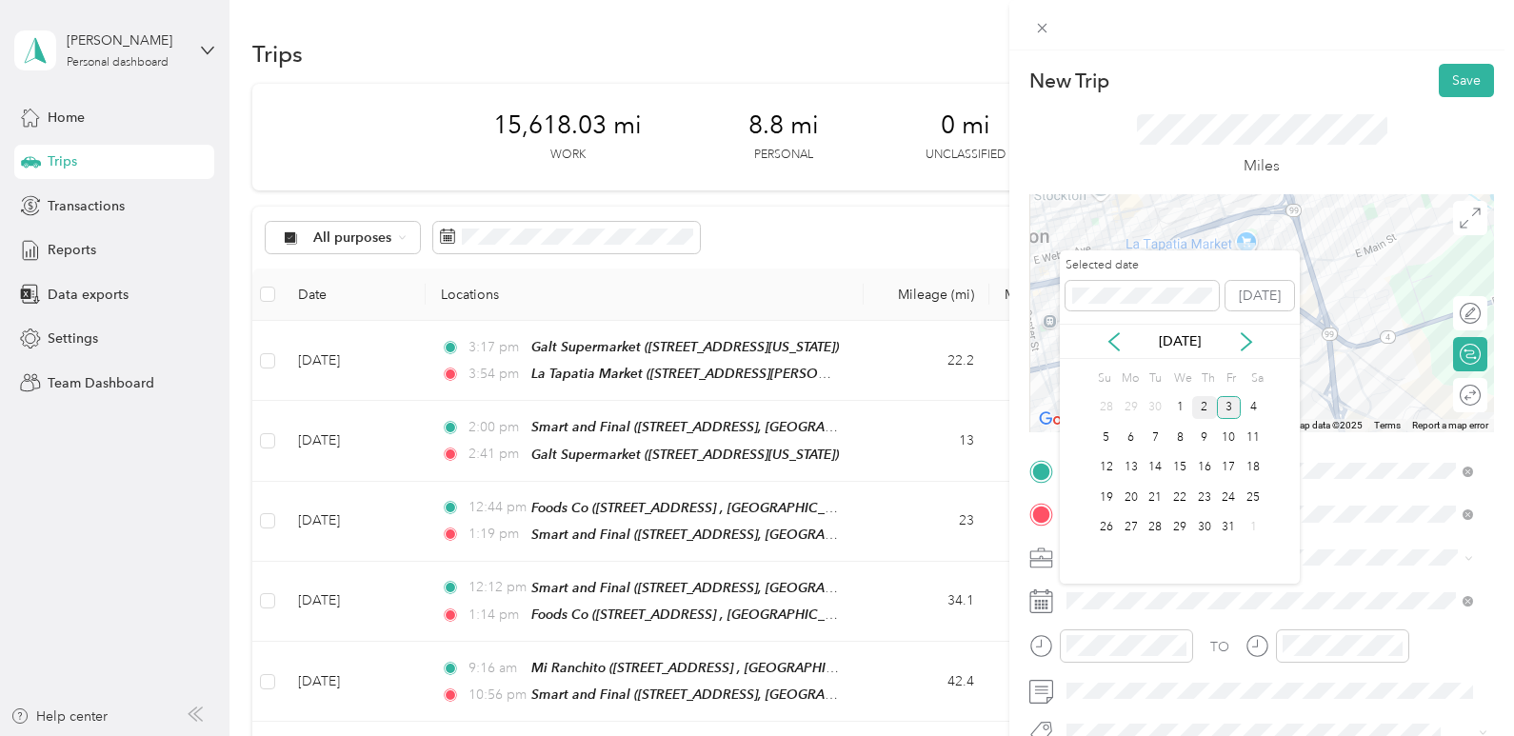
click at [1199, 408] on div "2" at bounding box center [1204, 408] width 25 height 24
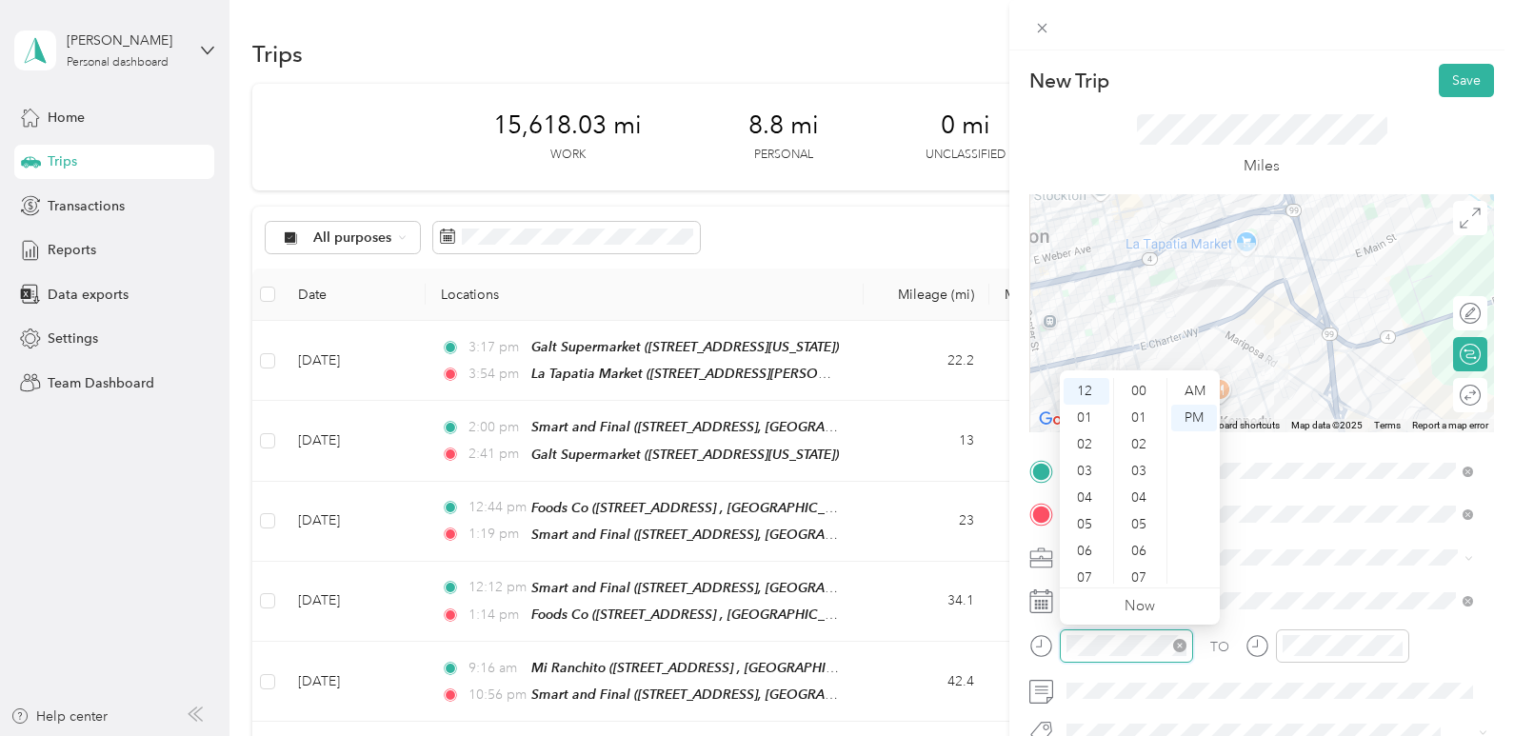
scroll to position [480, 0]
click at [1091, 501] on div "04" at bounding box center [1087, 498] width 46 height 27
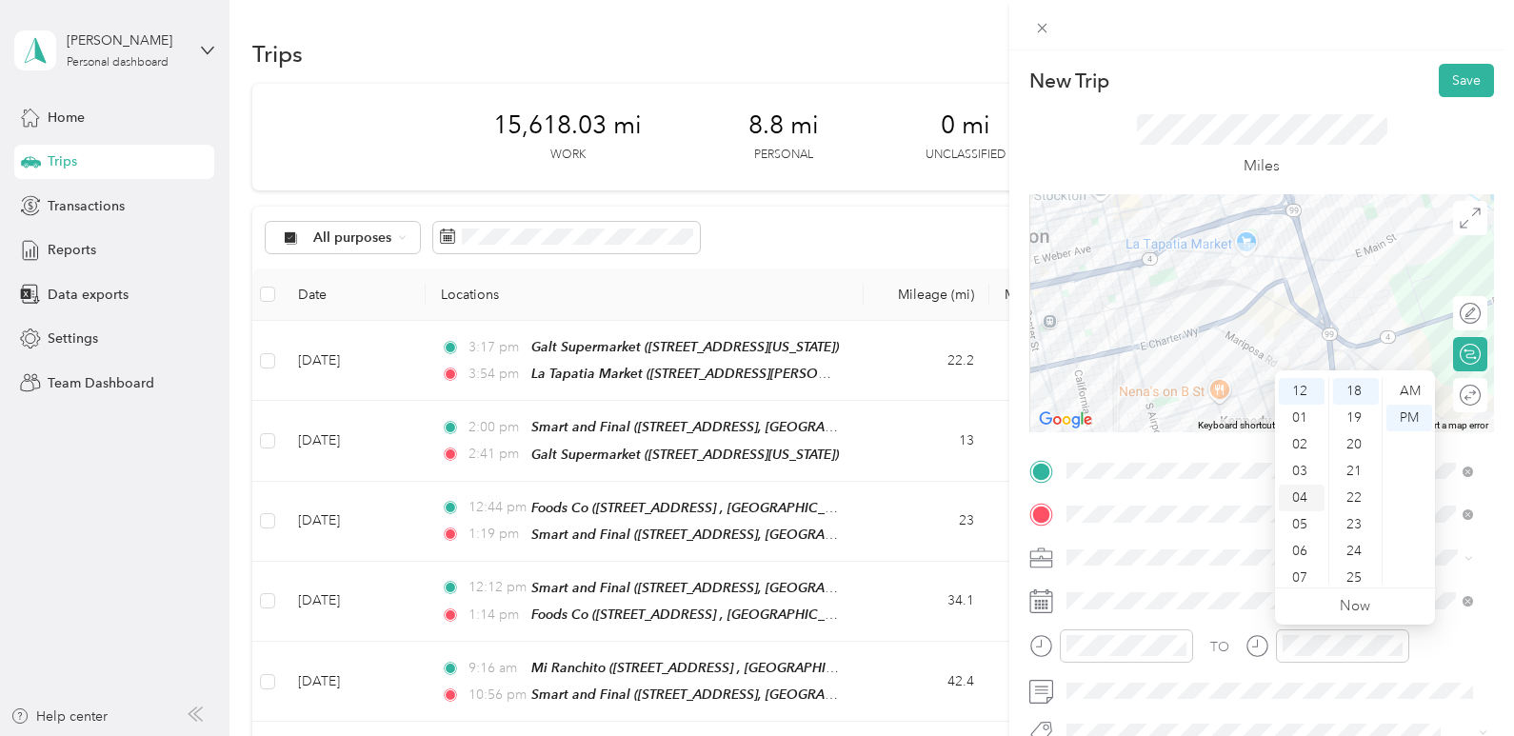
click at [1303, 500] on div "04" at bounding box center [1302, 498] width 46 height 27
click at [1356, 540] on div "45" at bounding box center [1356, 540] width 46 height 27
click at [1439, 80] on button "Save" at bounding box center [1466, 80] width 55 height 33
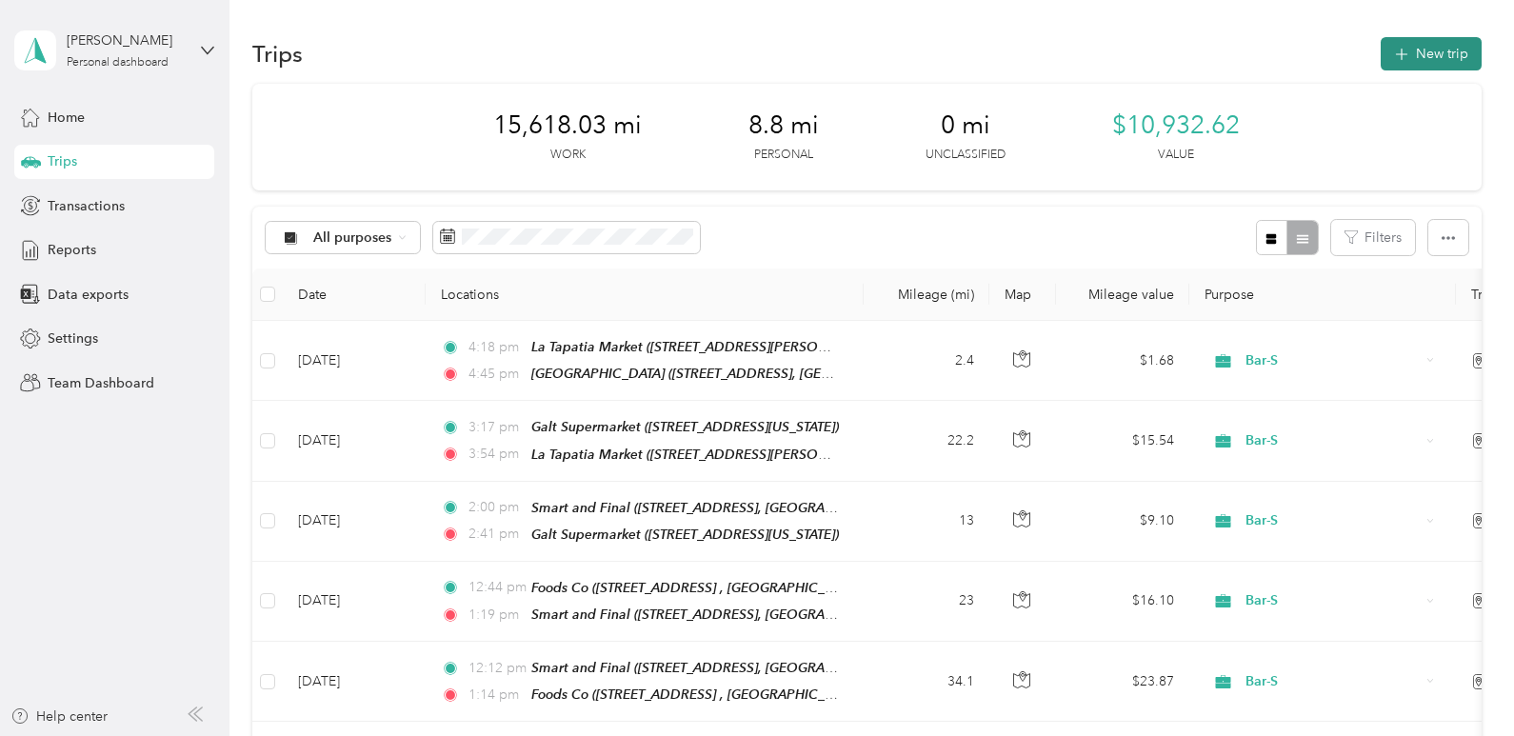
click at [1427, 65] on button "New trip" at bounding box center [1431, 53] width 101 height 33
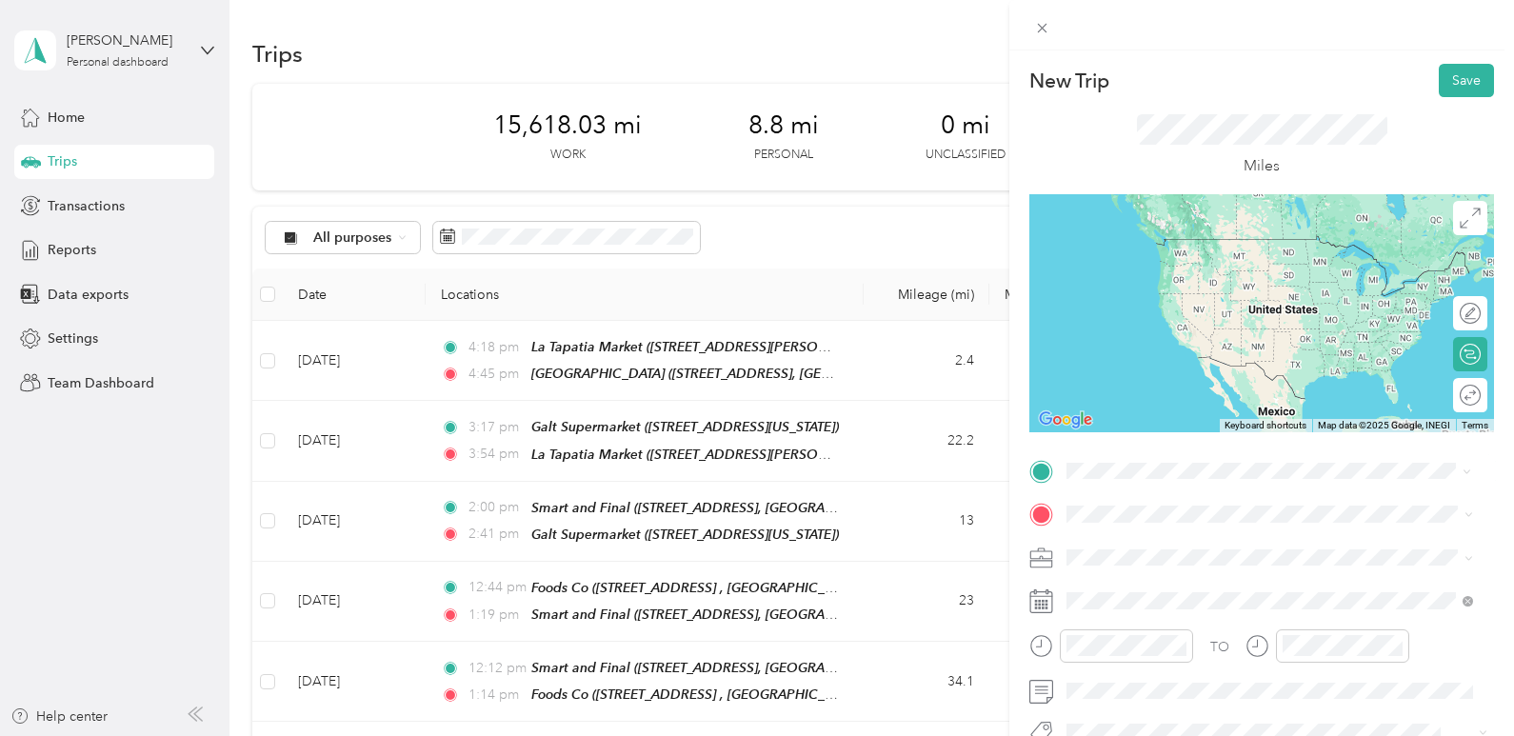
click at [1220, 282] on span "[STREET_ADDRESS][GEOGRAPHIC_DATA], [GEOGRAPHIC_DATA], [US_STATE], [GEOGRAPHIC_D…" at bounding box center [1282, 277] width 359 height 36
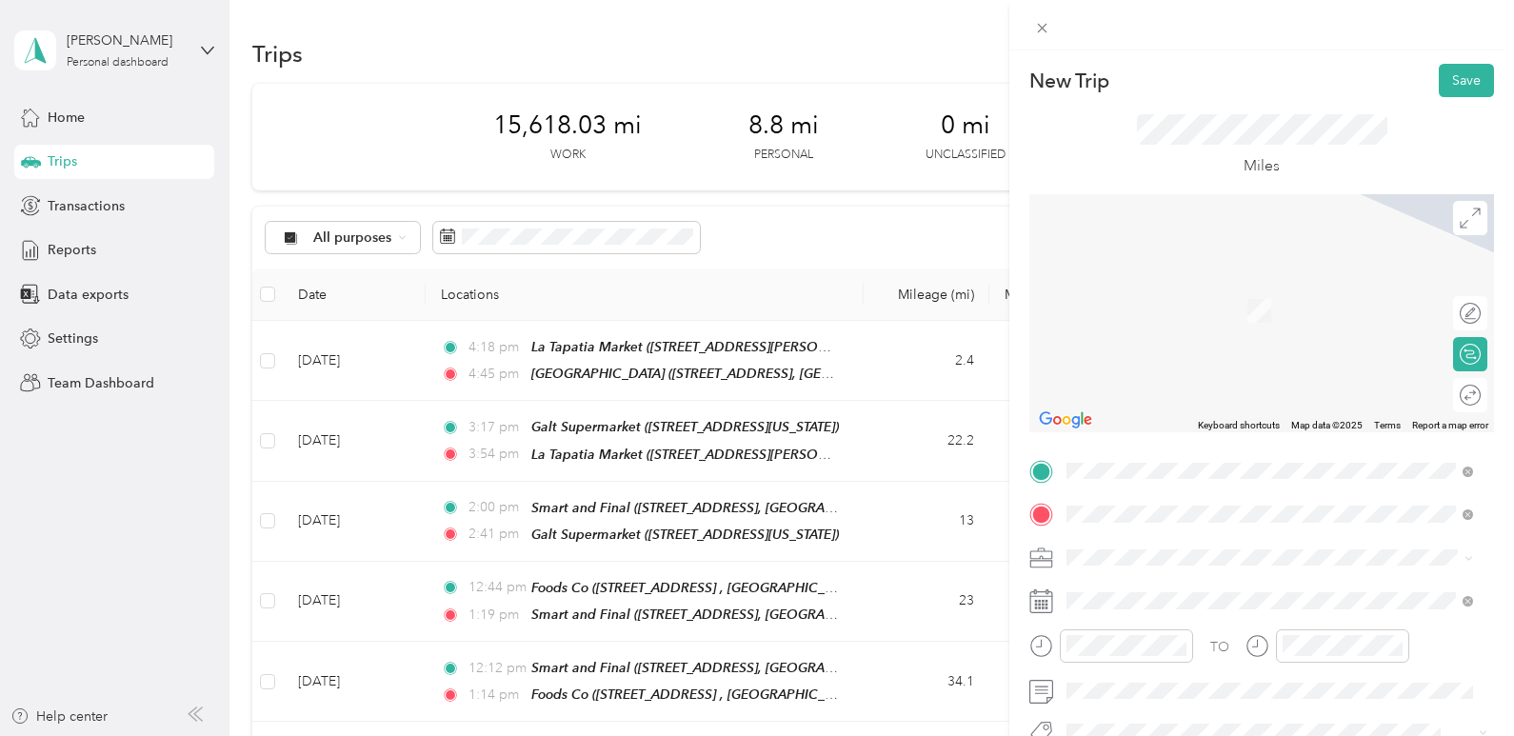
click at [1293, 306] on span "[STREET_ADDRESS][US_STATE]" at bounding box center [1198, 311] width 190 height 16
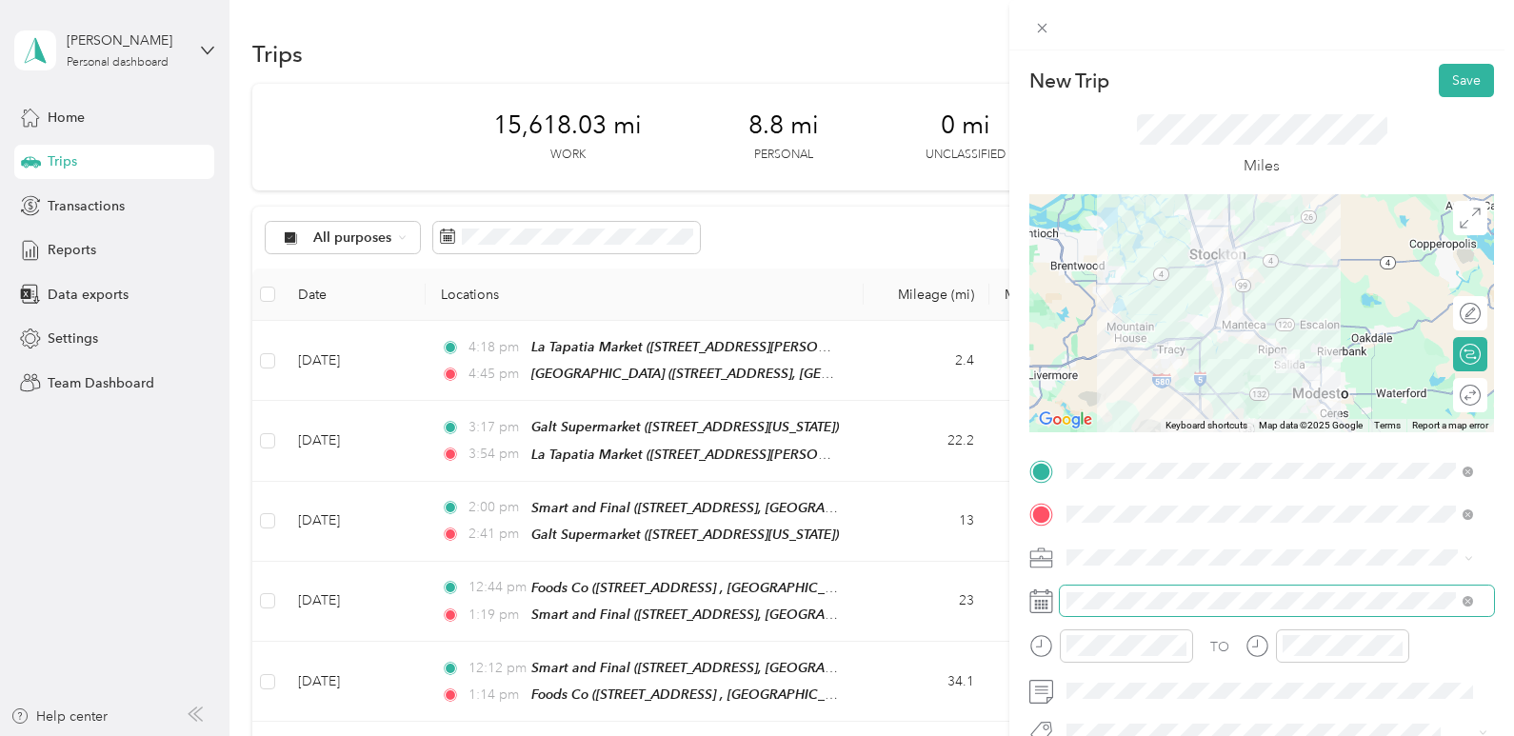
click at [1101, 591] on span at bounding box center [1277, 601] width 434 height 30
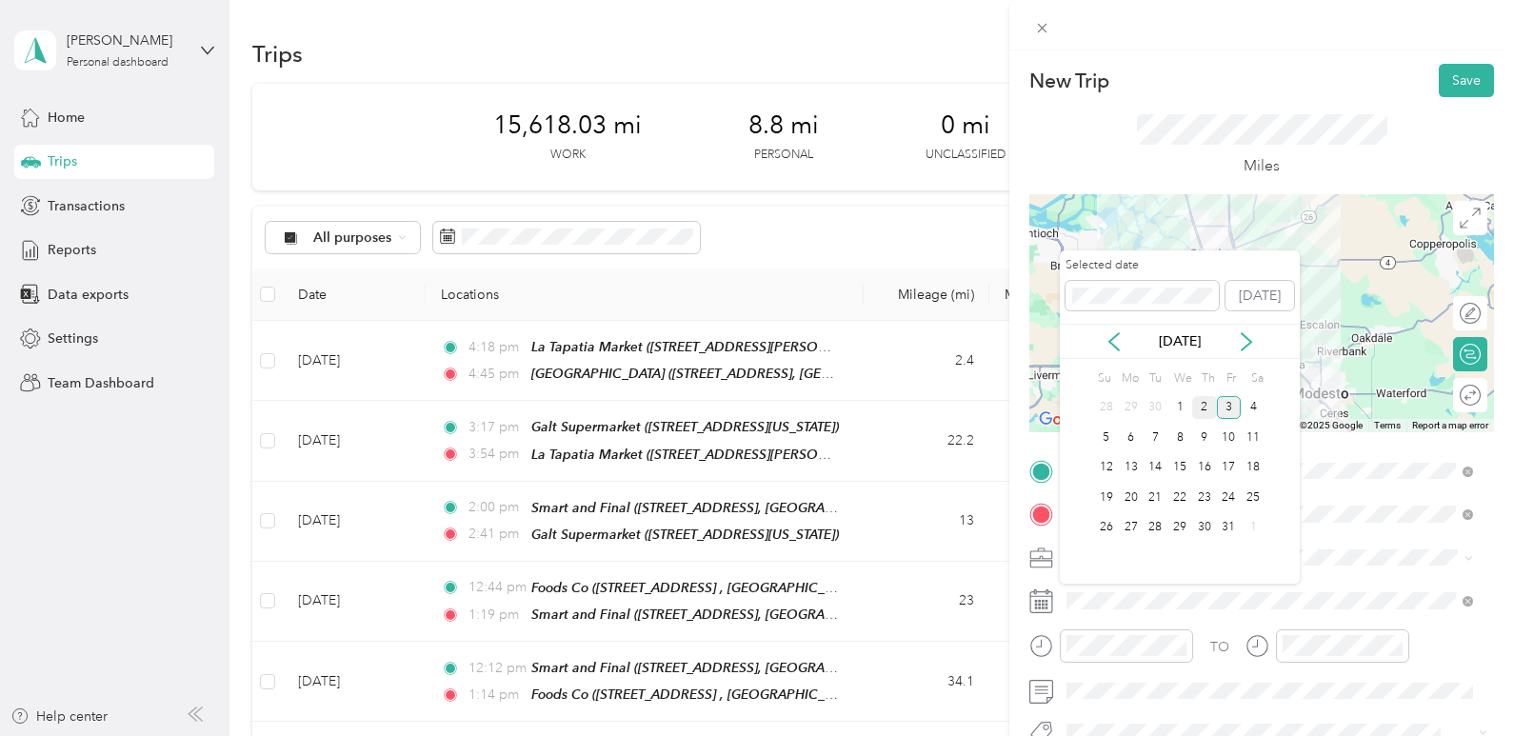
click at [1204, 411] on div "2" at bounding box center [1204, 408] width 25 height 24
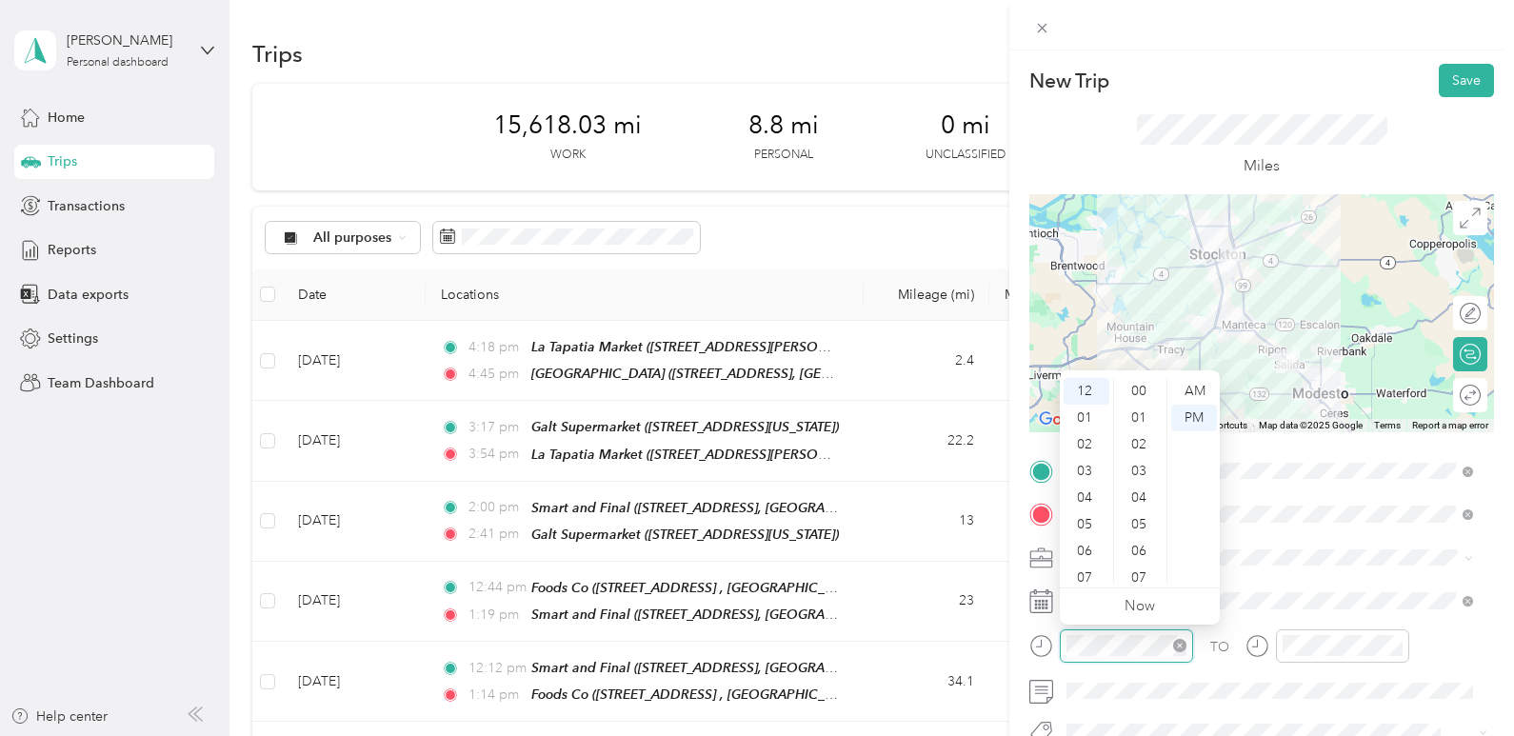
scroll to position [960, 0]
click at [1088, 521] on div "05" at bounding box center [1087, 524] width 46 height 27
click at [1138, 416] on div "12" at bounding box center [1141, 418] width 46 height 27
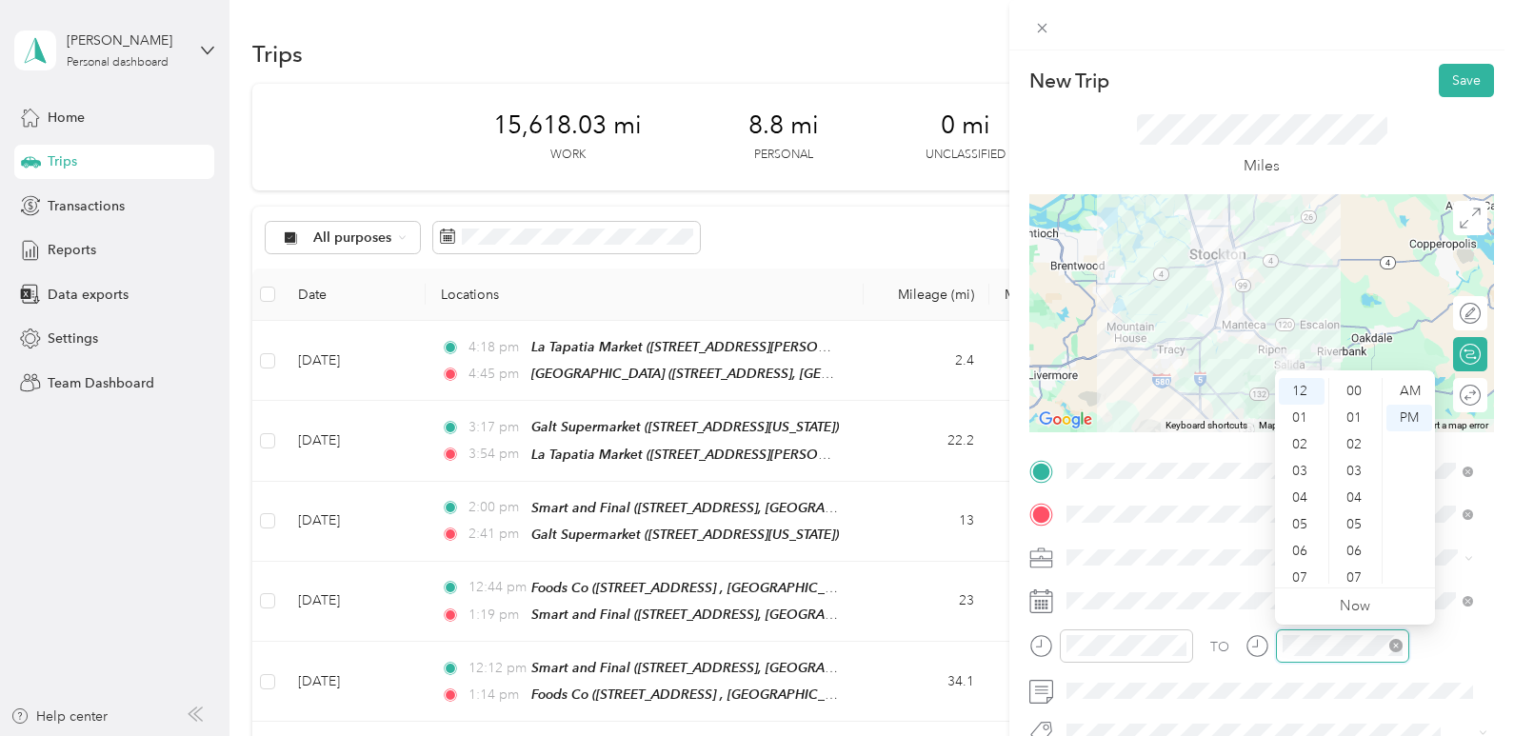
scroll to position [960, 0]
click at [1310, 547] on div "06" at bounding box center [1302, 551] width 46 height 27
click at [1355, 547] on div "58" at bounding box center [1356, 543] width 46 height 27
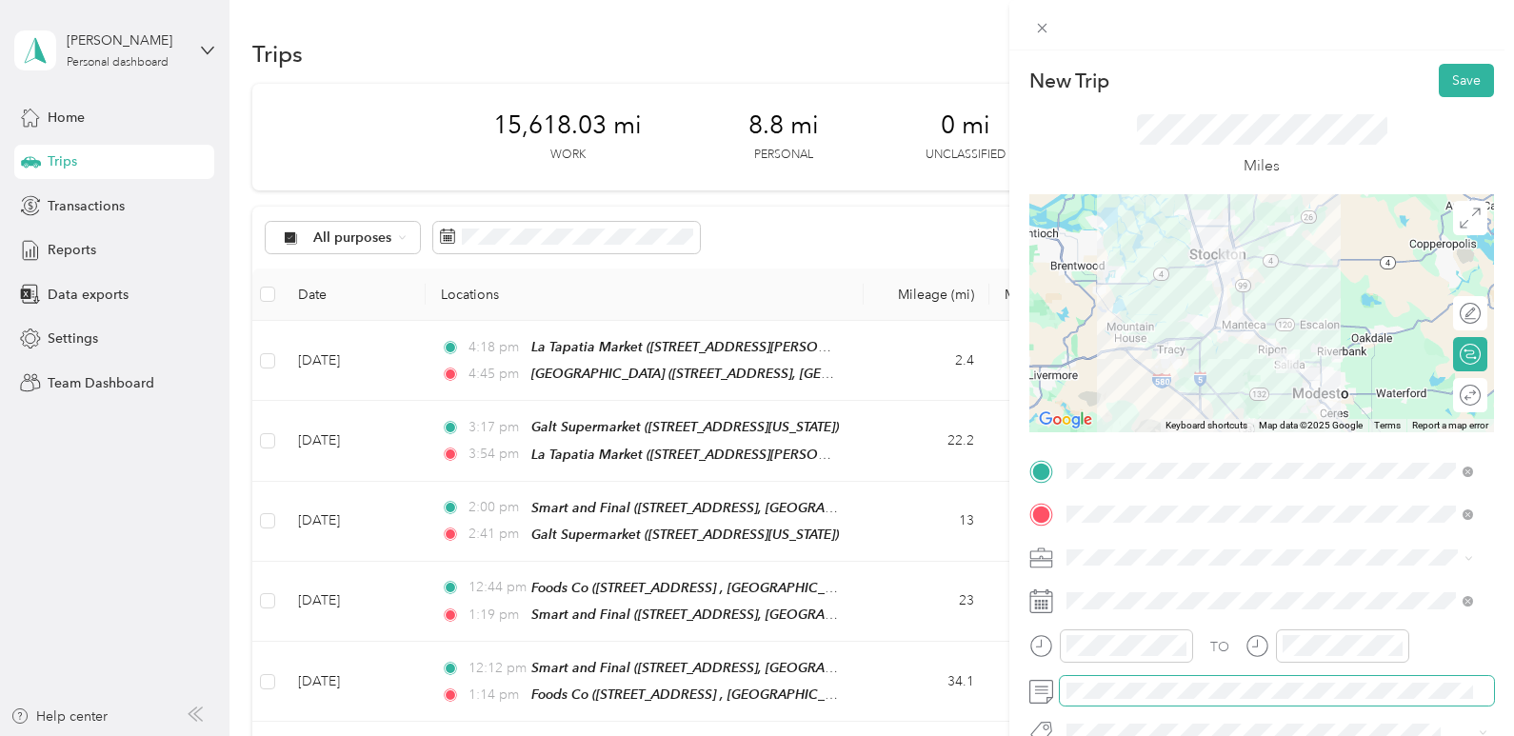
click at [1346, 676] on span at bounding box center [1277, 691] width 434 height 30
click at [1451, 90] on button "Save" at bounding box center [1466, 80] width 55 height 33
